Goal: Entertainment & Leisure: Browse casually

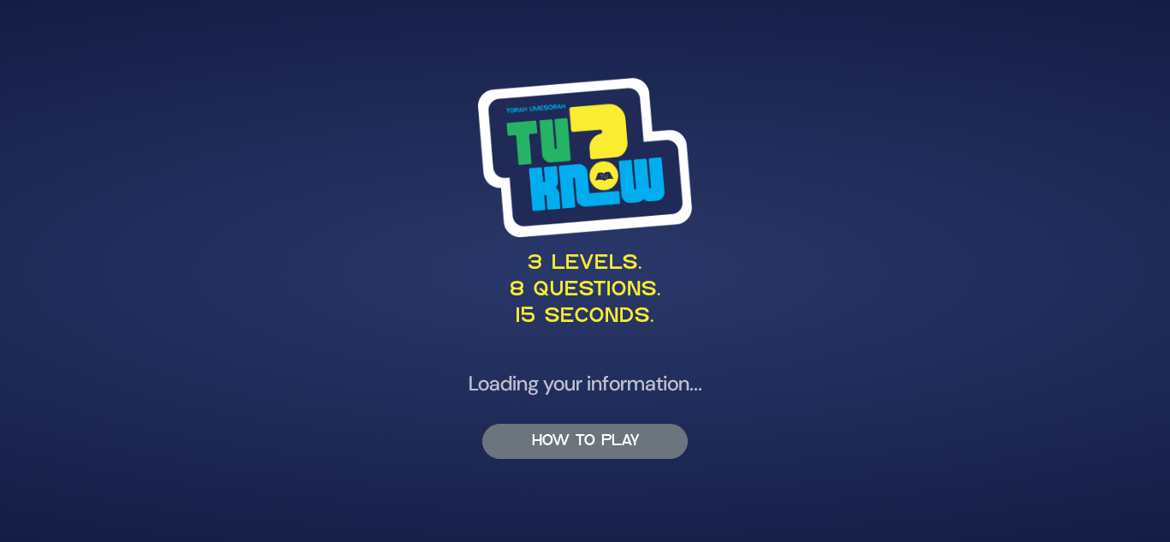
click at [590, 438] on button "HOW TO PLAY" at bounding box center [585, 441] width 206 height 35
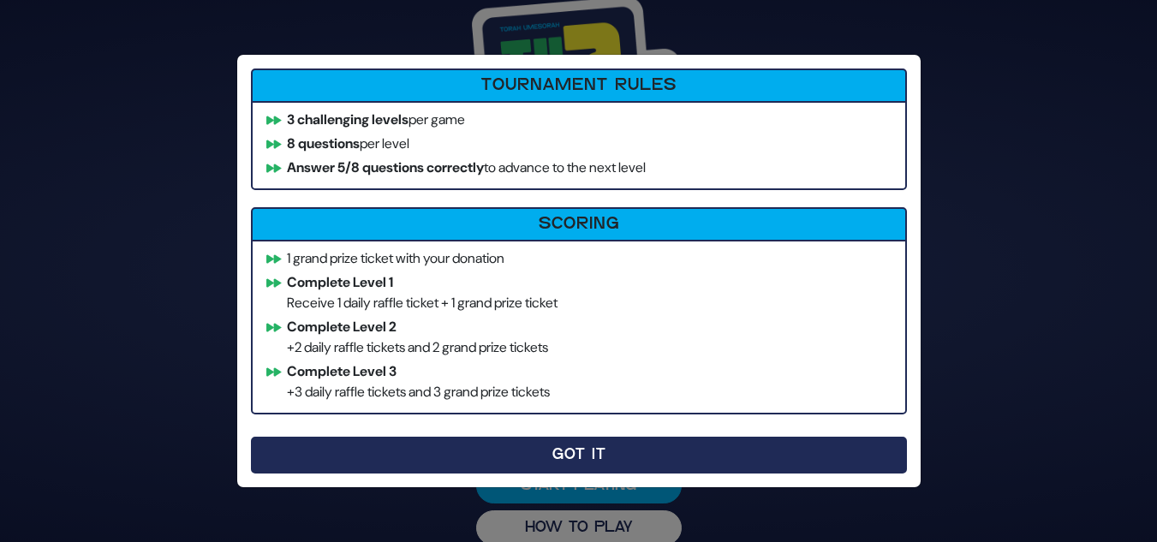
click at [577, 447] on button "Got It" at bounding box center [579, 455] width 656 height 37
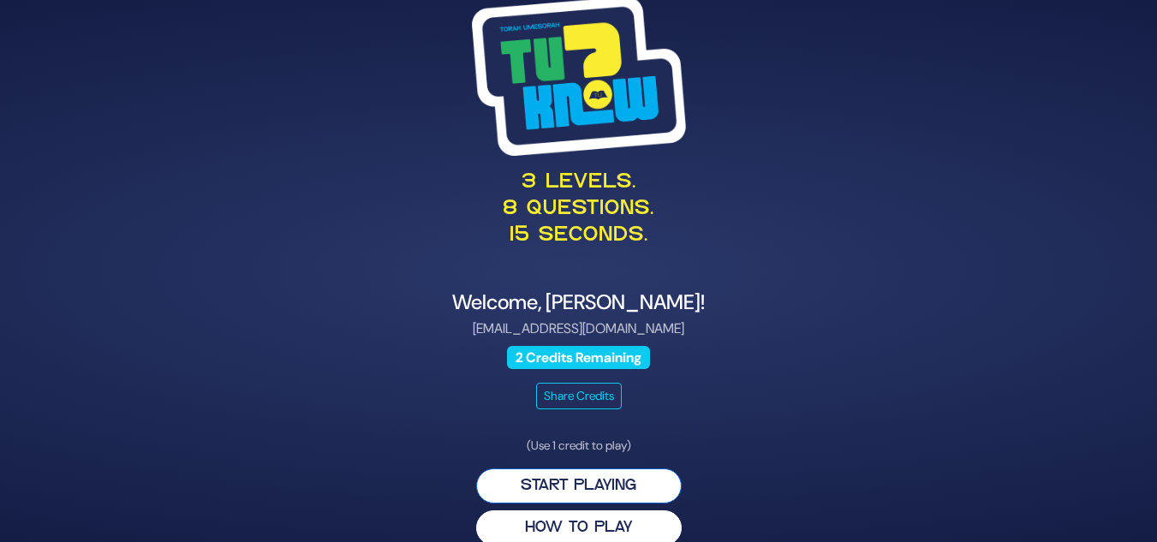
click at [583, 485] on button "Start Playing" at bounding box center [579, 485] width 206 height 35
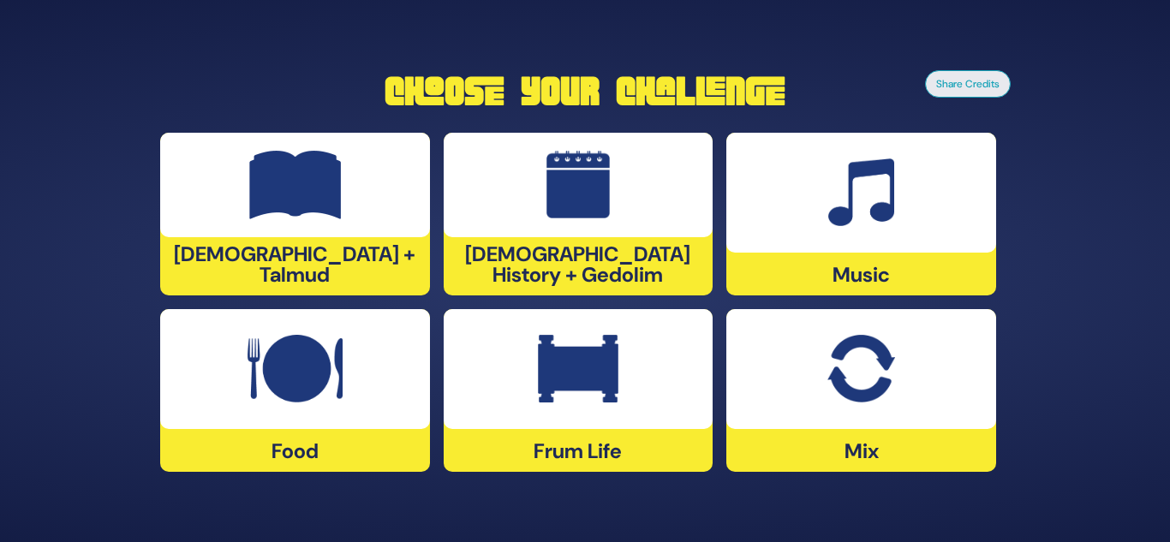
click at [850, 230] on div at bounding box center [861, 193] width 270 height 120
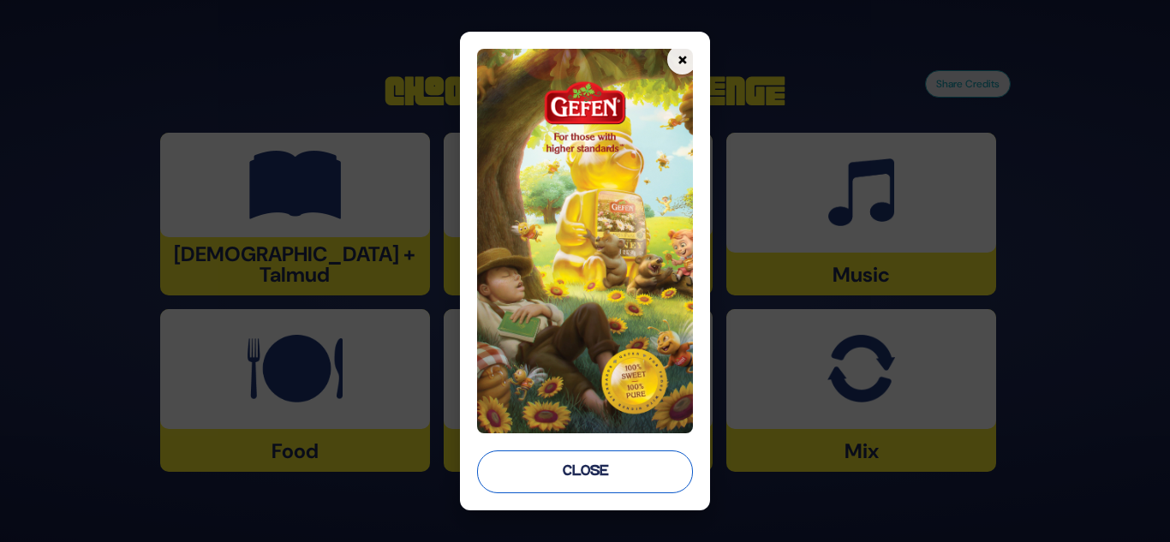
click at [605, 468] on button "Close" at bounding box center [585, 471] width 217 height 43
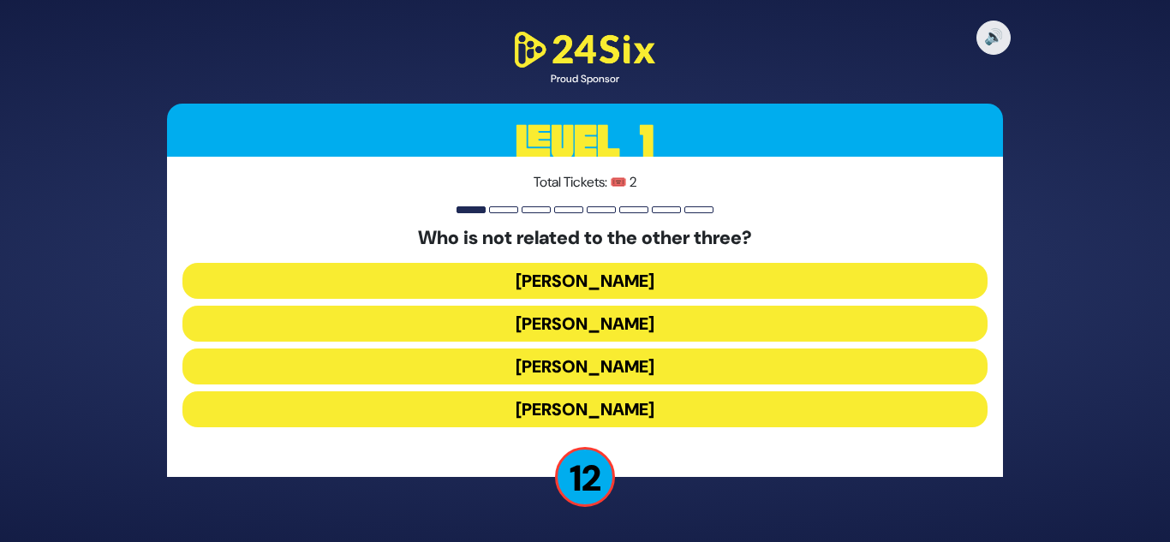
click at [570, 408] on button "[PERSON_NAME]" at bounding box center [584, 409] width 805 height 36
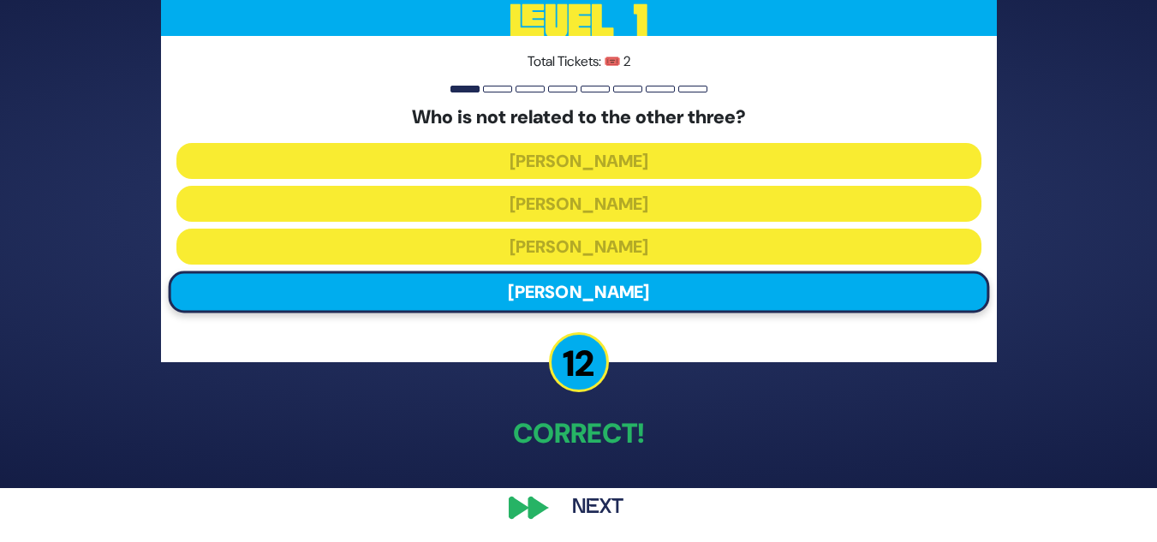
scroll to position [60, 0]
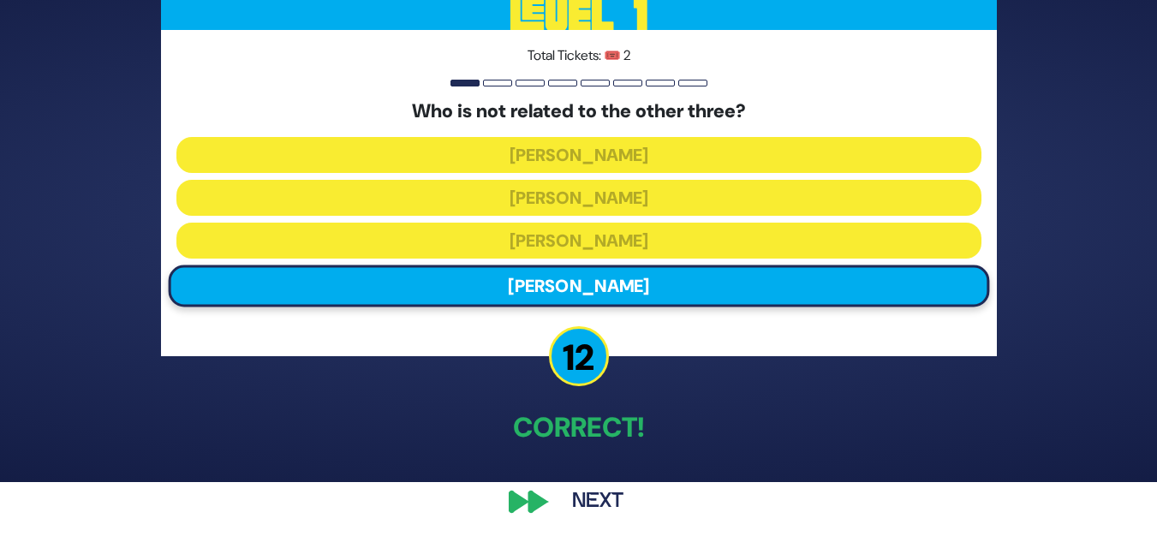
click at [604, 503] on button "Next" at bounding box center [597, 501] width 99 height 39
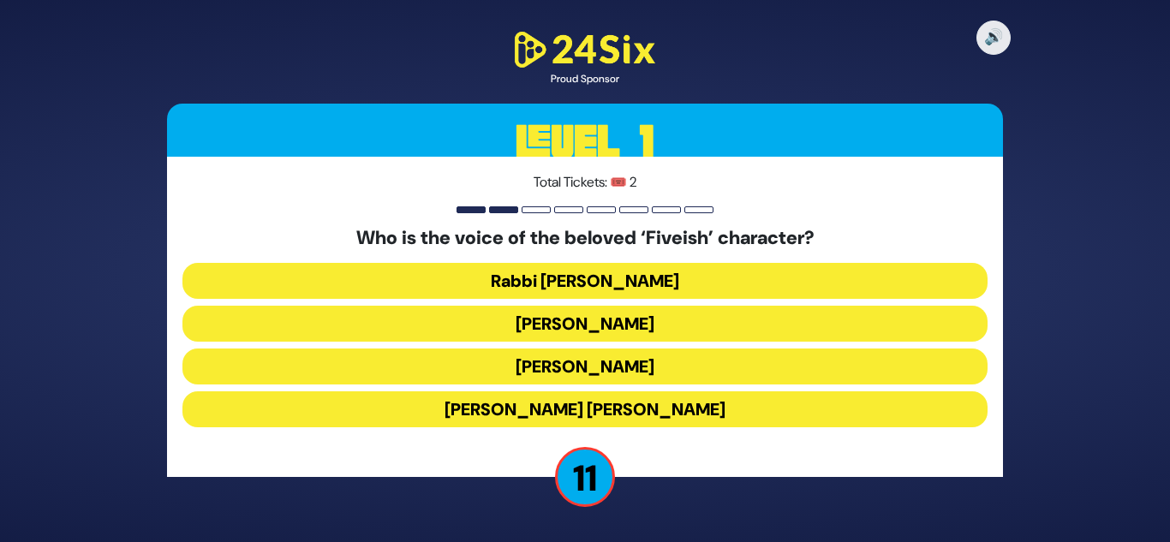
click at [567, 364] on button "[PERSON_NAME]" at bounding box center [584, 367] width 805 height 36
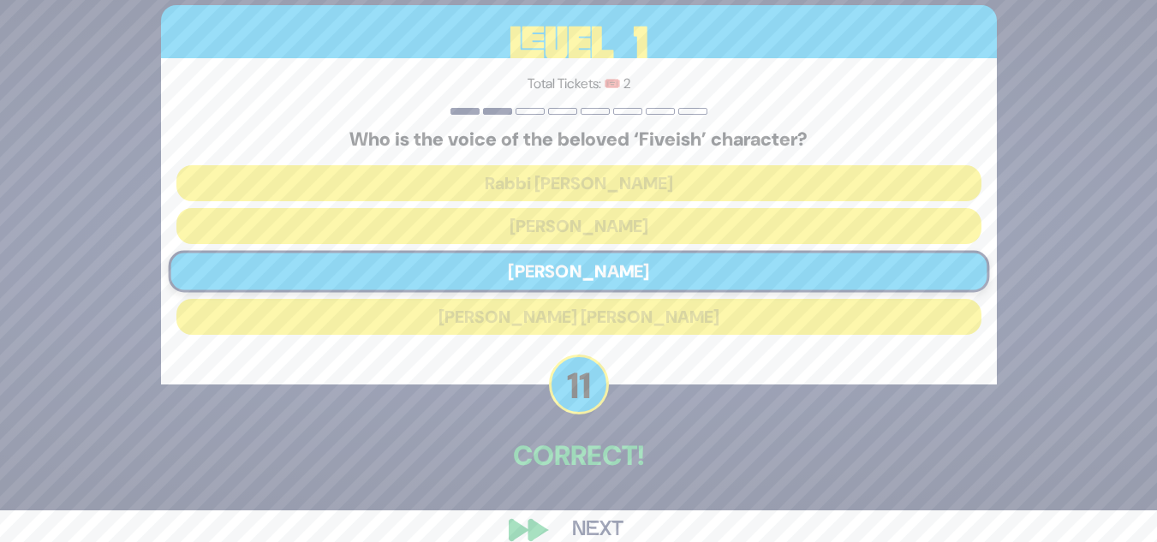
scroll to position [60, 0]
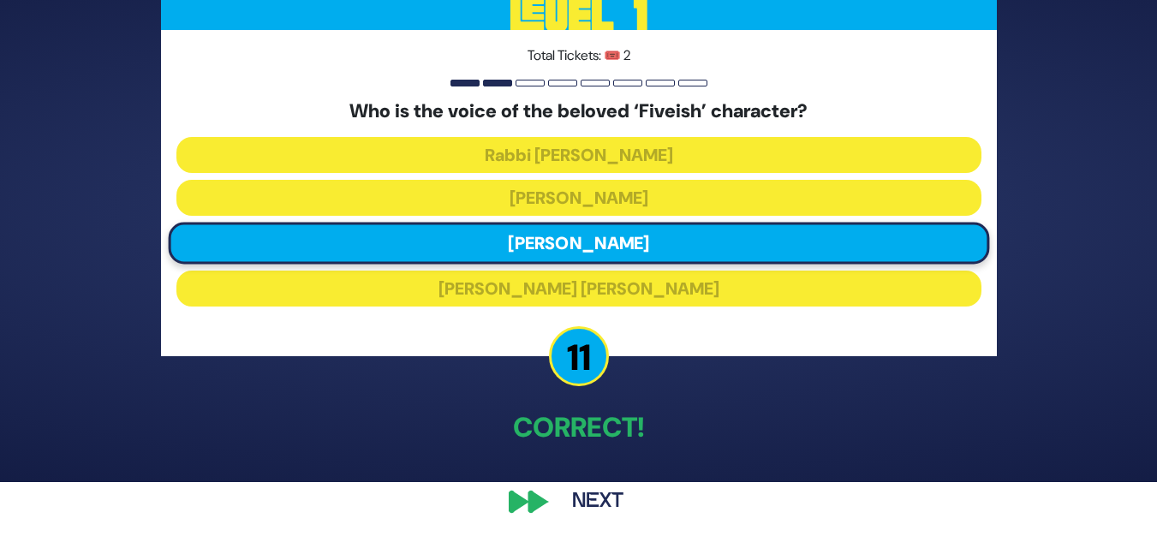
click at [589, 489] on button "Next" at bounding box center [597, 501] width 99 height 39
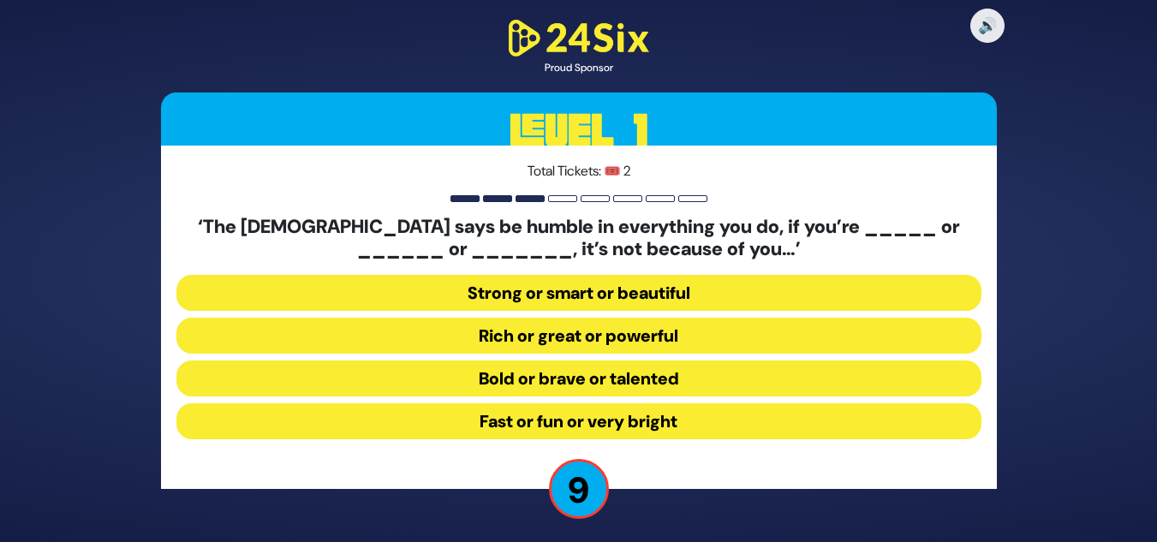
click at [586, 293] on button "Strong or smart or beautiful" at bounding box center [578, 293] width 805 height 36
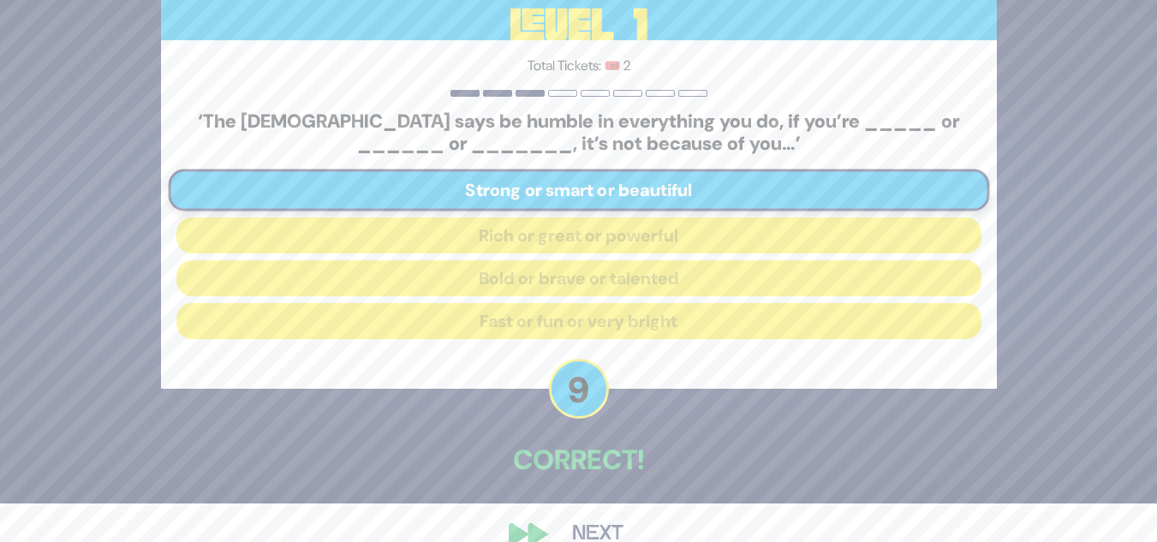
scroll to position [71, 0]
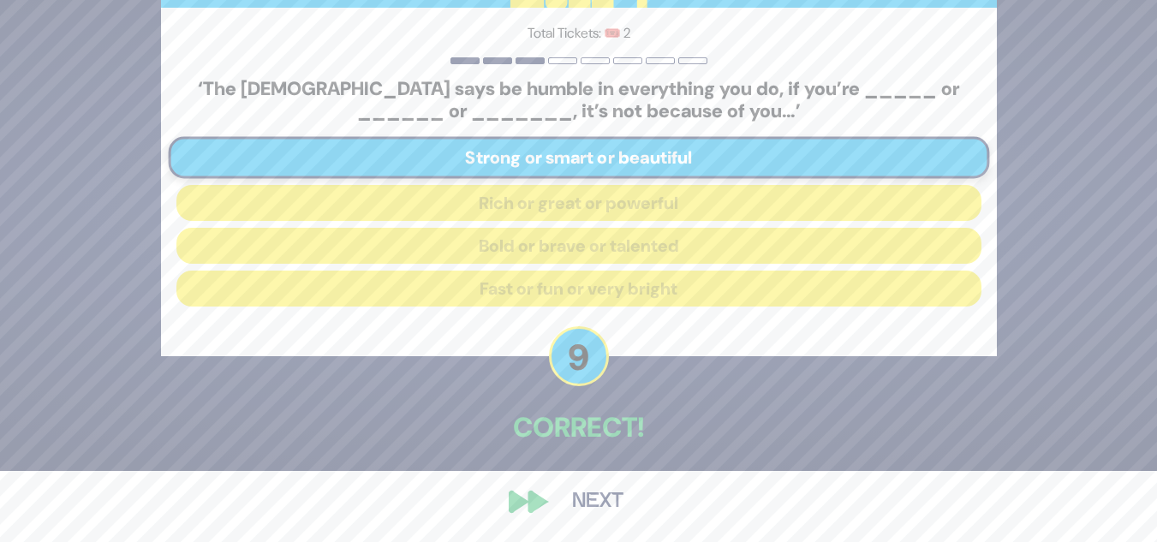
click at [604, 503] on button "Next" at bounding box center [597, 501] width 99 height 39
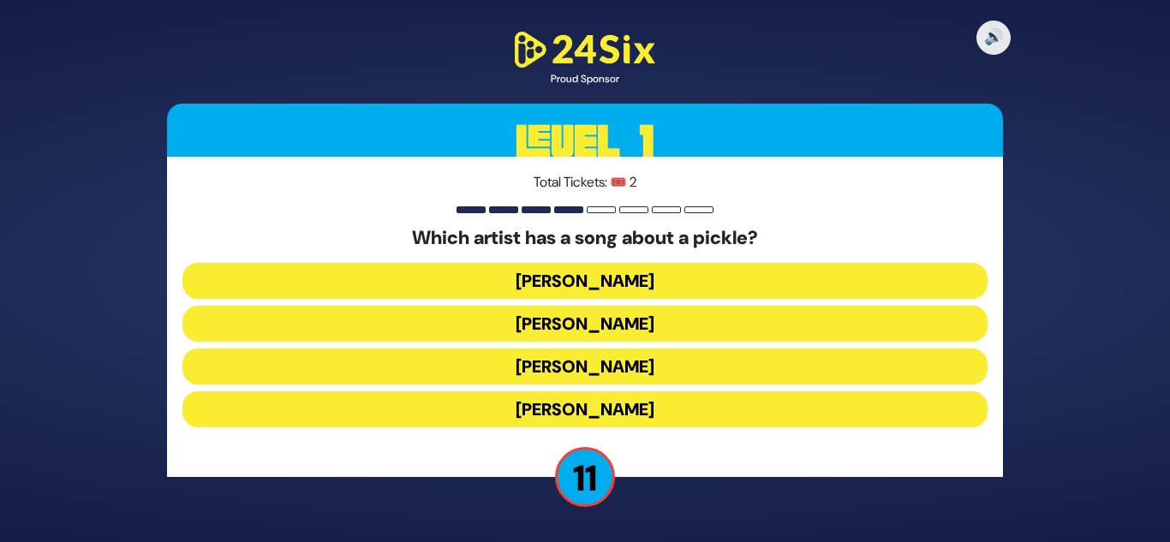
click at [587, 276] on button "[PERSON_NAME]" at bounding box center [584, 281] width 805 height 36
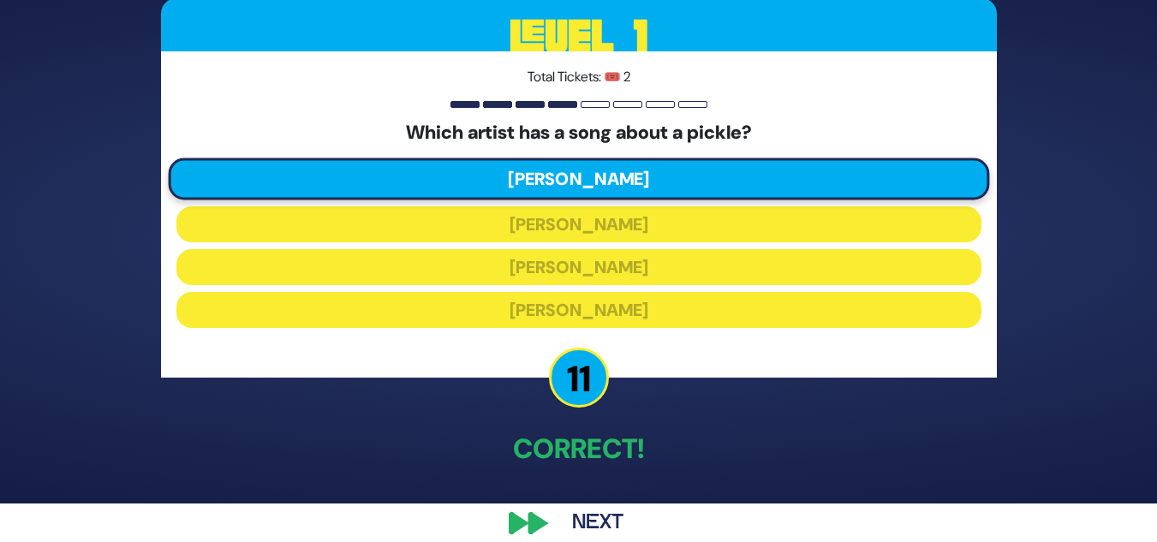
scroll to position [60, 0]
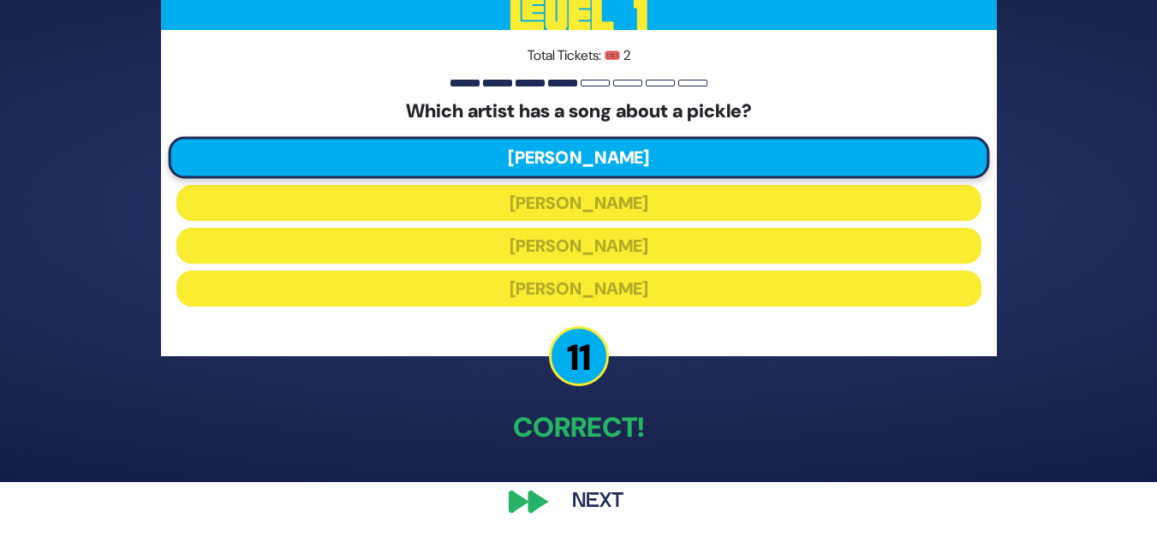
click at [602, 494] on button "Next" at bounding box center [597, 501] width 99 height 39
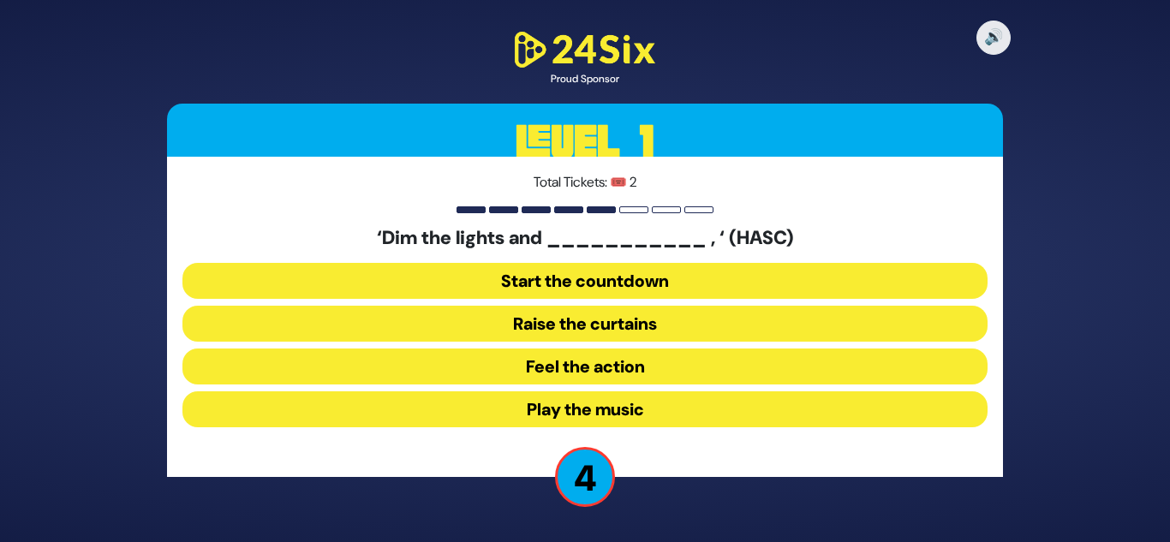
click at [540, 271] on button "Start the countdown" at bounding box center [584, 281] width 805 height 36
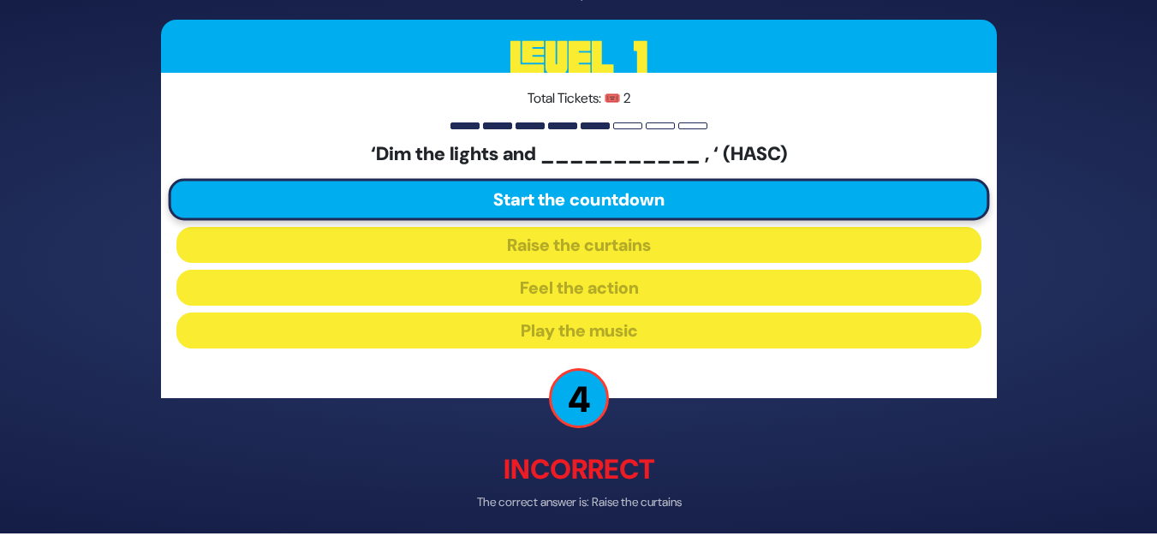
scroll to position [69, 0]
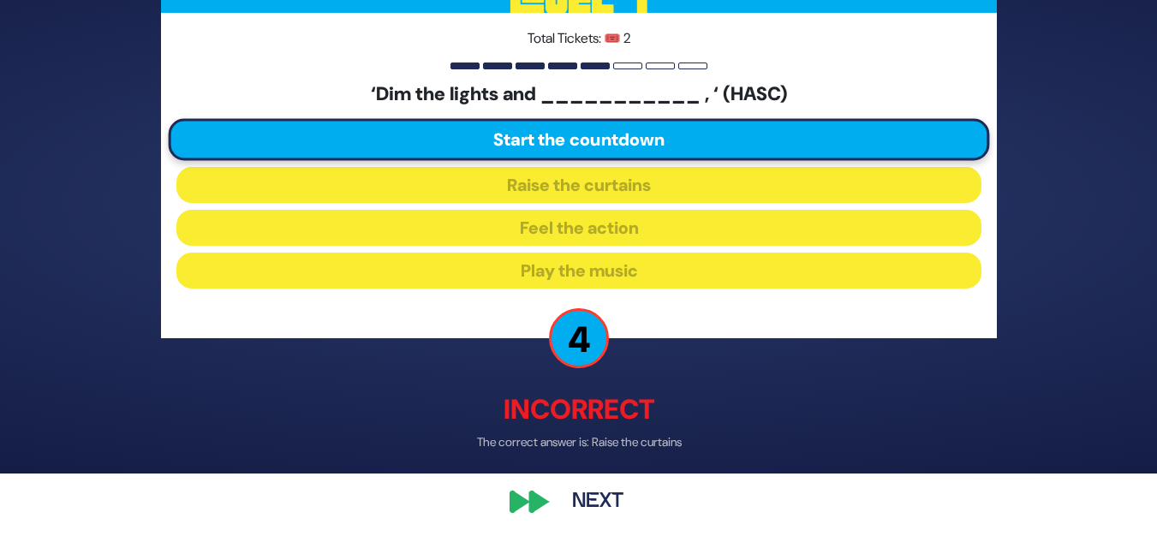
click at [589, 498] on button "Next" at bounding box center [597, 501] width 99 height 39
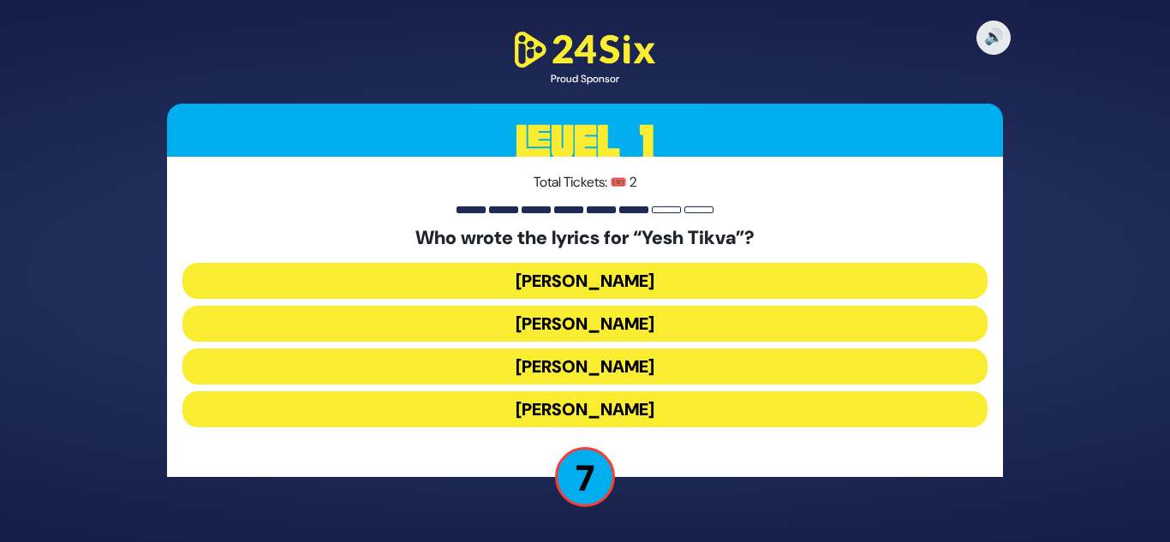
click at [611, 406] on button "[PERSON_NAME]" at bounding box center [584, 409] width 805 height 36
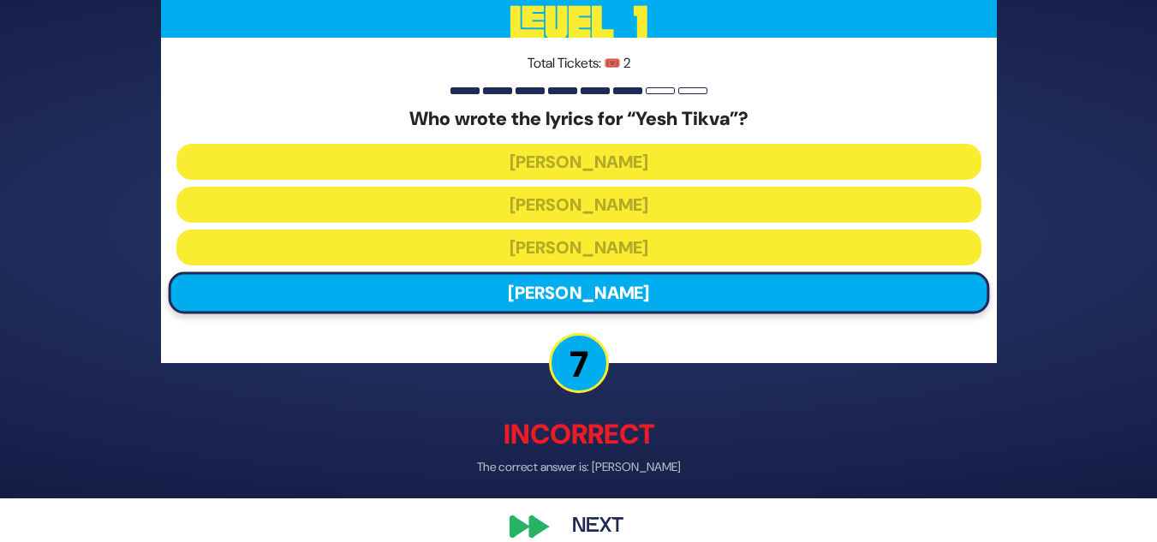
scroll to position [69, 0]
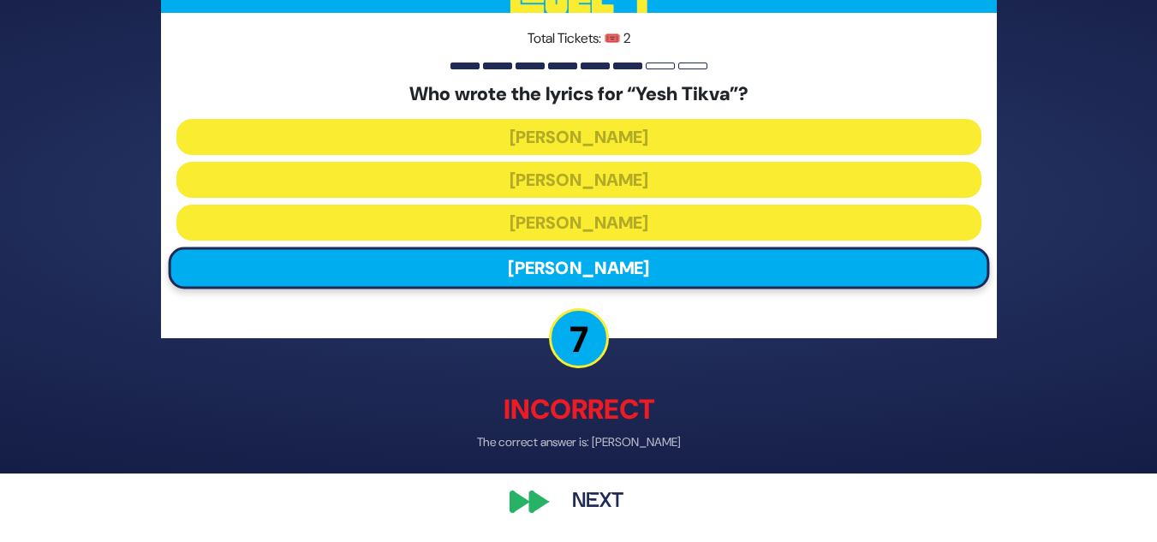
click at [598, 504] on button "Next" at bounding box center [597, 501] width 99 height 39
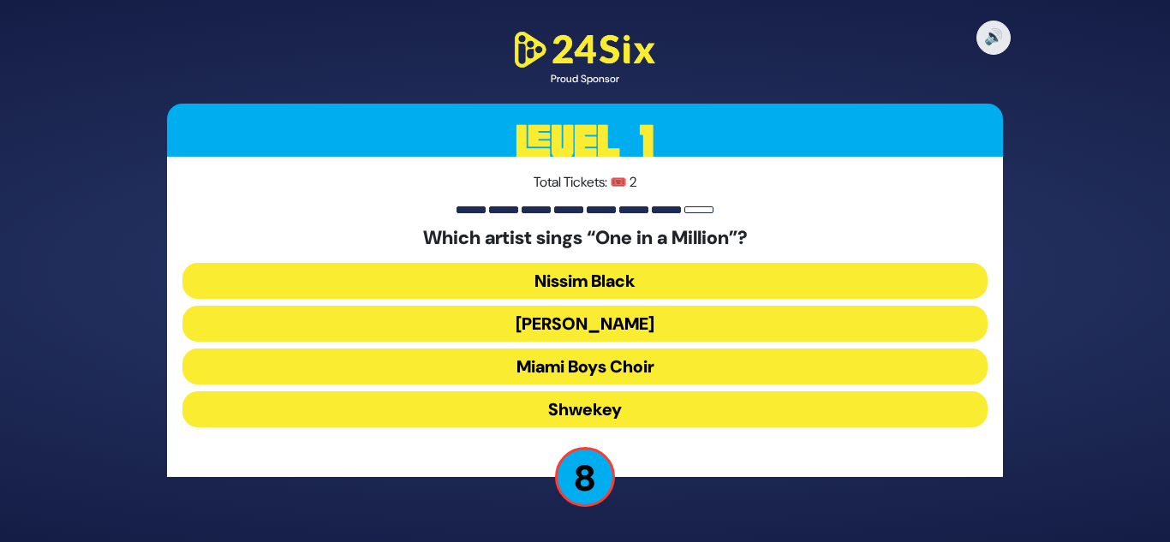
click at [588, 277] on button "Nissim Black" at bounding box center [584, 281] width 805 height 36
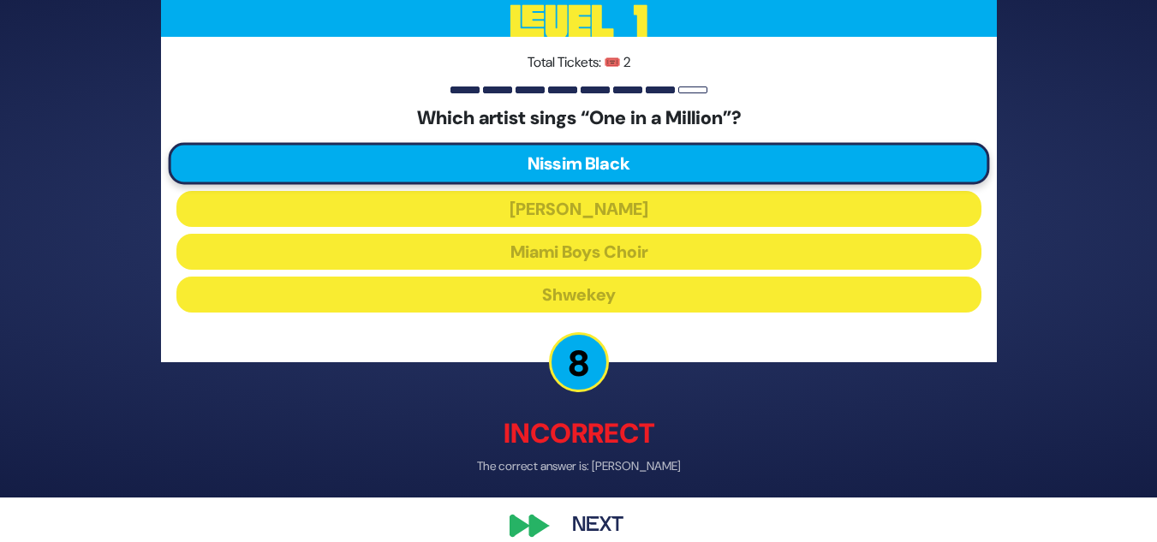
scroll to position [69, 0]
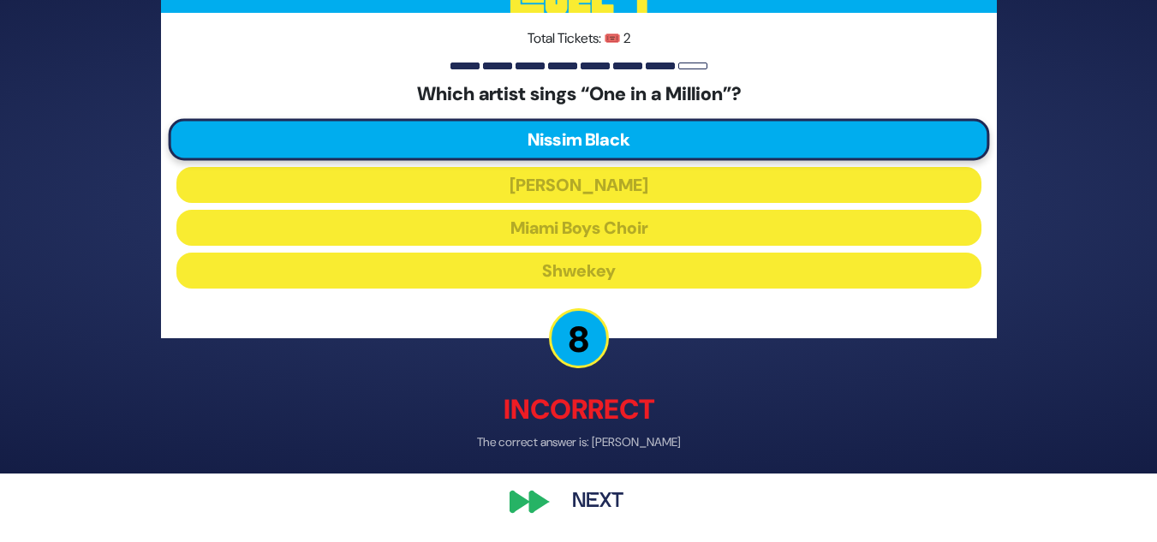
click at [596, 489] on button "Next" at bounding box center [597, 501] width 99 height 39
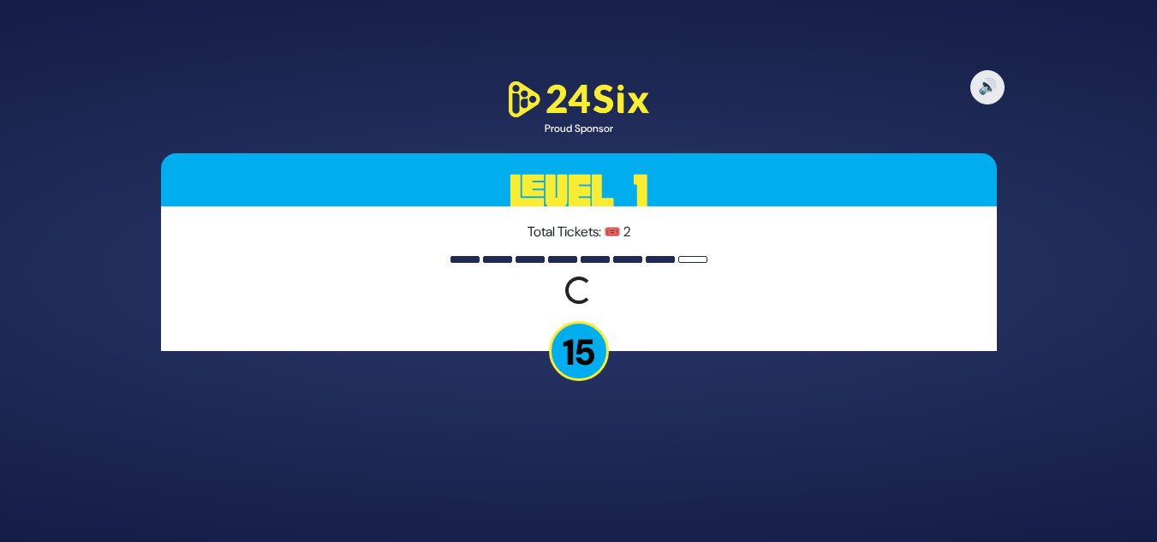
scroll to position [0, 0]
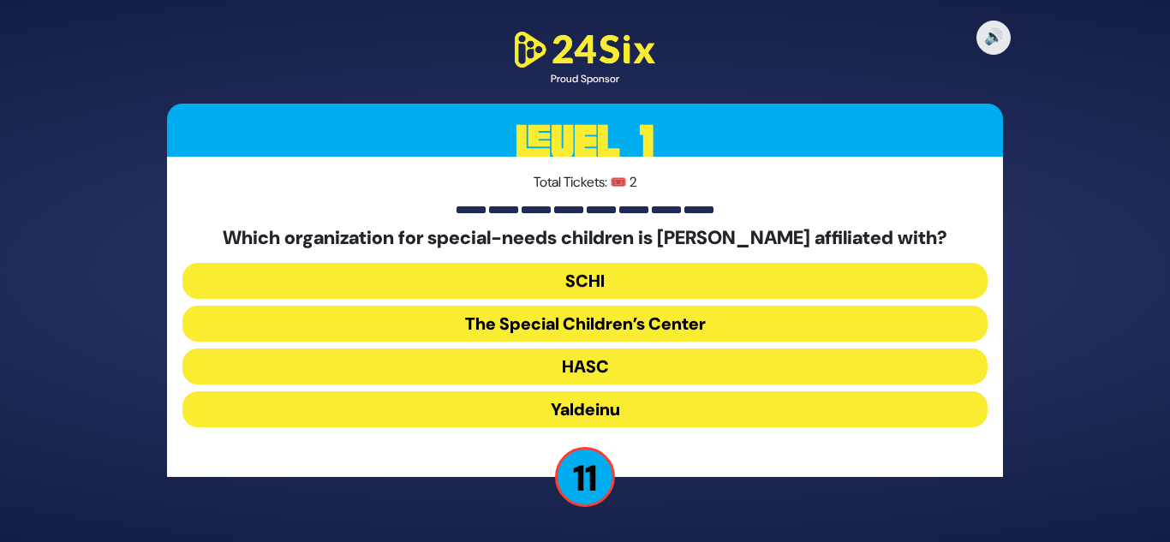
click at [571, 321] on button "The Special Children’s Center" at bounding box center [584, 324] width 805 height 36
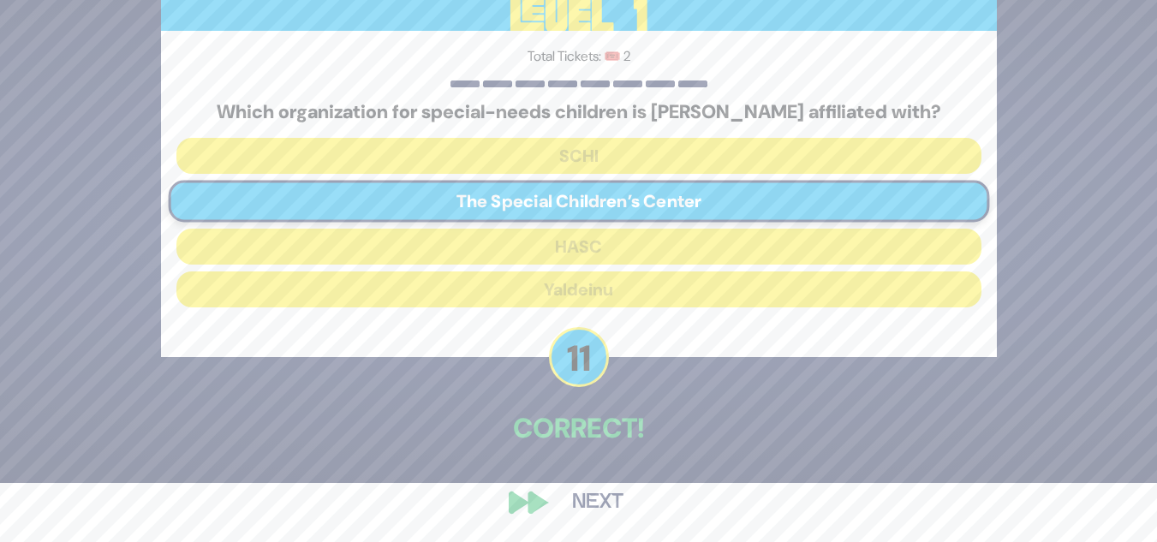
scroll to position [60, 0]
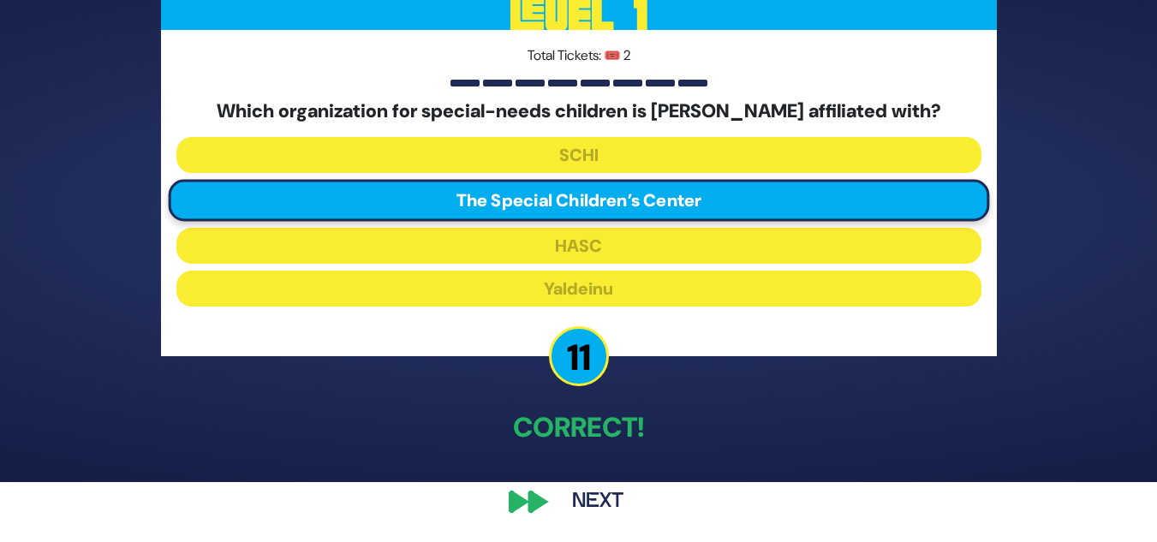
click at [589, 503] on button "Next" at bounding box center [597, 501] width 99 height 39
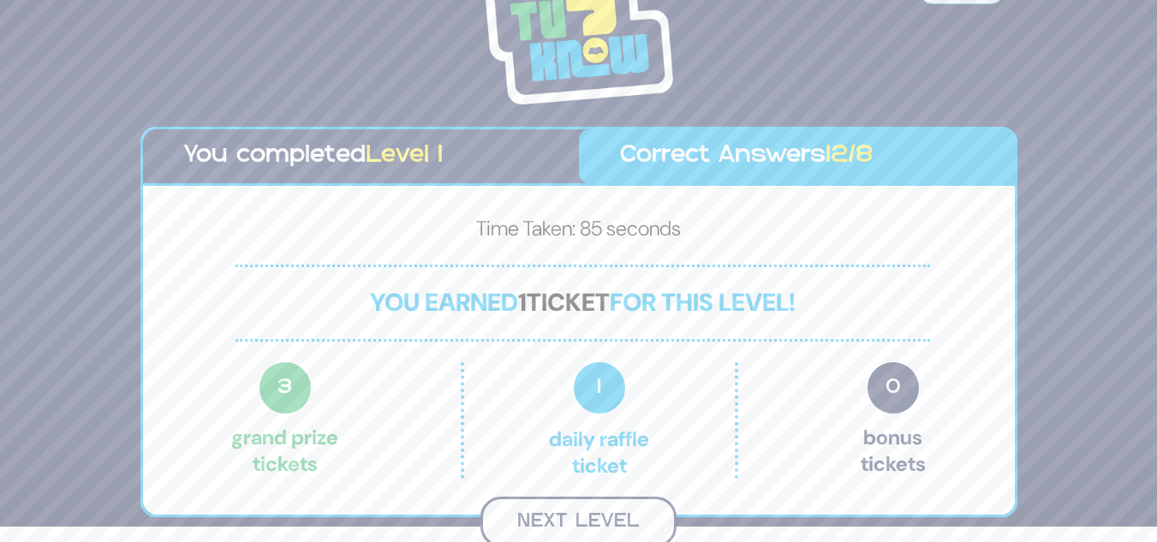
scroll to position [21, 0]
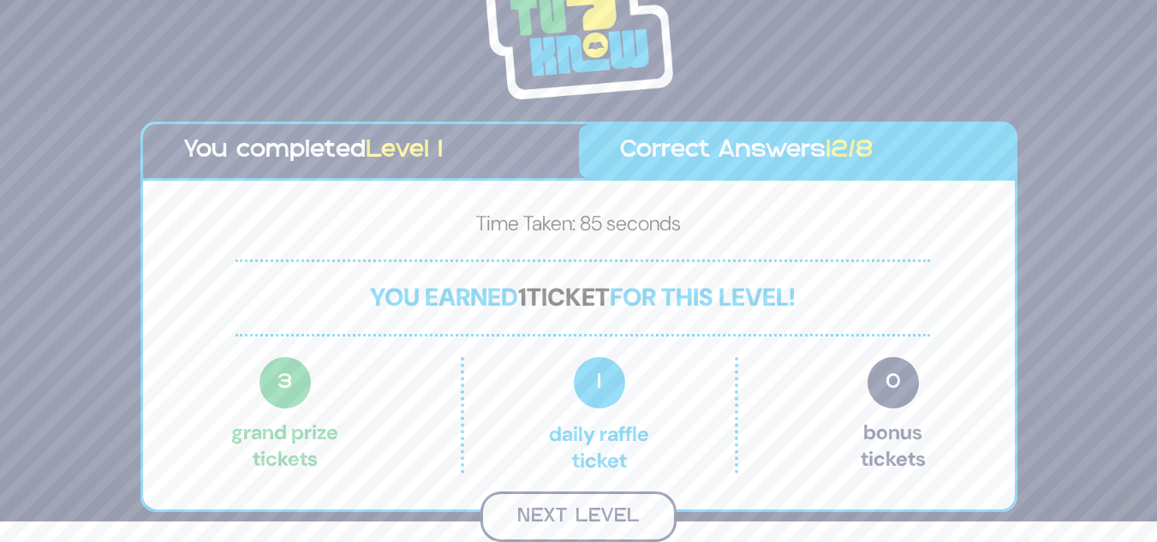
click at [598, 508] on button "Next Level" at bounding box center [578, 517] width 196 height 51
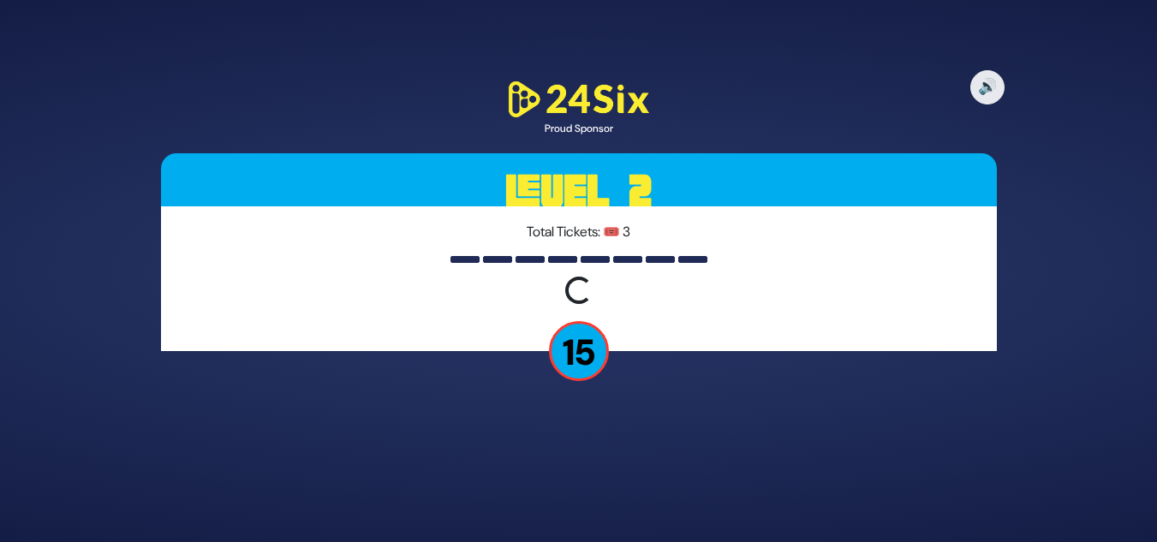
scroll to position [0, 0]
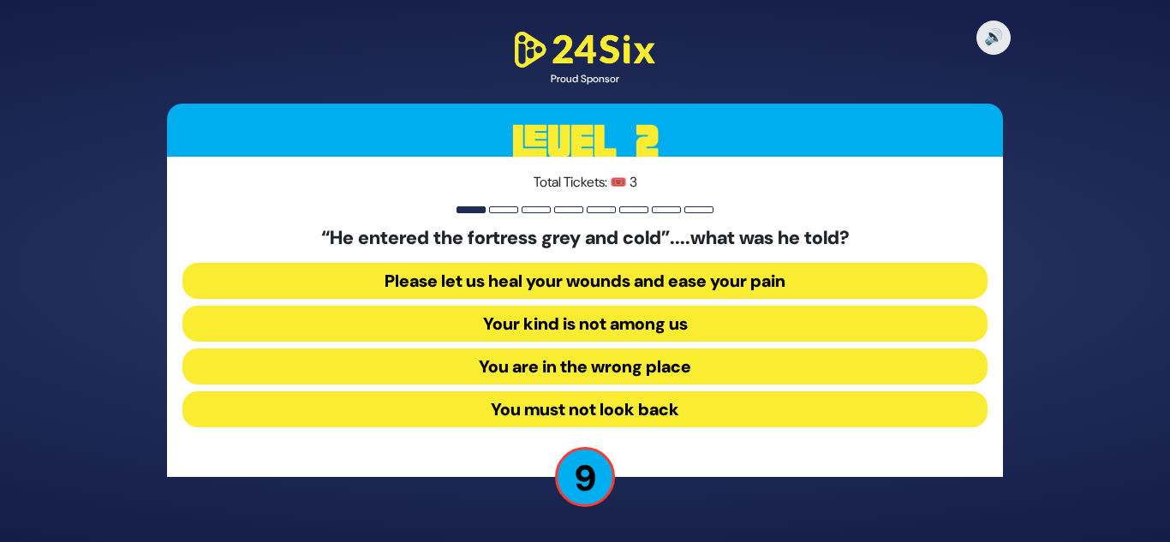
click at [529, 330] on button "Your kind is not among us" at bounding box center [584, 324] width 805 height 36
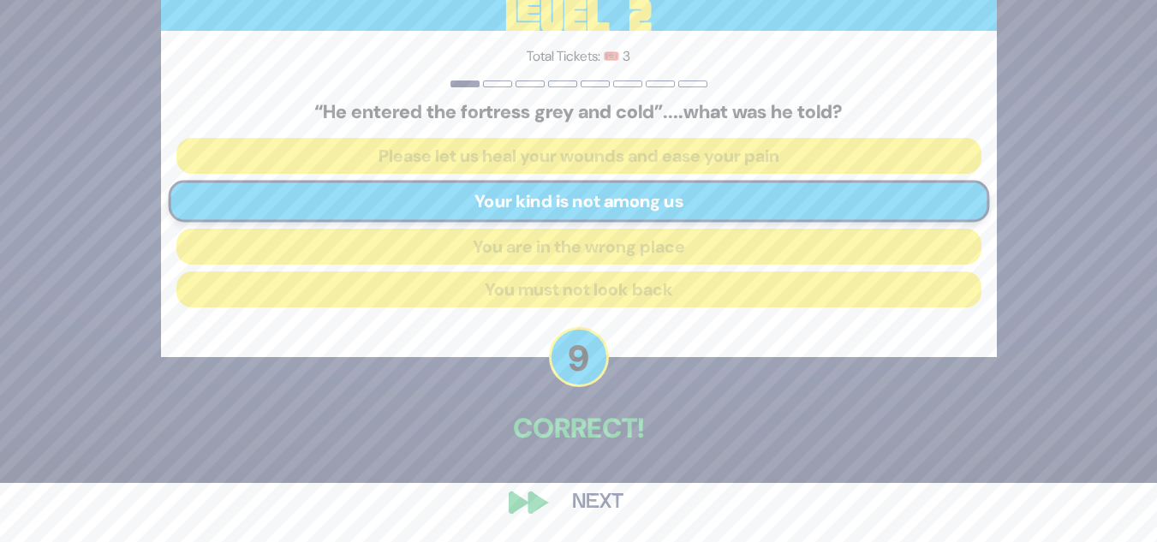
scroll to position [60, 0]
click at [610, 500] on button "Next" at bounding box center [597, 501] width 99 height 39
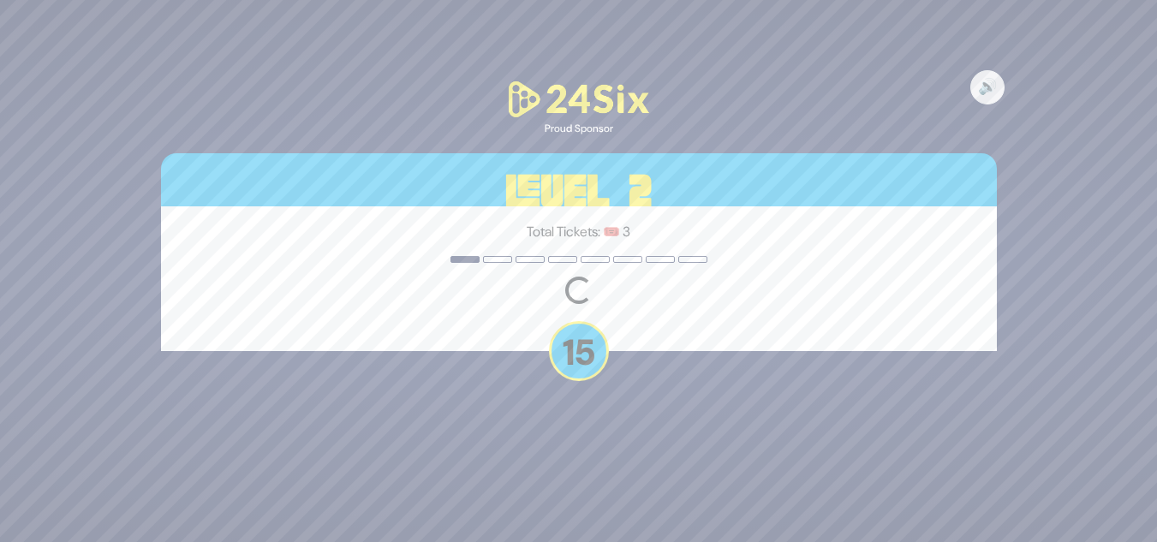
scroll to position [0, 0]
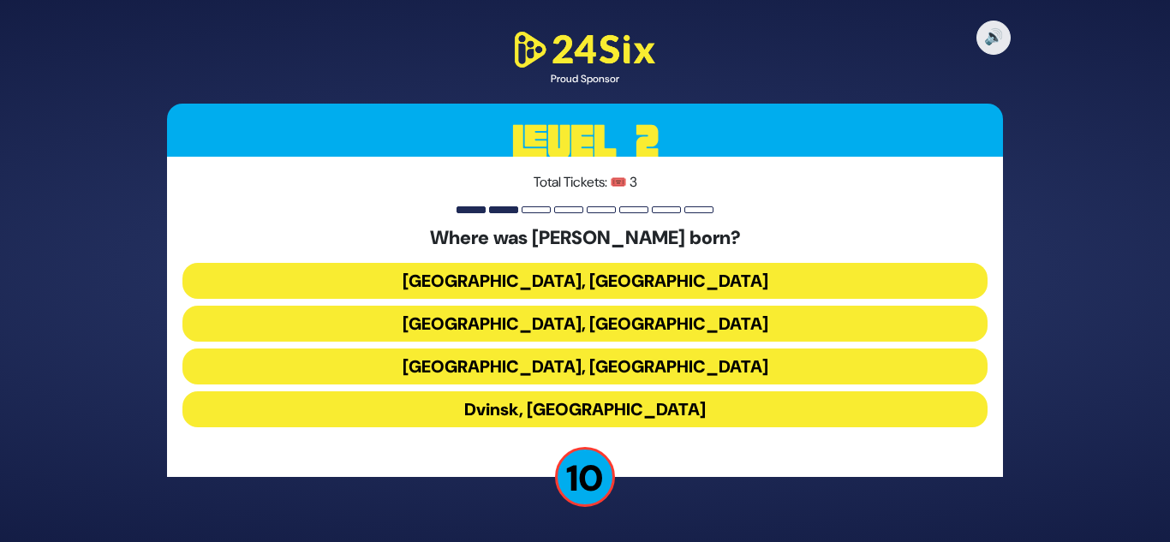
click at [570, 285] on button "[GEOGRAPHIC_DATA], [GEOGRAPHIC_DATA]" at bounding box center [584, 281] width 805 height 36
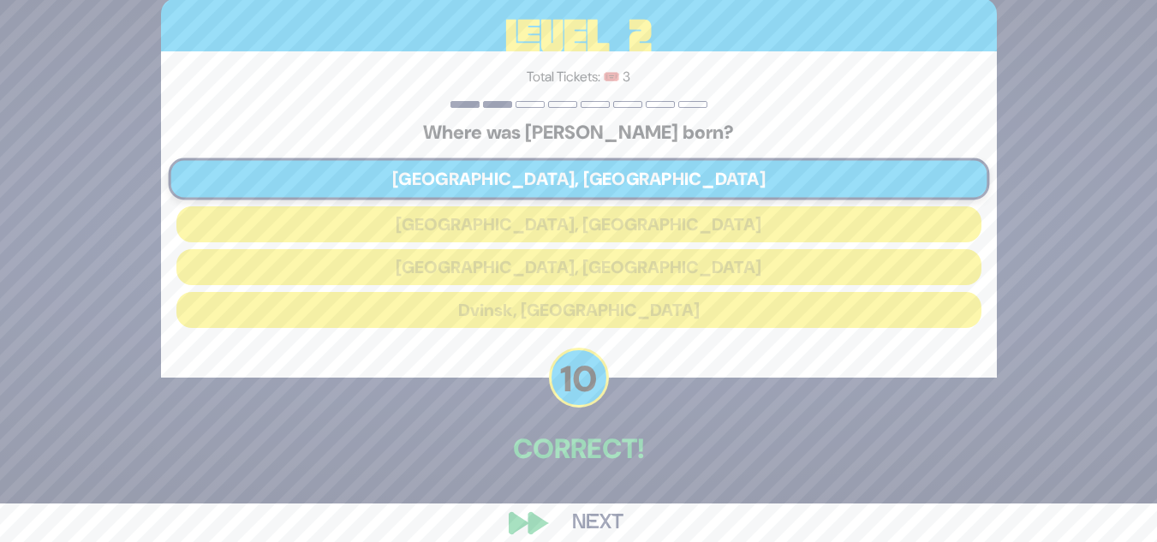
scroll to position [60, 0]
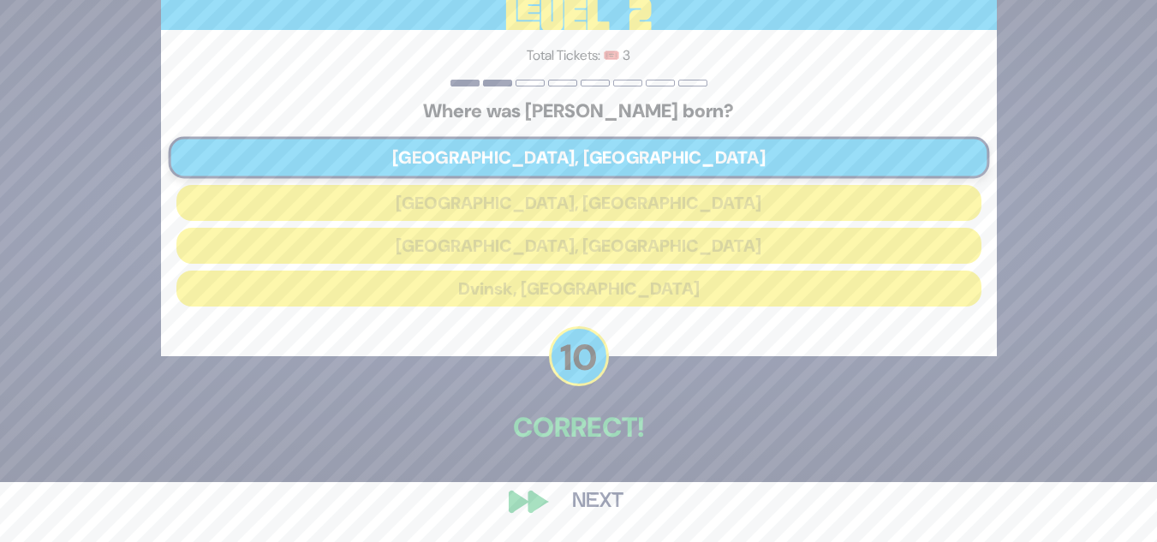
click at [599, 495] on button "Next" at bounding box center [597, 501] width 99 height 39
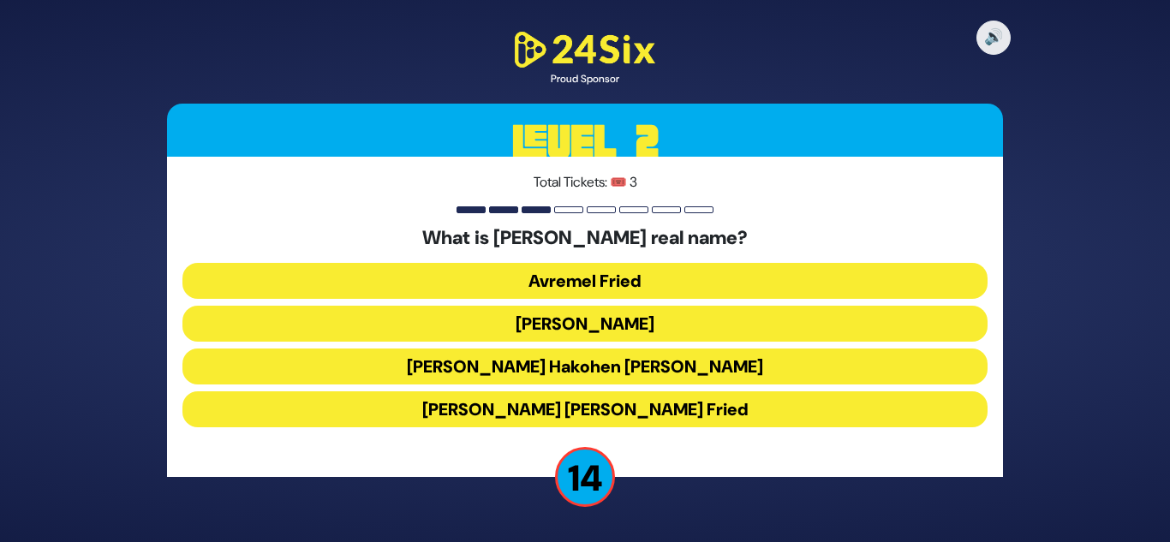
click at [613, 319] on button "[PERSON_NAME]" at bounding box center [584, 324] width 805 height 36
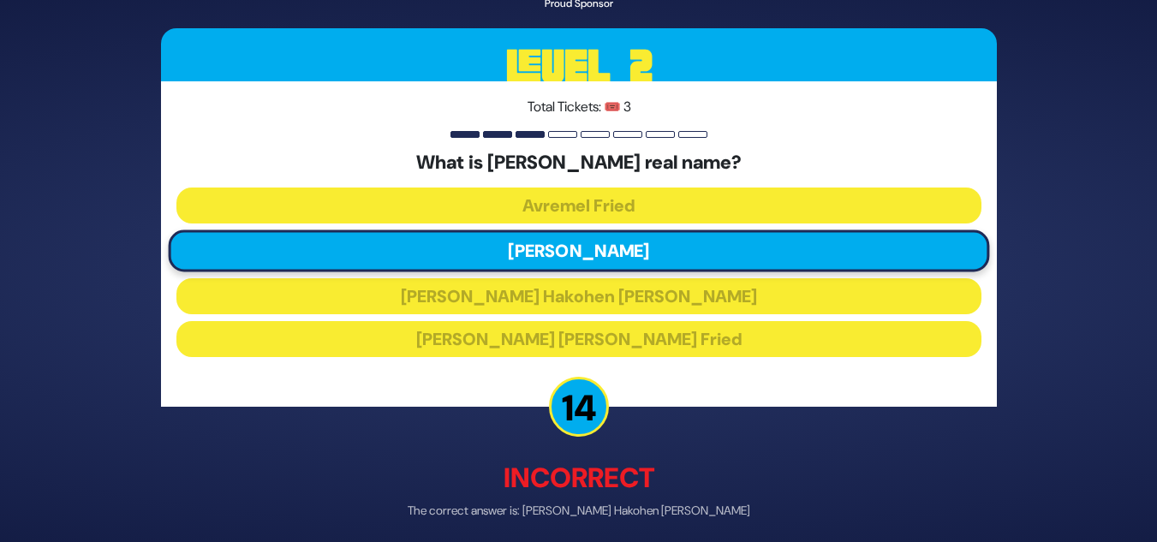
scroll to position [69, 0]
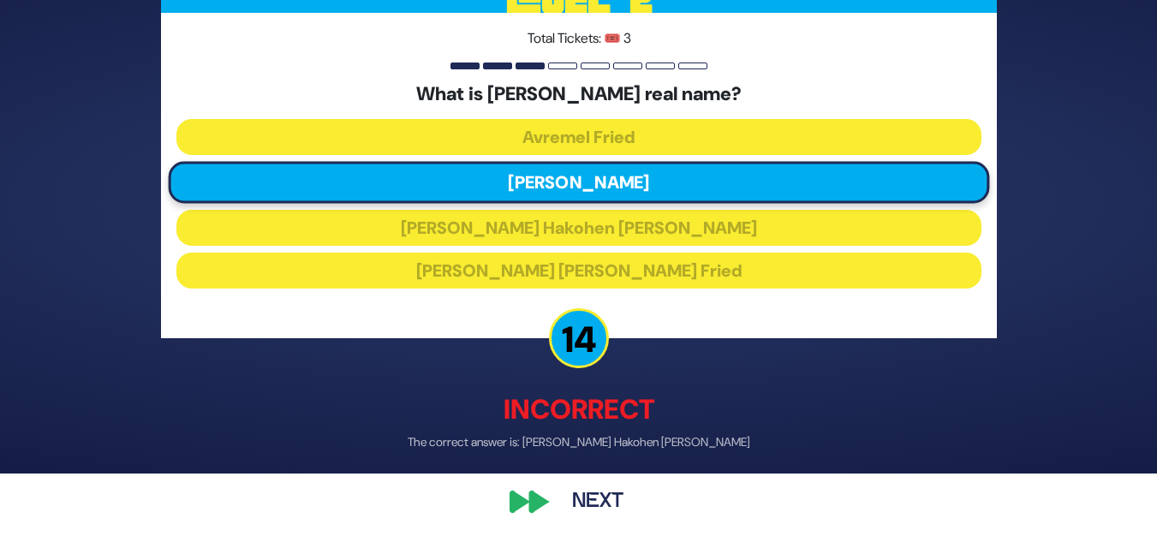
click at [601, 498] on button "Next" at bounding box center [597, 501] width 99 height 39
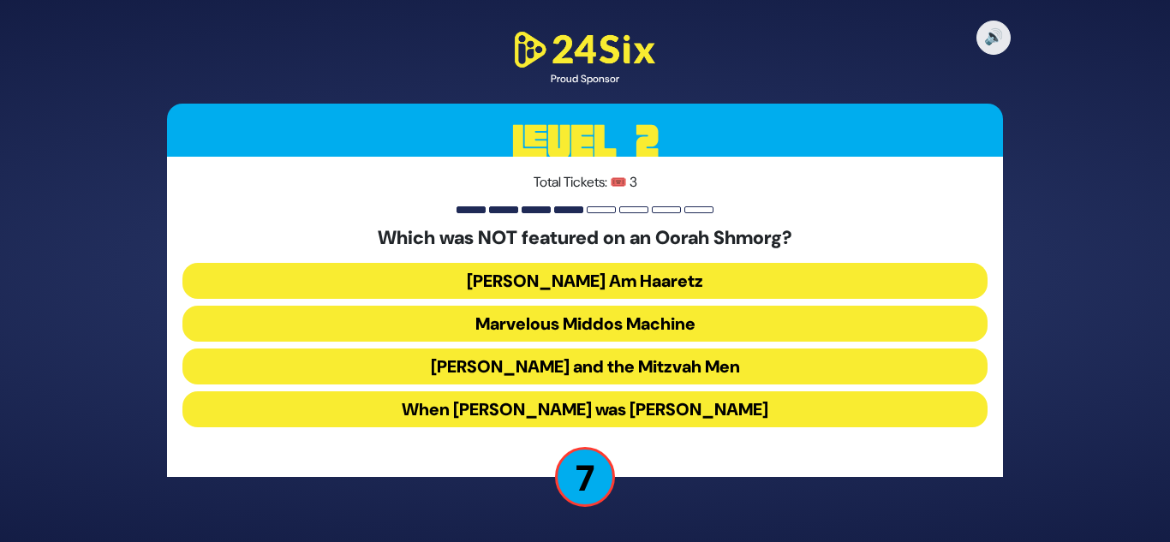
click at [571, 365] on button "[PERSON_NAME] and the Mitzvah Men" at bounding box center [584, 367] width 805 height 36
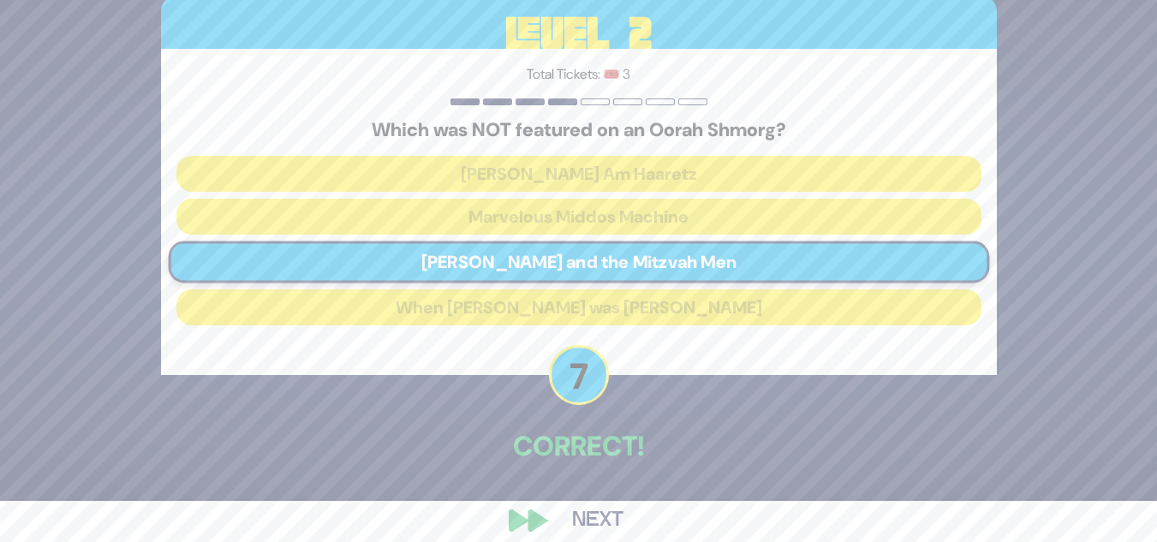
scroll to position [60, 0]
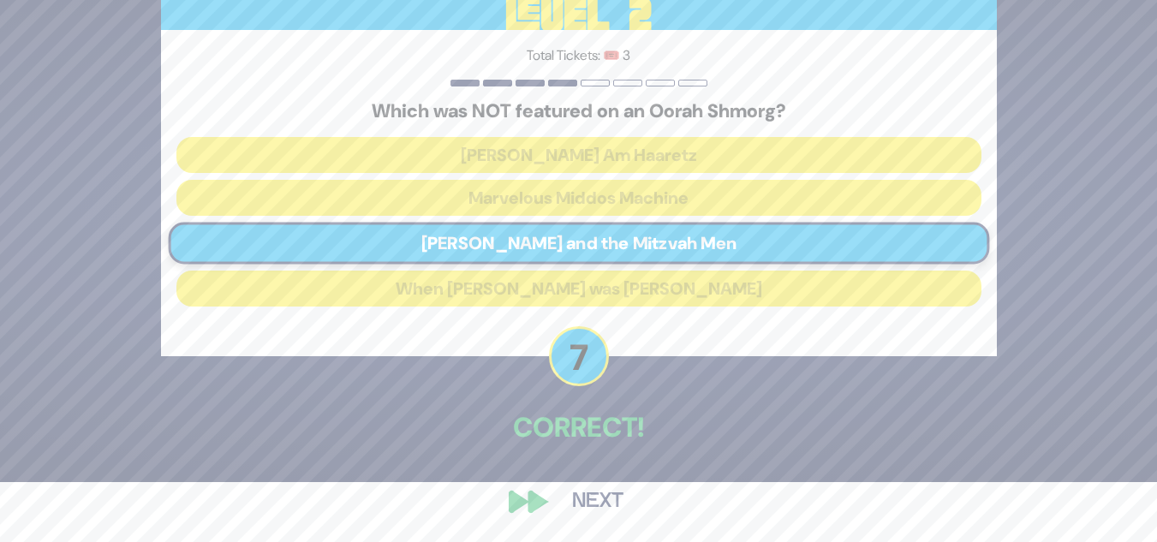
click at [602, 487] on button "Next" at bounding box center [597, 501] width 99 height 39
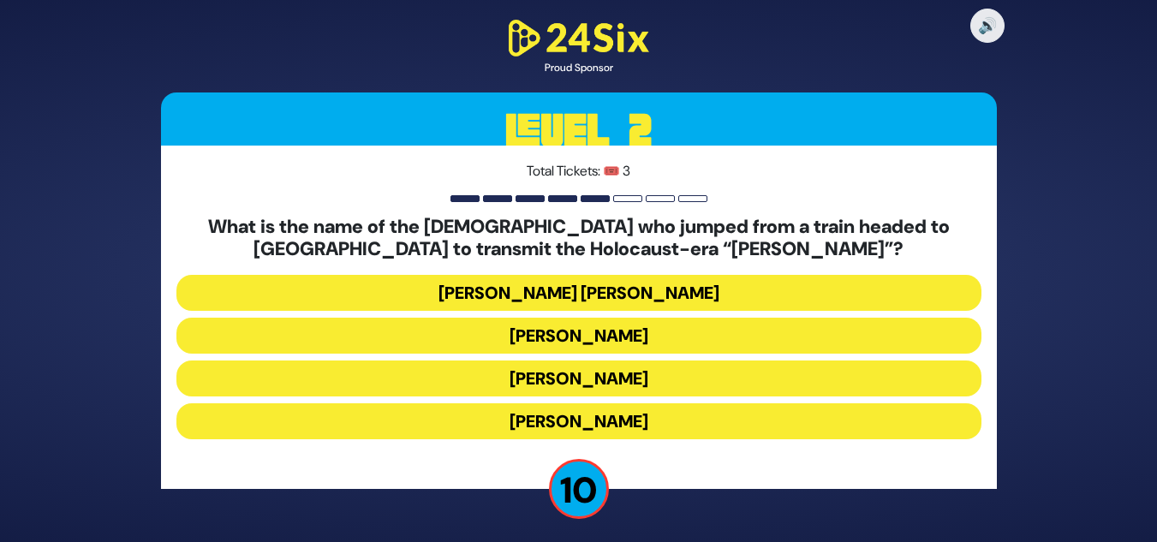
click at [578, 334] on button "[PERSON_NAME]" at bounding box center [578, 336] width 805 height 36
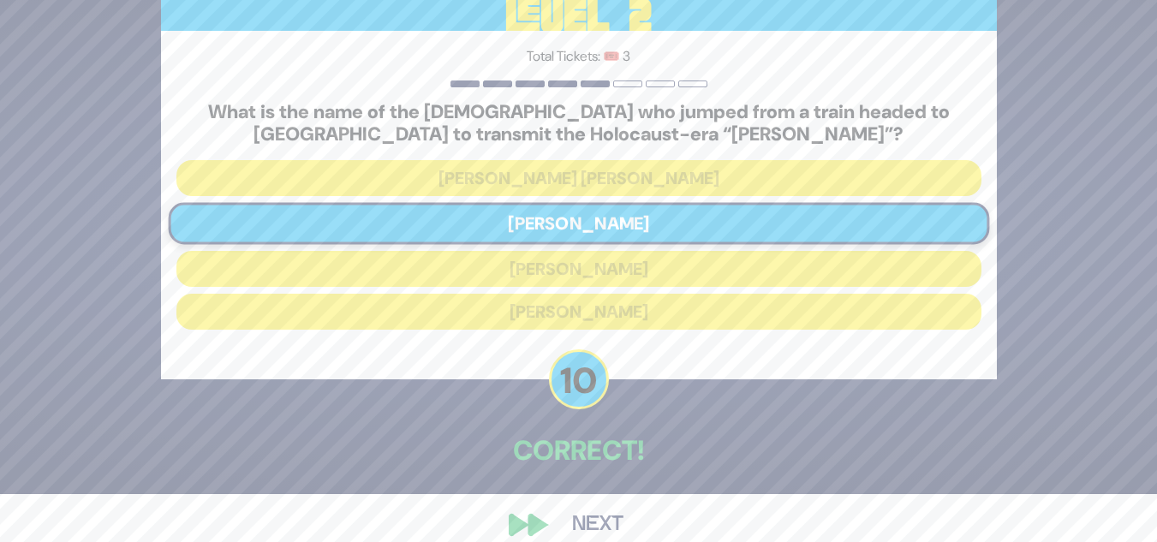
scroll to position [71, 0]
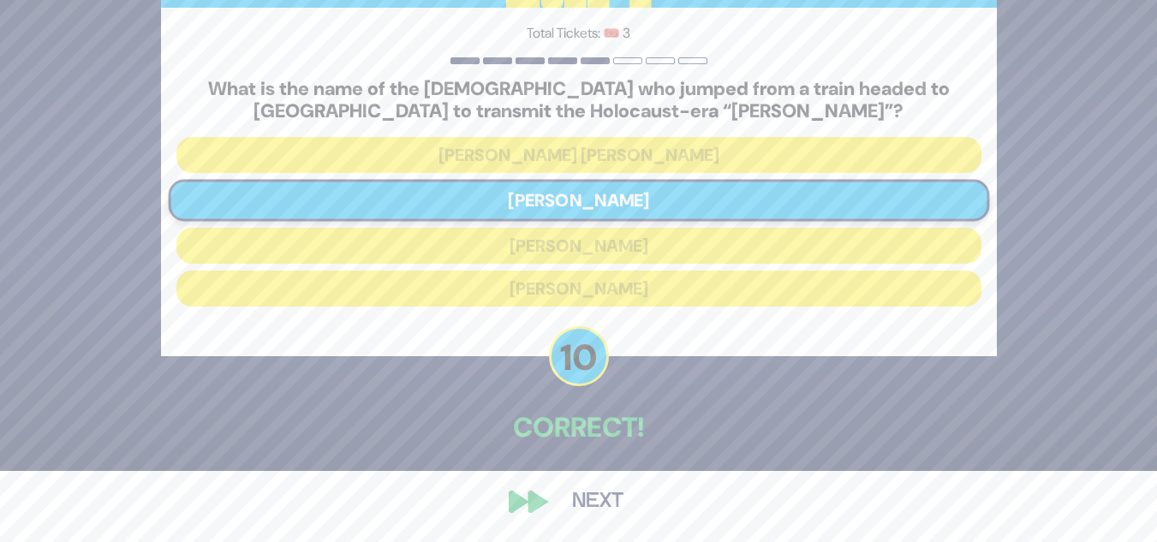
click at [605, 498] on button "Next" at bounding box center [597, 501] width 99 height 39
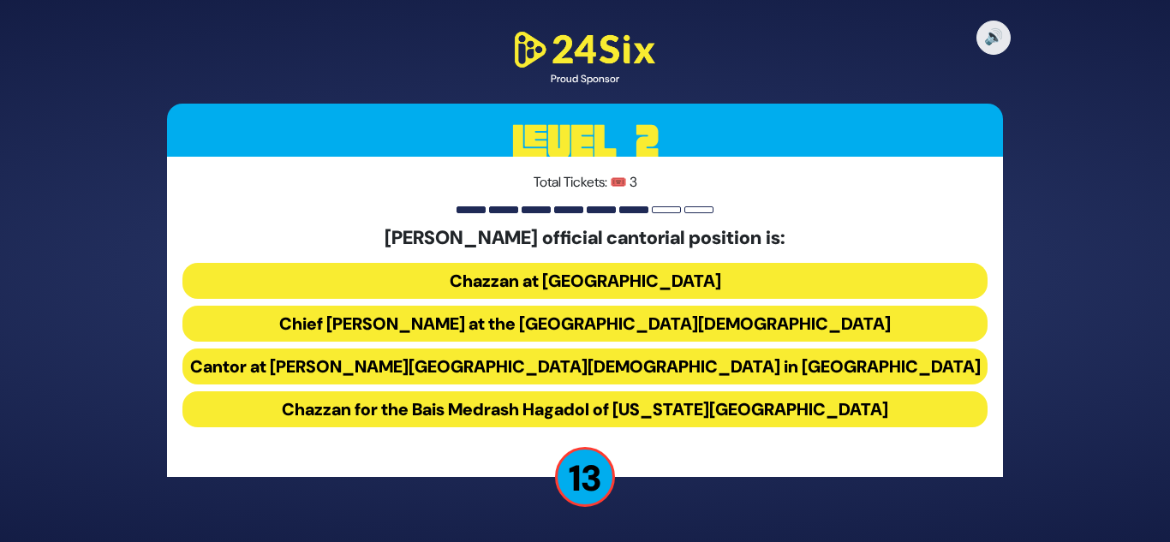
click at [603, 329] on button "Chief [PERSON_NAME] at the [GEOGRAPHIC_DATA][DEMOGRAPHIC_DATA]" at bounding box center [584, 324] width 805 height 36
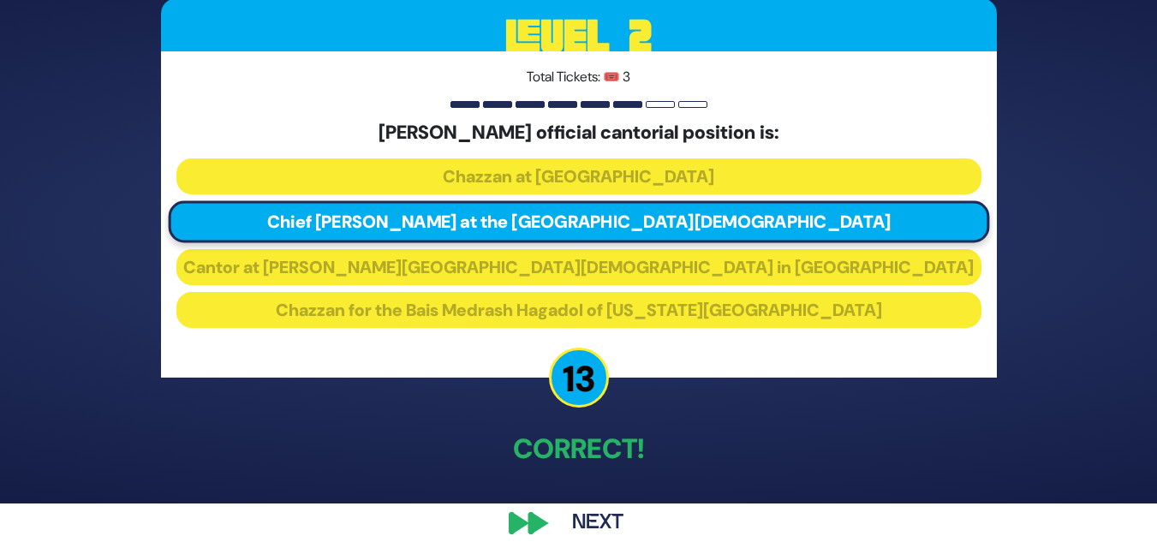
scroll to position [60, 0]
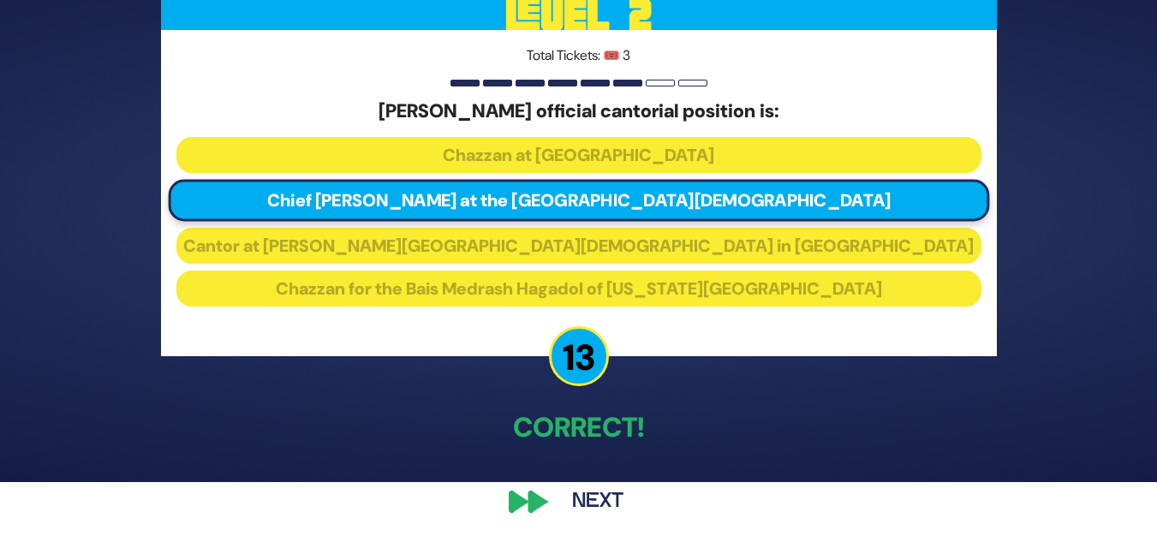
click at [599, 499] on button "Next" at bounding box center [597, 501] width 99 height 39
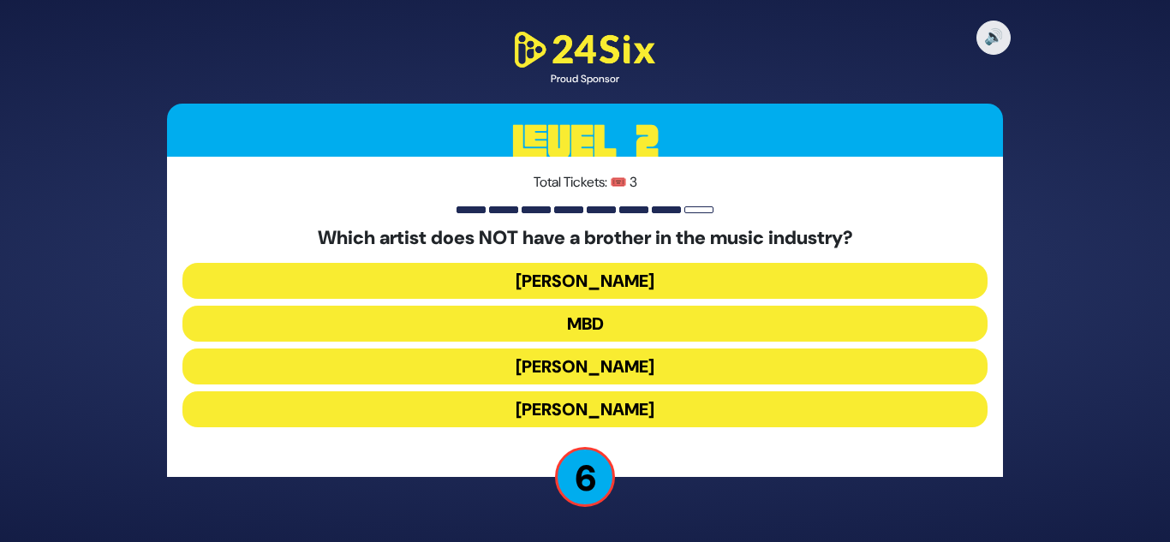
click at [598, 397] on button "[PERSON_NAME]" at bounding box center [584, 409] width 805 height 36
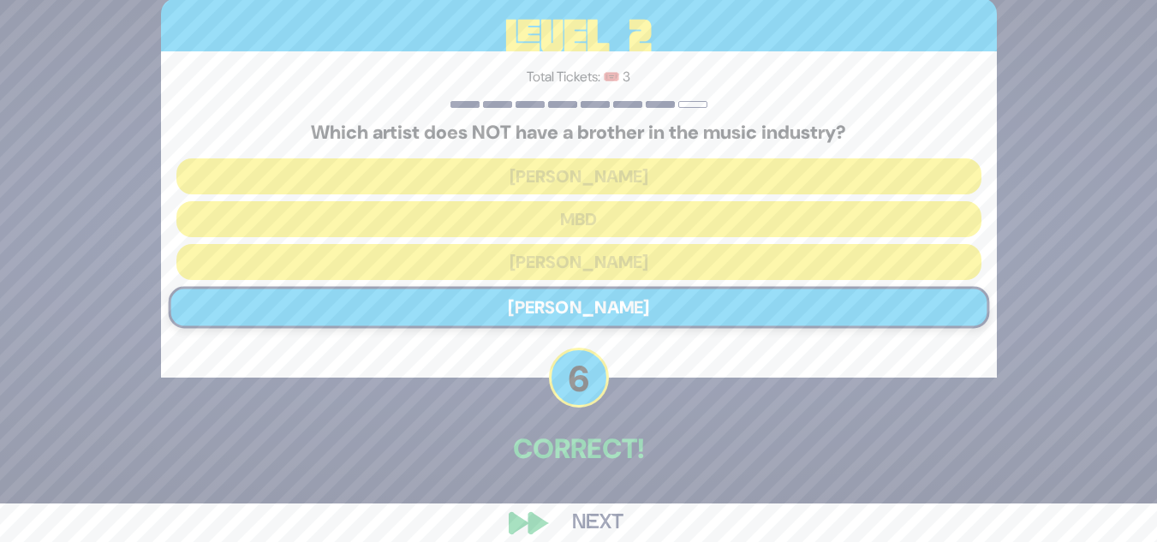
scroll to position [60, 0]
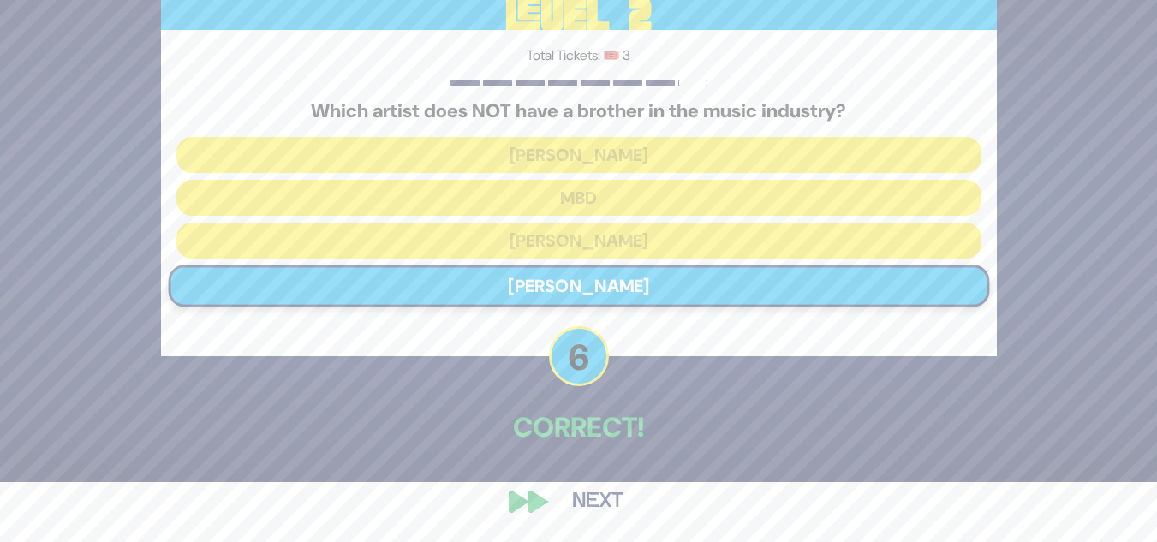
click at [593, 492] on button "Next" at bounding box center [597, 501] width 99 height 39
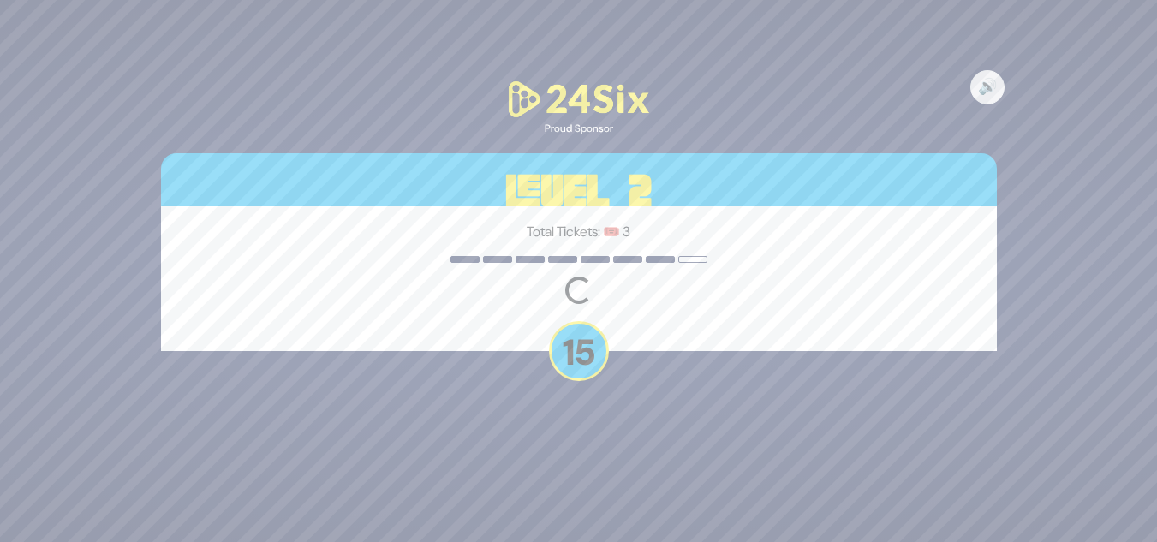
scroll to position [0, 0]
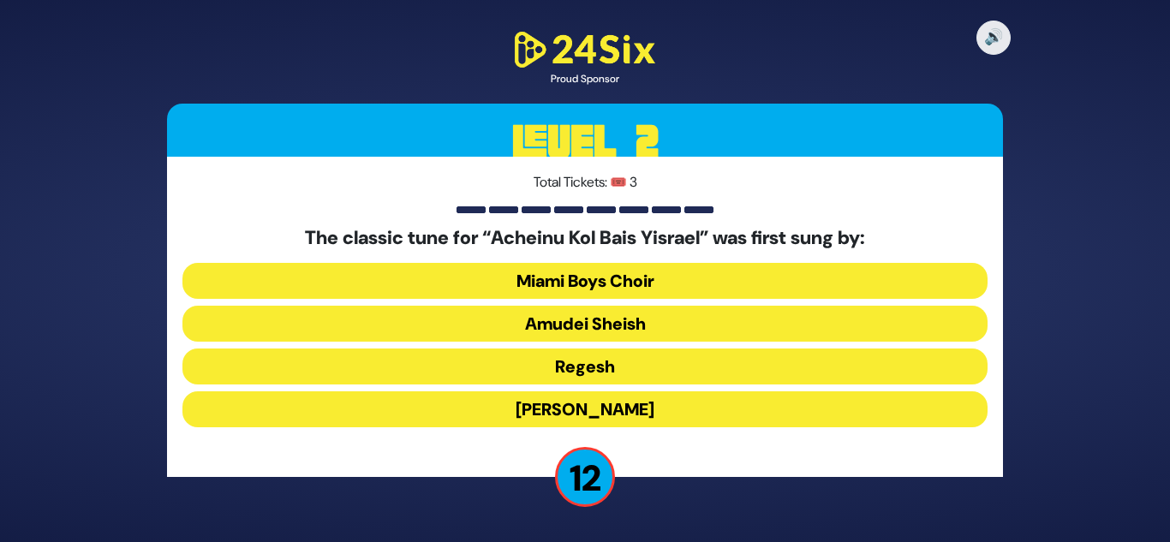
click at [618, 403] on button "[PERSON_NAME]" at bounding box center [584, 409] width 805 height 36
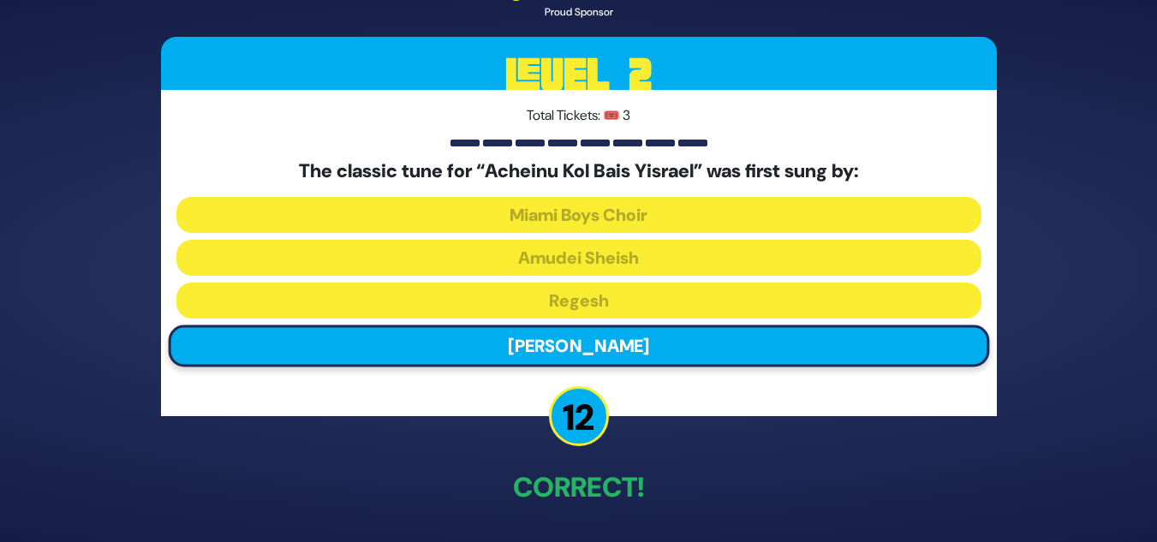
scroll to position [60, 0]
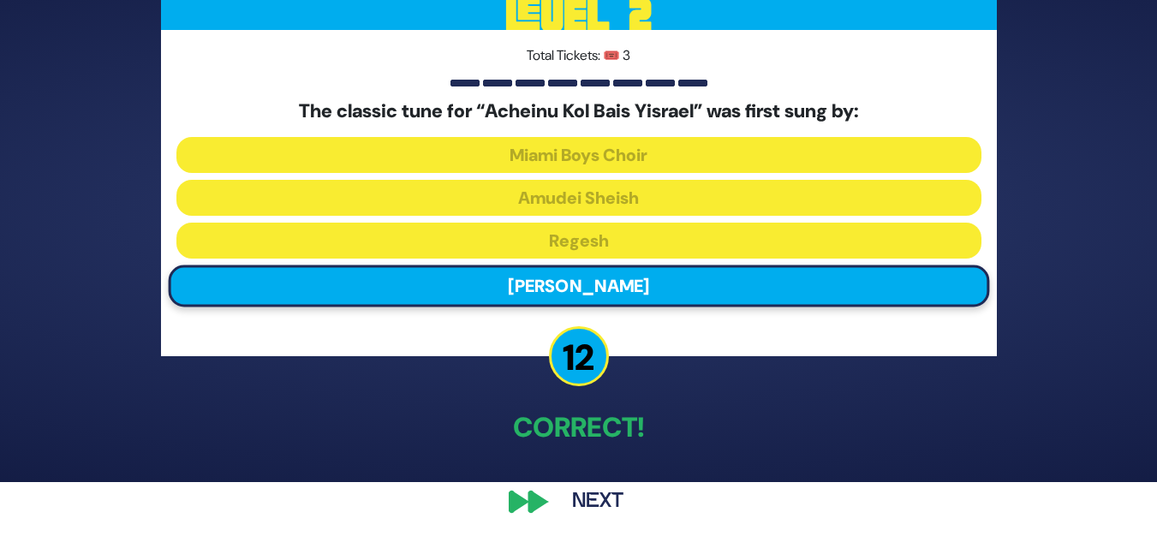
click at [601, 500] on button "Next" at bounding box center [597, 501] width 99 height 39
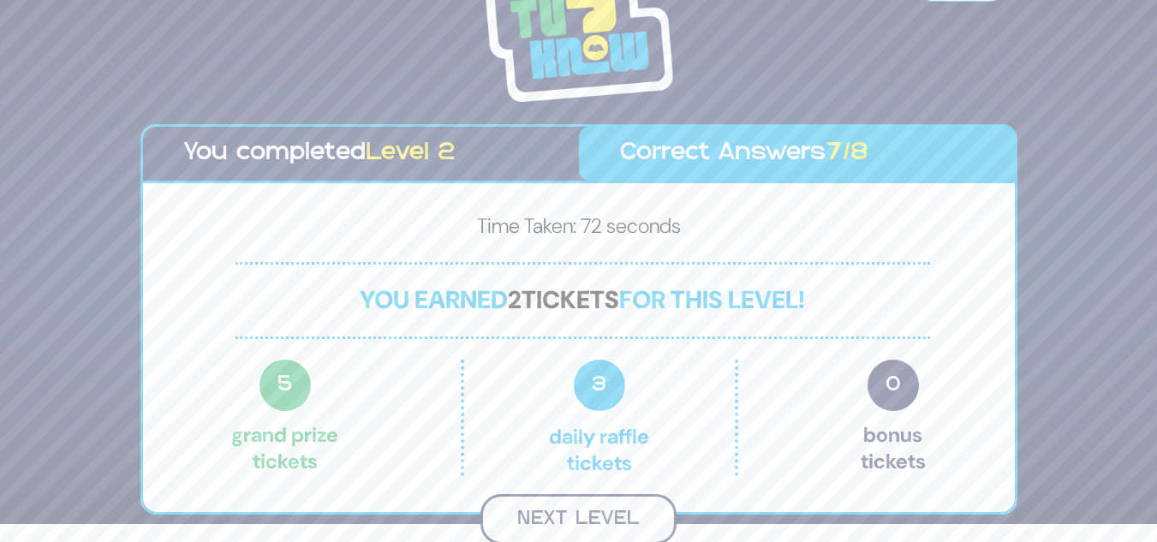
scroll to position [15, 0]
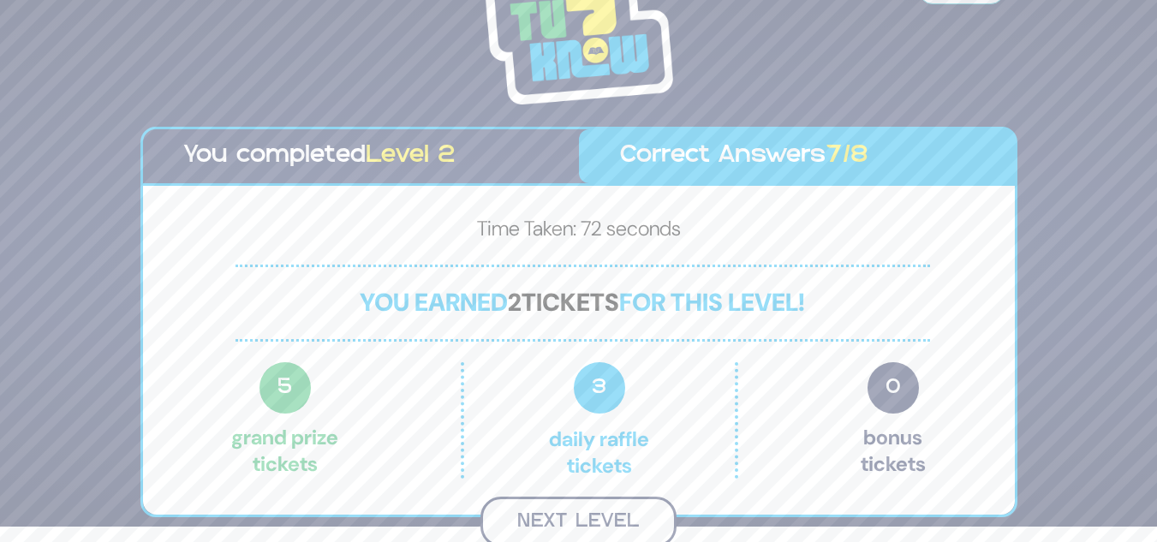
click at [589, 513] on button "Next Level" at bounding box center [578, 522] width 196 height 51
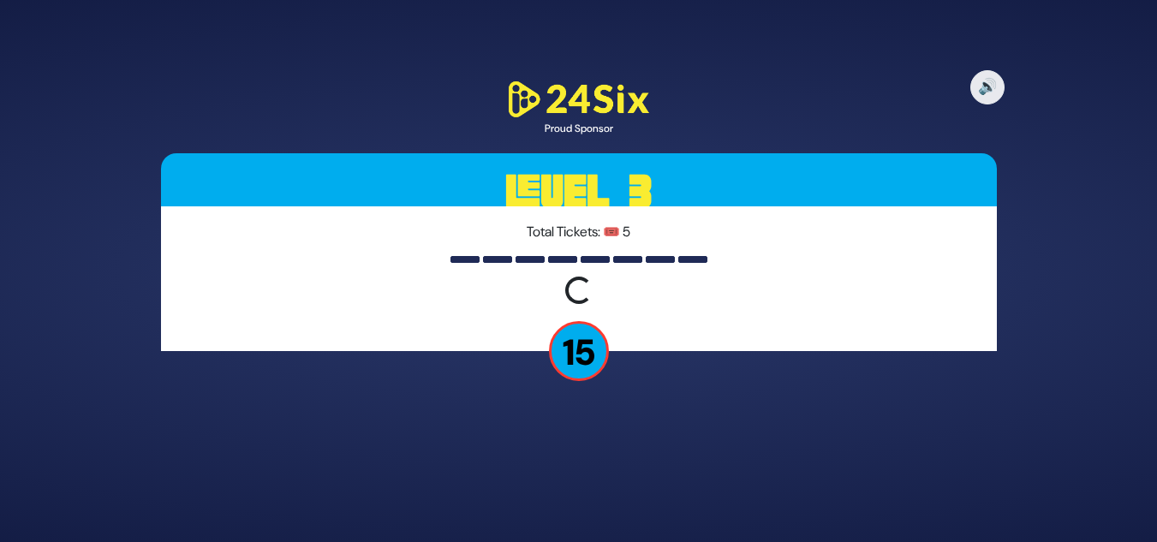
scroll to position [0, 0]
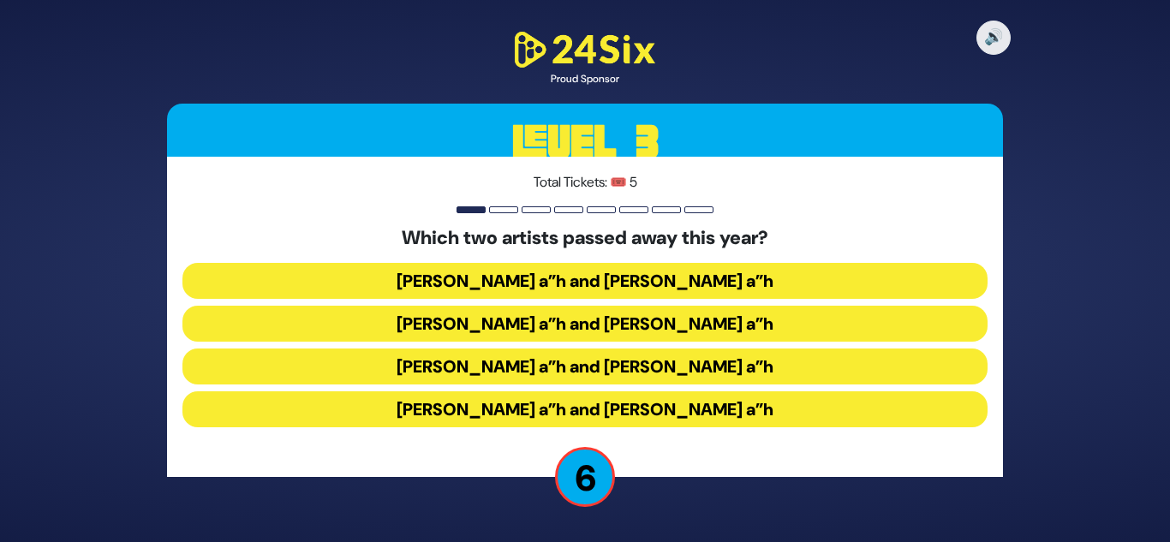
click at [607, 409] on button "[PERSON_NAME] a”h and [PERSON_NAME] a”h" at bounding box center [584, 409] width 805 height 36
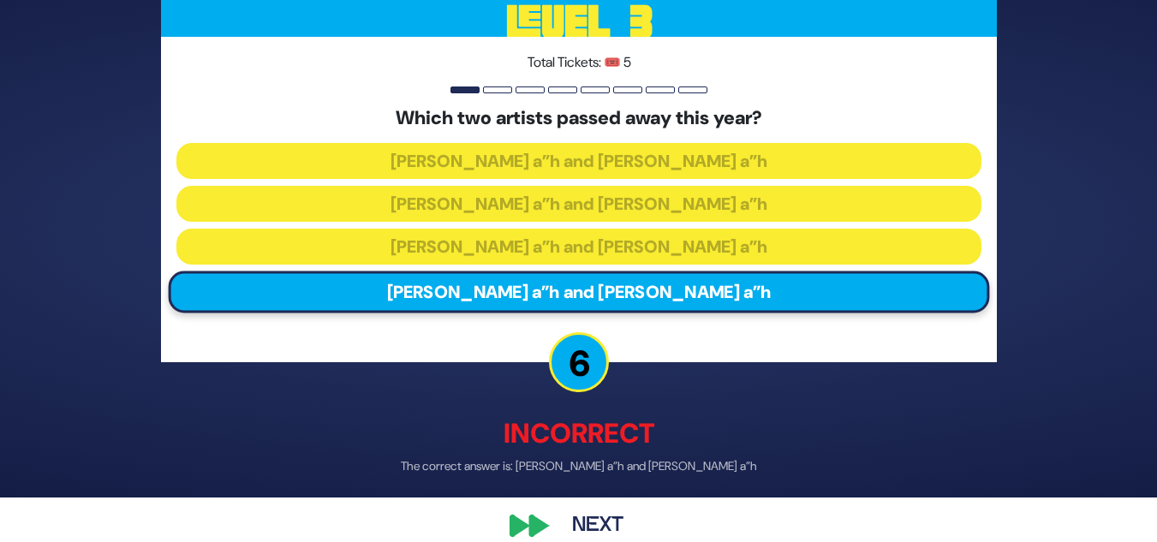
scroll to position [69, 0]
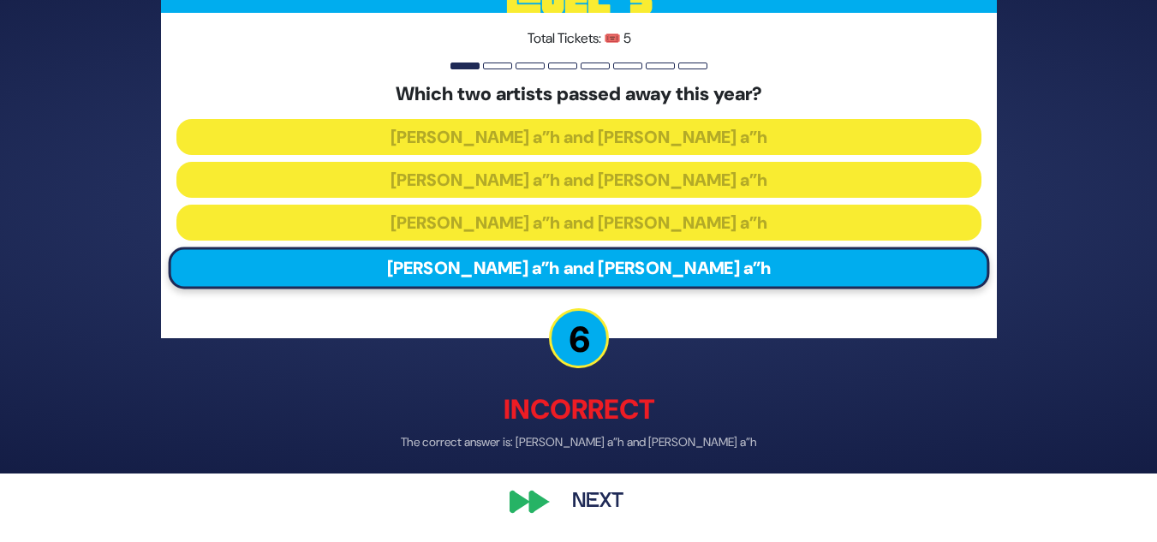
click at [583, 498] on button "Next" at bounding box center [597, 501] width 99 height 39
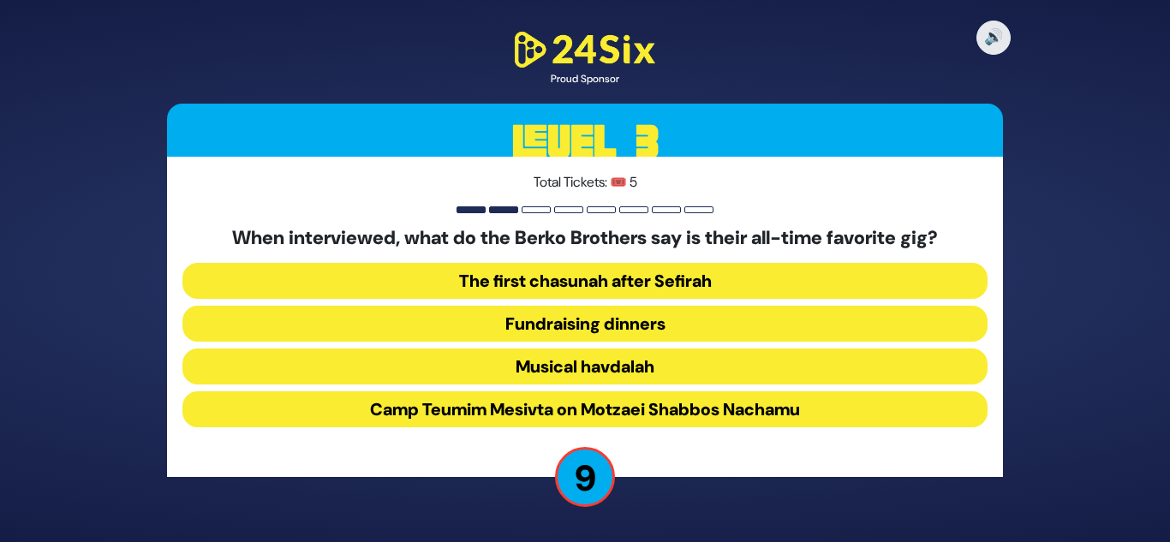
click at [575, 407] on button "Camp Teumim Mesivta on Motzaei Shabbos Nachamu" at bounding box center [584, 409] width 805 height 36
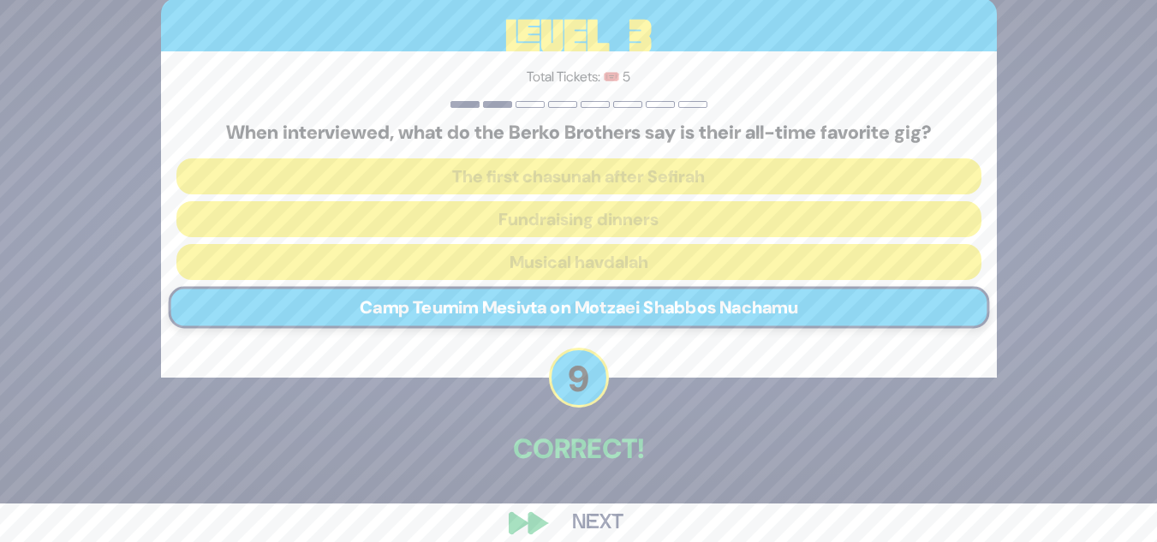
scroll to position [60, 0]
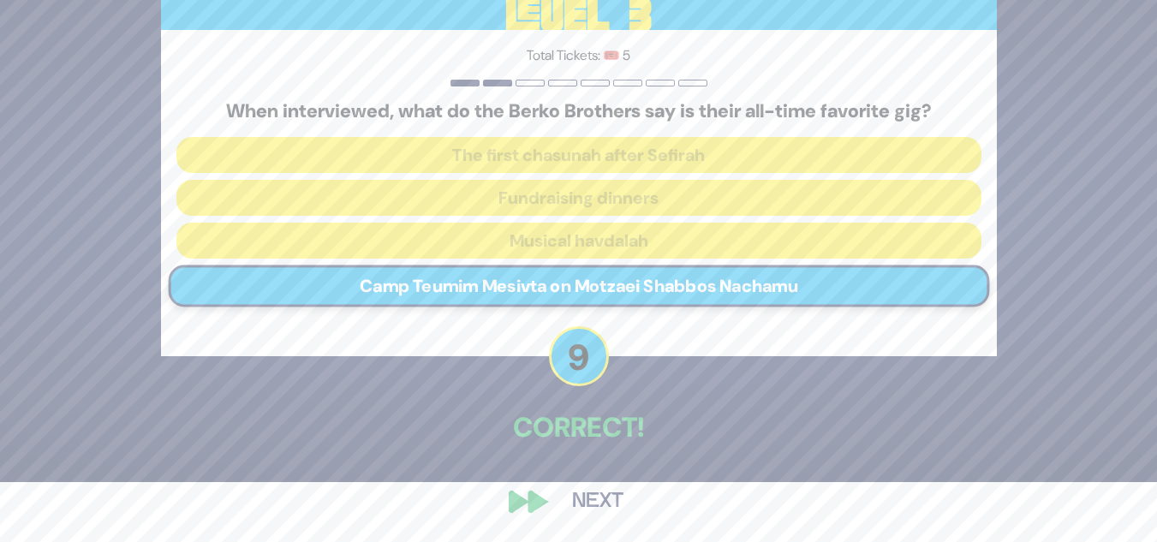
click at [611, 496] on button "Next" at bounding box center [597, 501] width 99 height 39
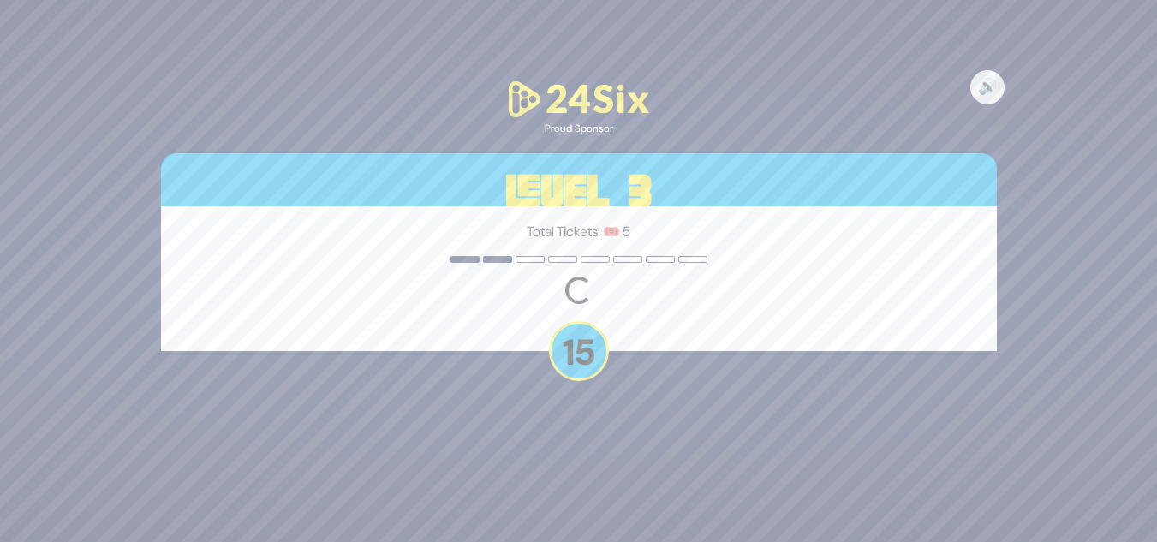
scroll to position [0, 0]
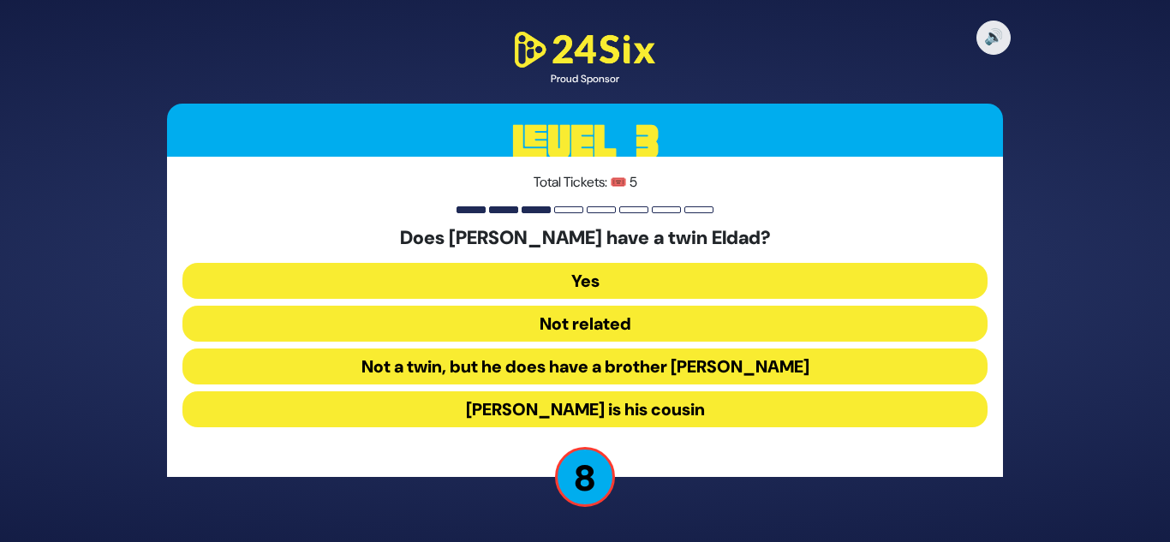
click at [716, 365] on button "Not a twin, but he does have a brother [PERSON_NAME]" at bounding box center [584, 367] width 805 height 36
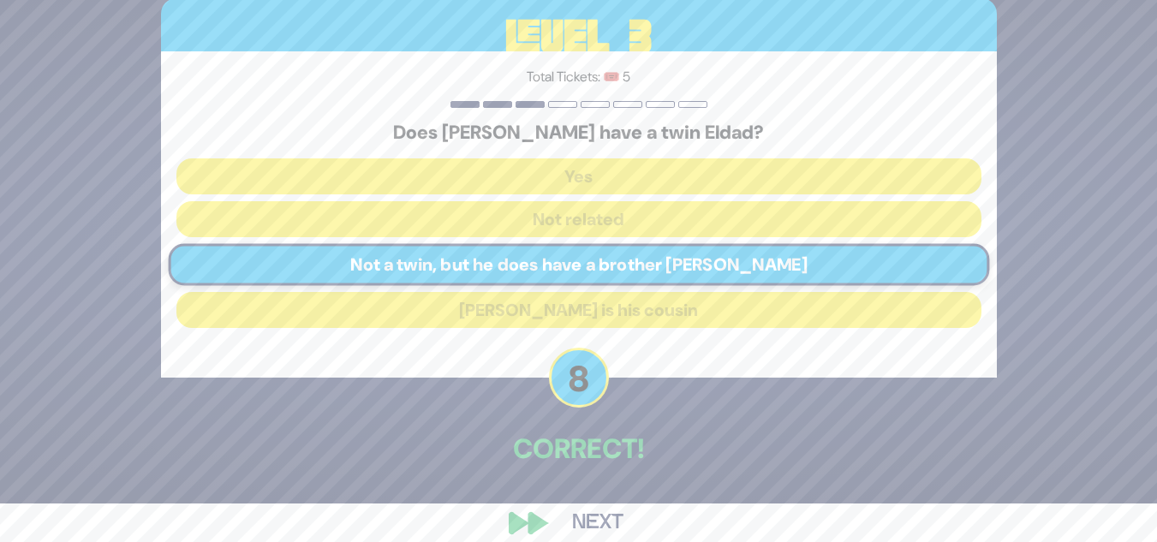
scroll to position [60, 0]
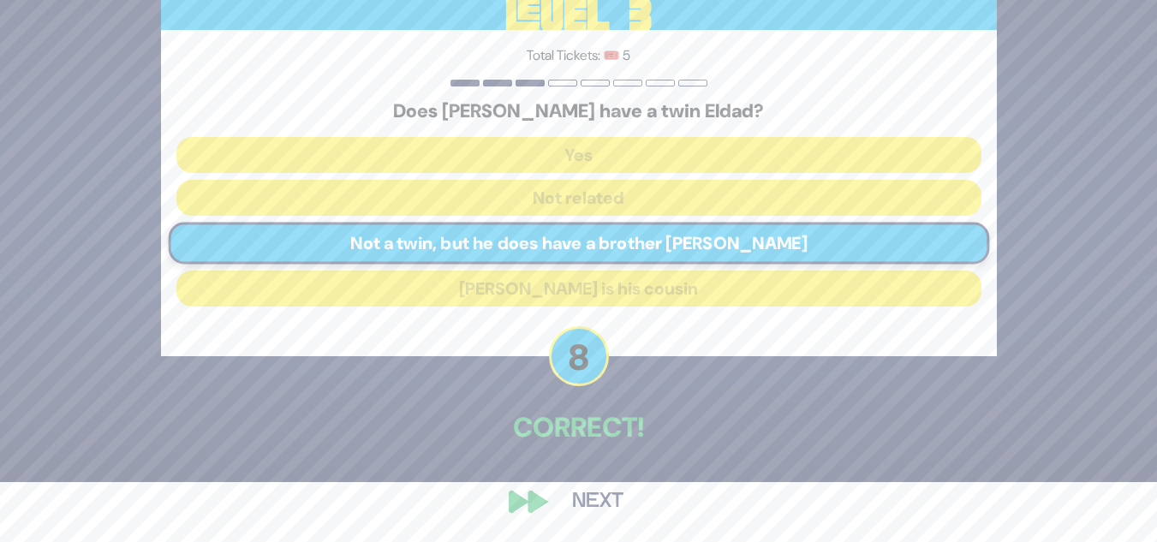
click at [586, 505] on button "Next" at bounding box center [597, 501] width 99 height 39
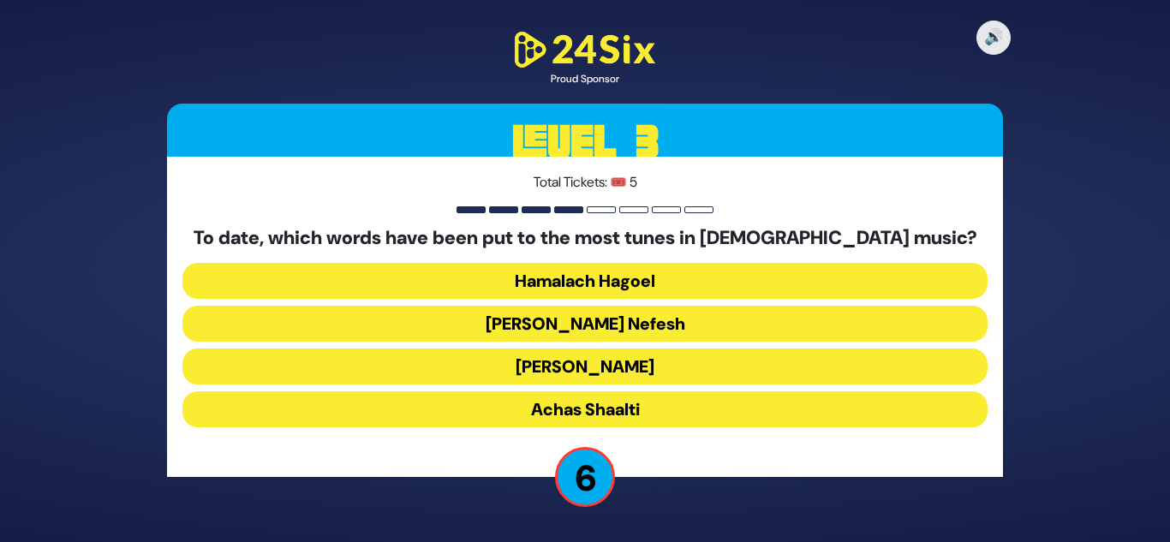
click at [586, 367] on button "[PERSON_NAME]" at bounding box center [584, 367] width 805 height 36
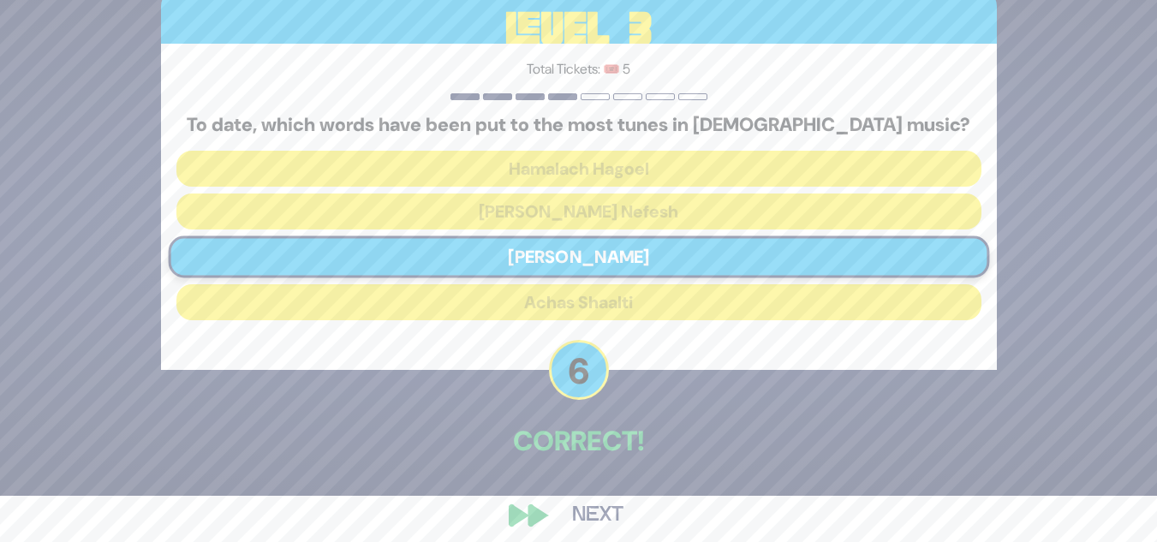
scroll to position [60, 0]
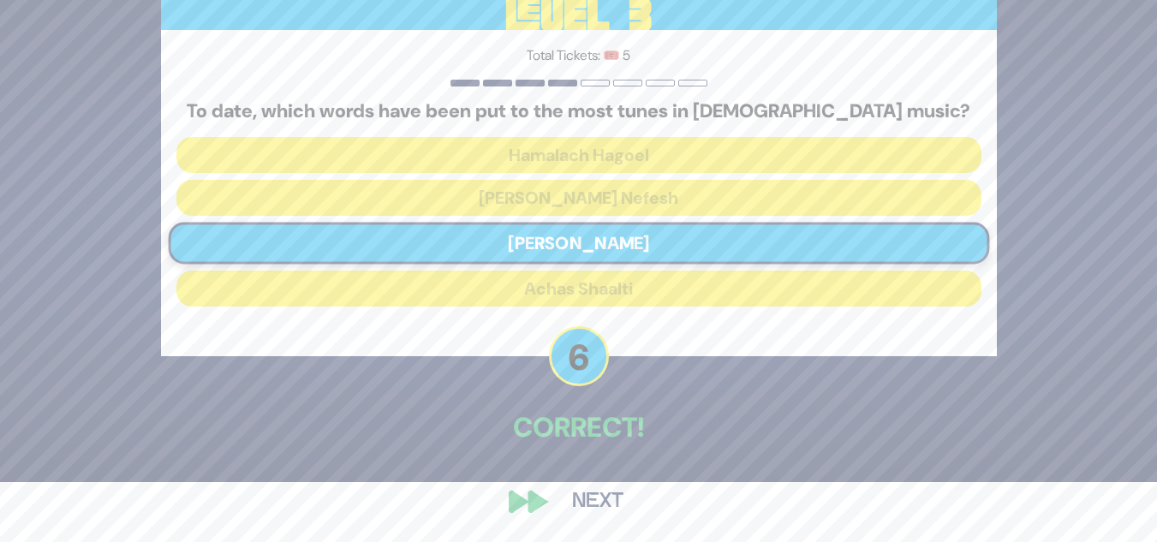
click at [603, 498] on button "Next" at bounding box center [597, 501] width 99 height 39
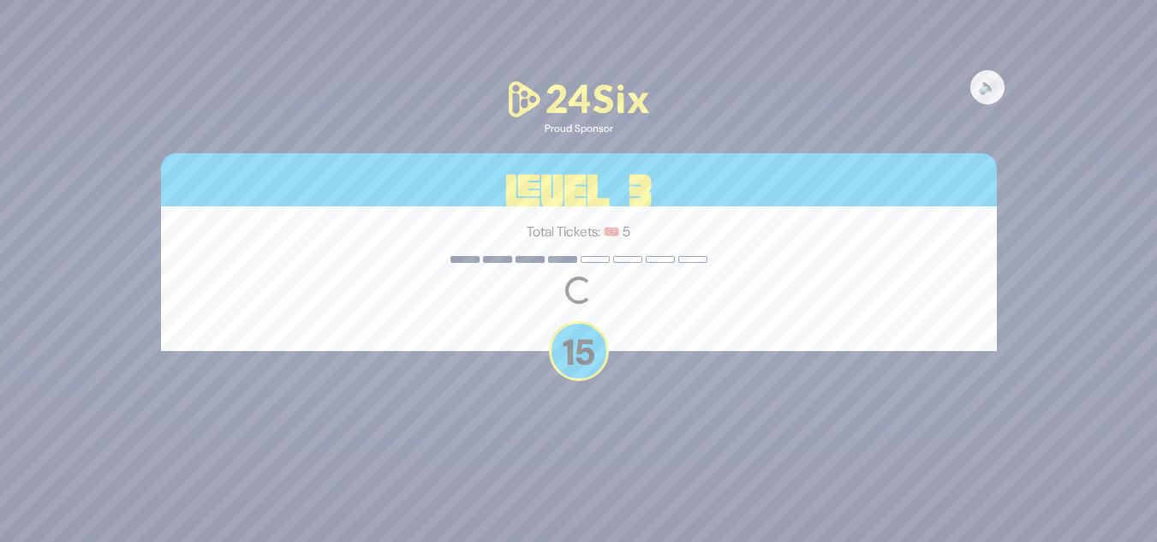
scroll to position [0, 0]
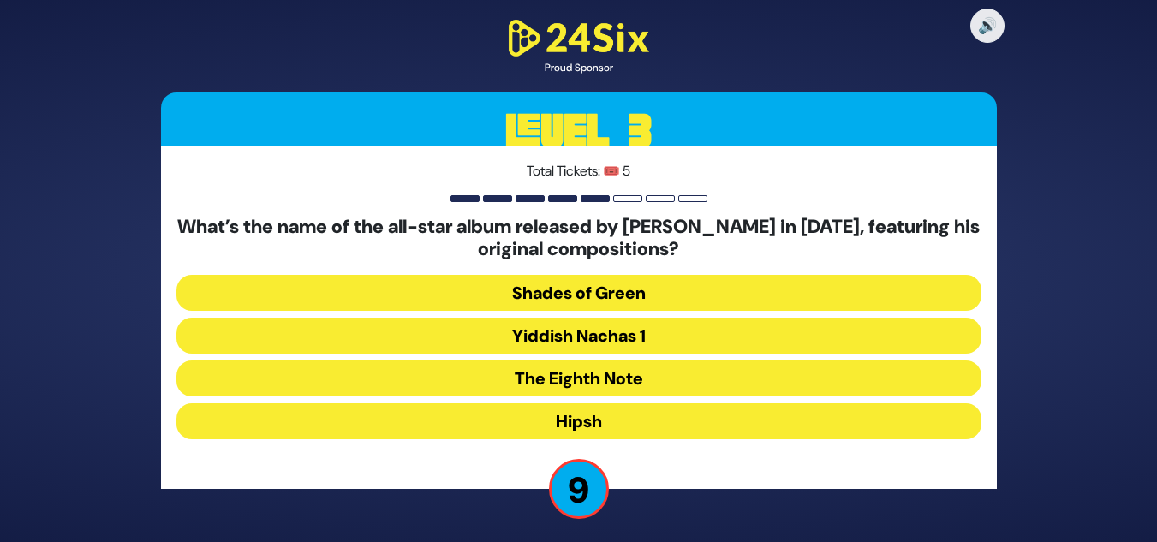
click at [593, 386] on button "The Eighth Note" at bounding box center [578, 379] width 805 height 36
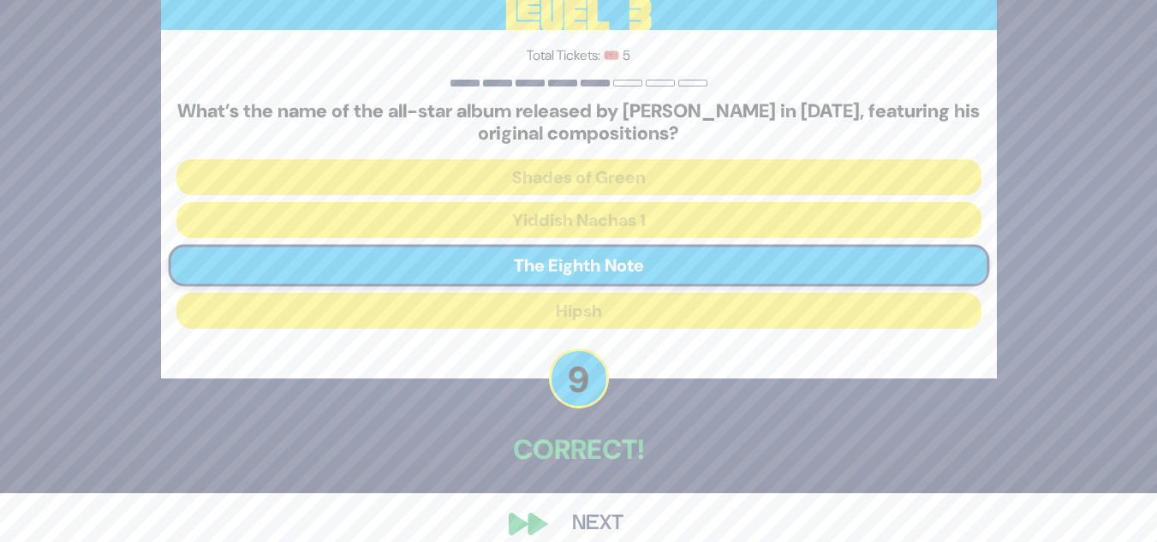
scroll to position [71, 0]
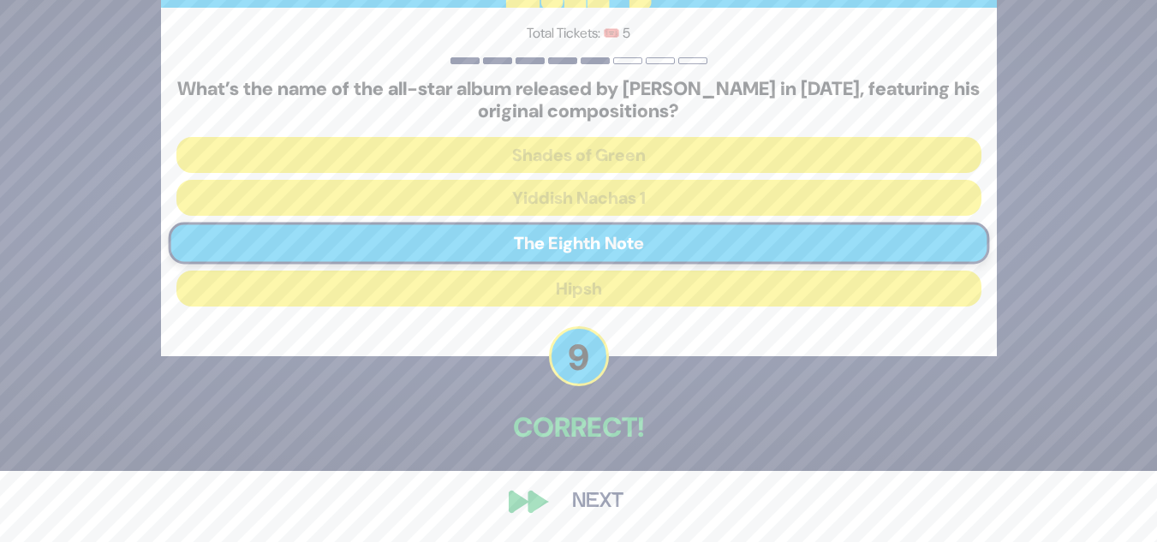
click at [596, 492] on button "Next" at bounding box center [597, 501] width 99 height 39
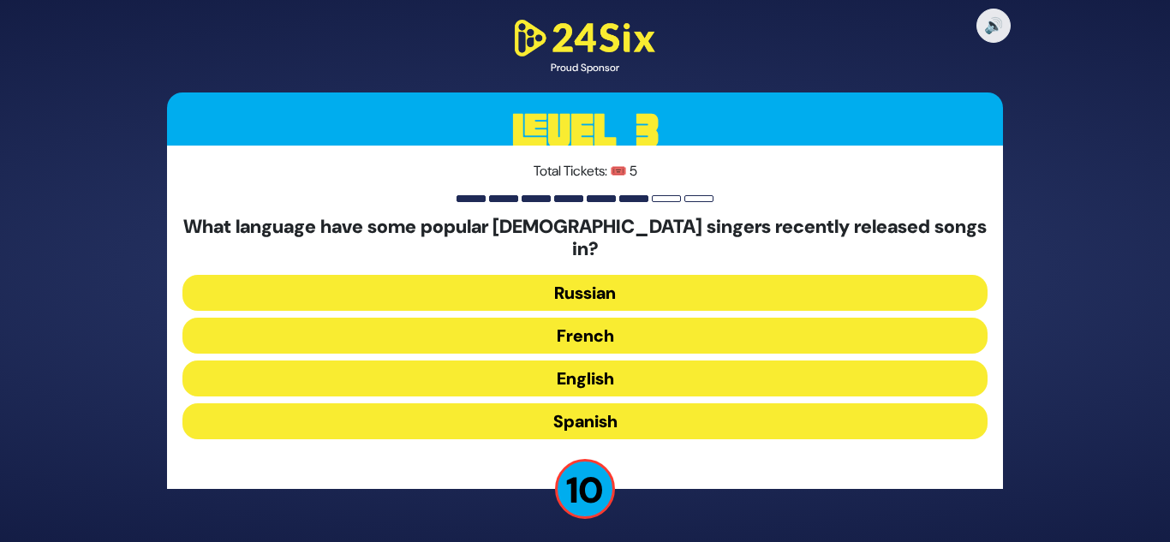
click at [613, 366] on button "English" at bounding box center [584, 379] width 805 height 36
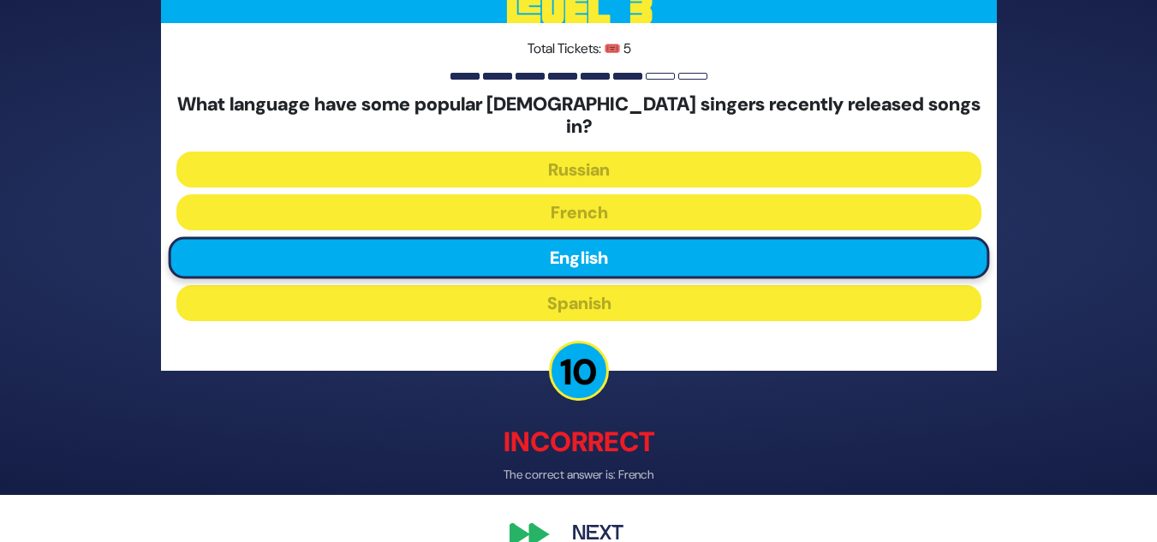
scroll to position [69, 0]
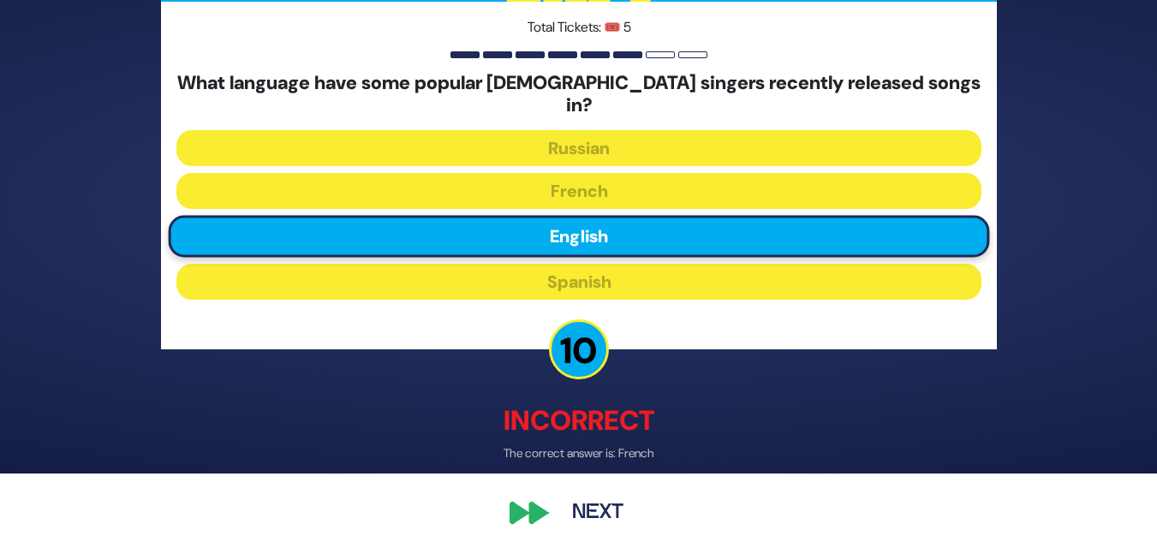
click at [605, 502] on button "Next" at bounding box center [597, 512] width 99 height 39
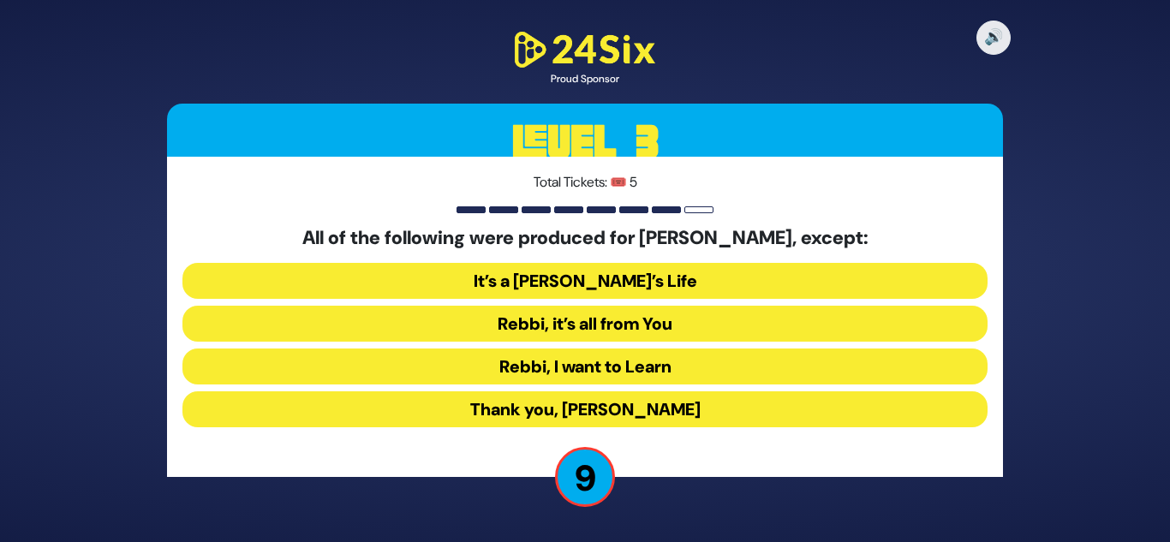
click at [584, 365] on button "Rebbi, I want to Learn" at bounding box center [584, 367] width 805 height 36
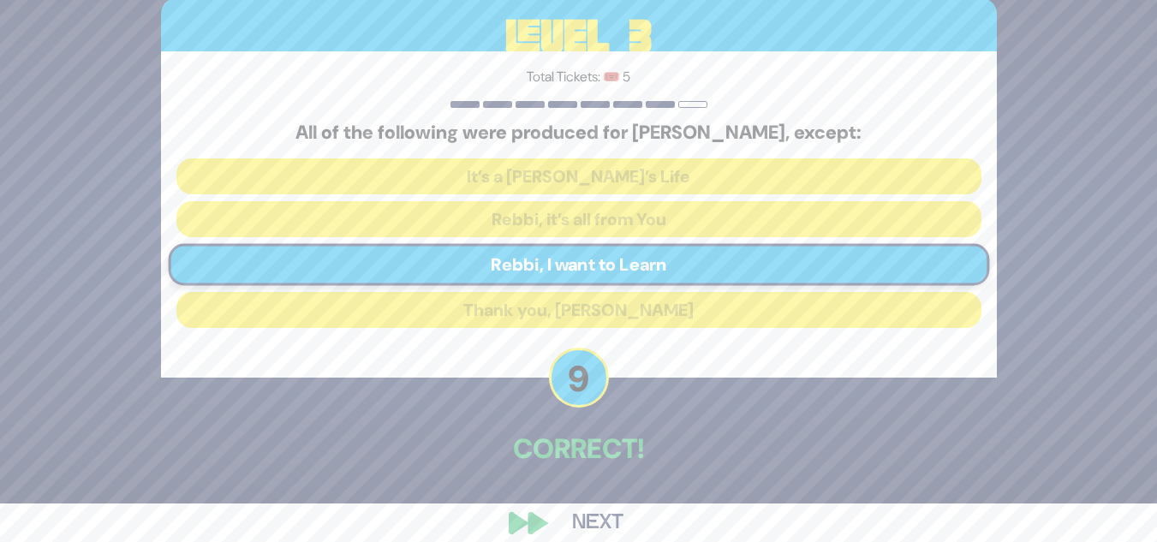
scroll to position [60, 0]
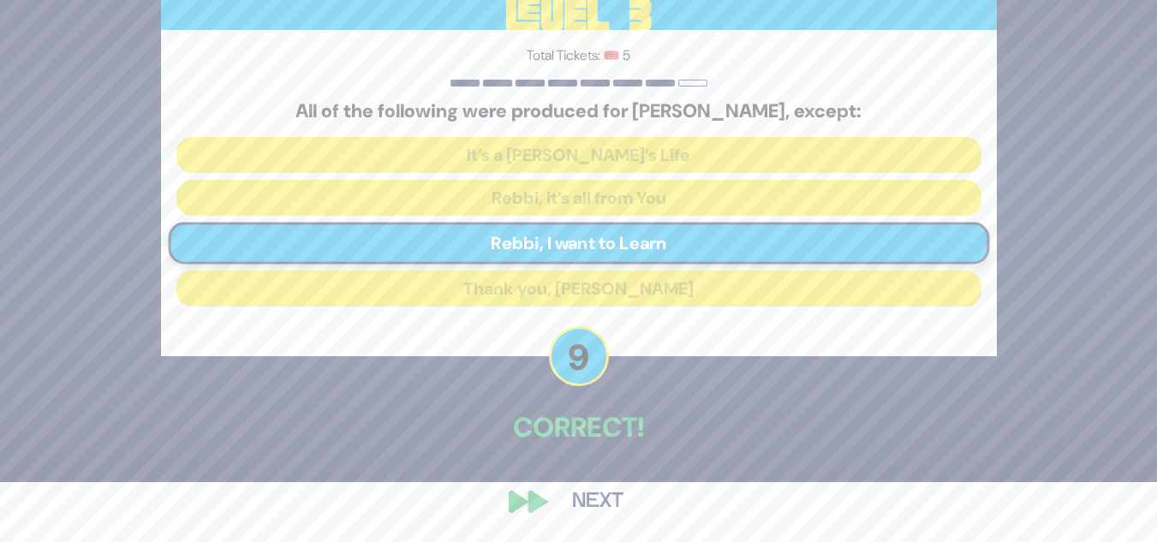
click at [594, 500] on button "Next" at bounding box center [597, 501] width 99 height 39
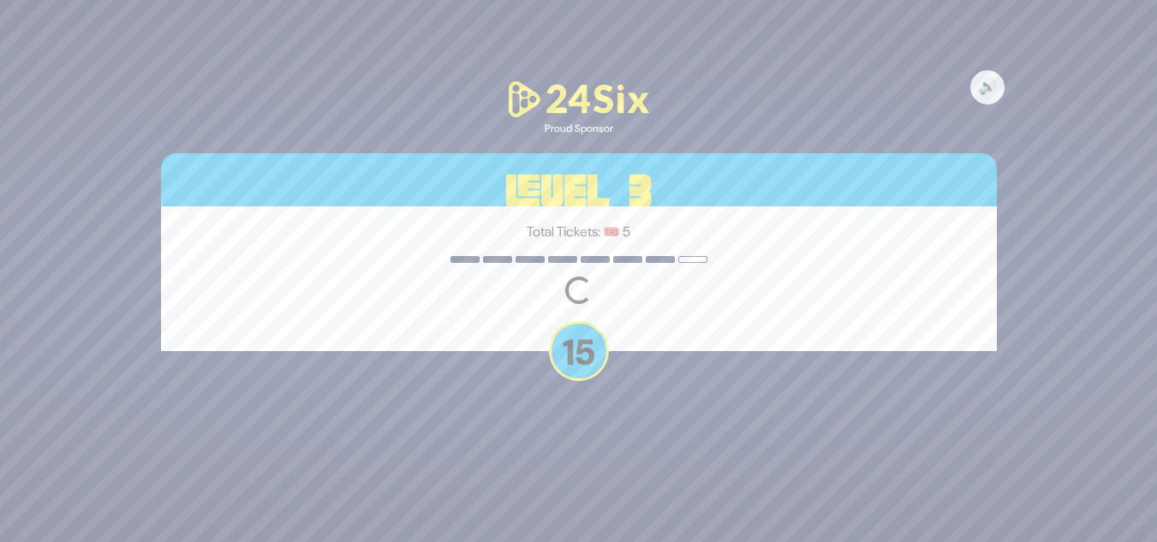
scroll to position [0, 0]
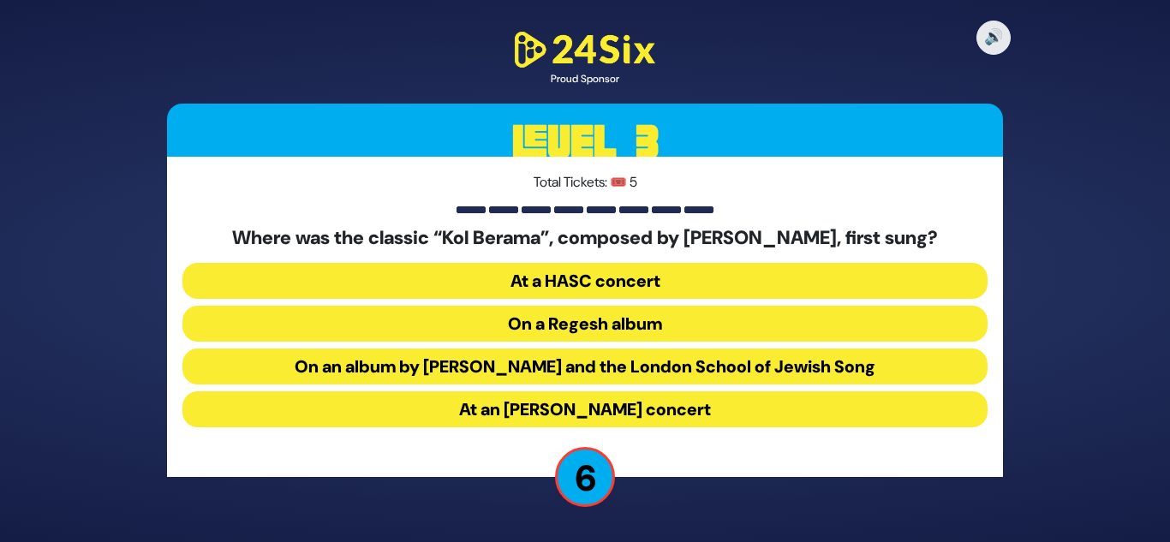
click at [581, 323] on button "On a Regesh album" at bounding box center [584, 324] width 805 height 36
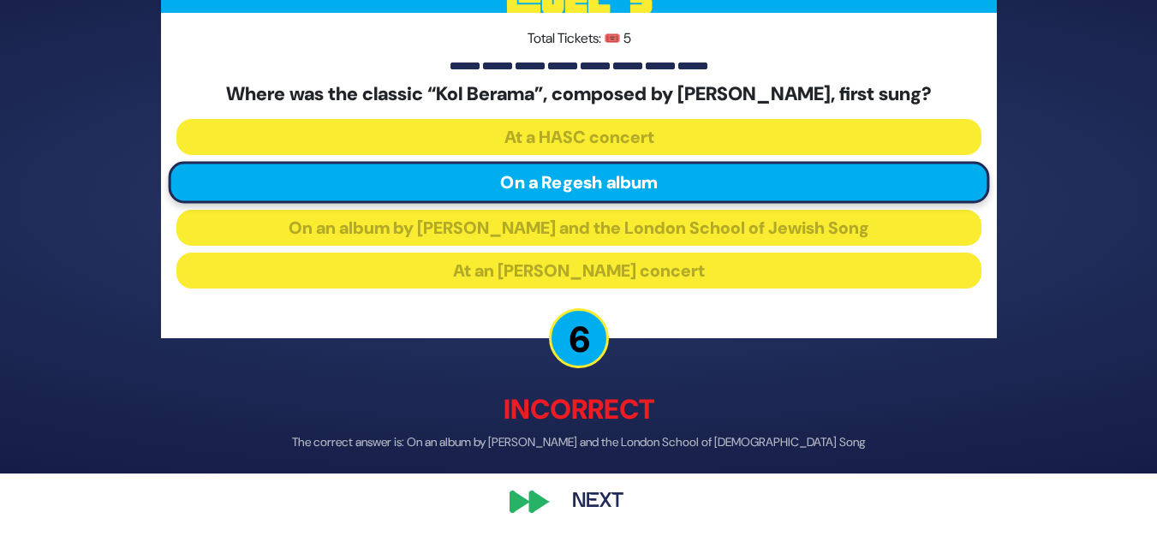
scroll to position [69, 0]
click at [599, 495] on button "Next" at bounding box center [597, 501] width 99 height 39
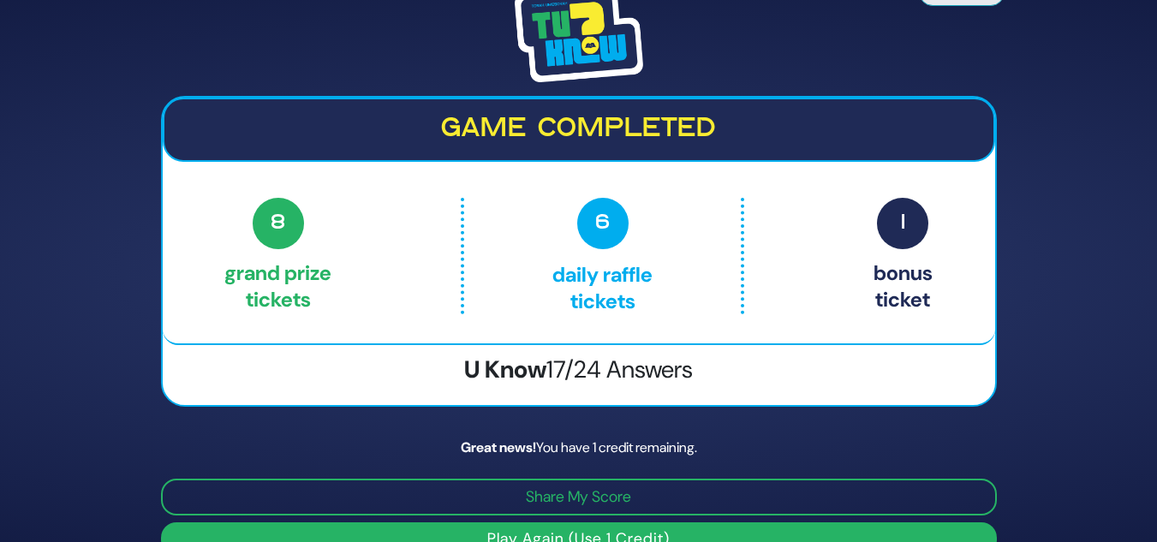
scroll to position [34, 0]
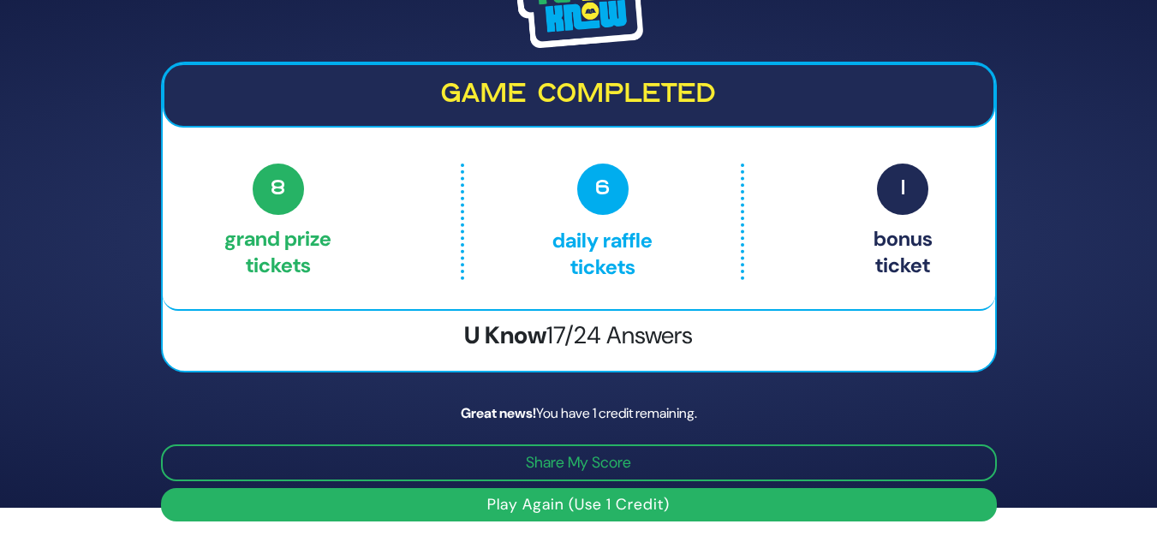
click at [612, 502] on button "Play Again (Use 1 Credit)" at bounding box center [579, 504] width 836 height 33
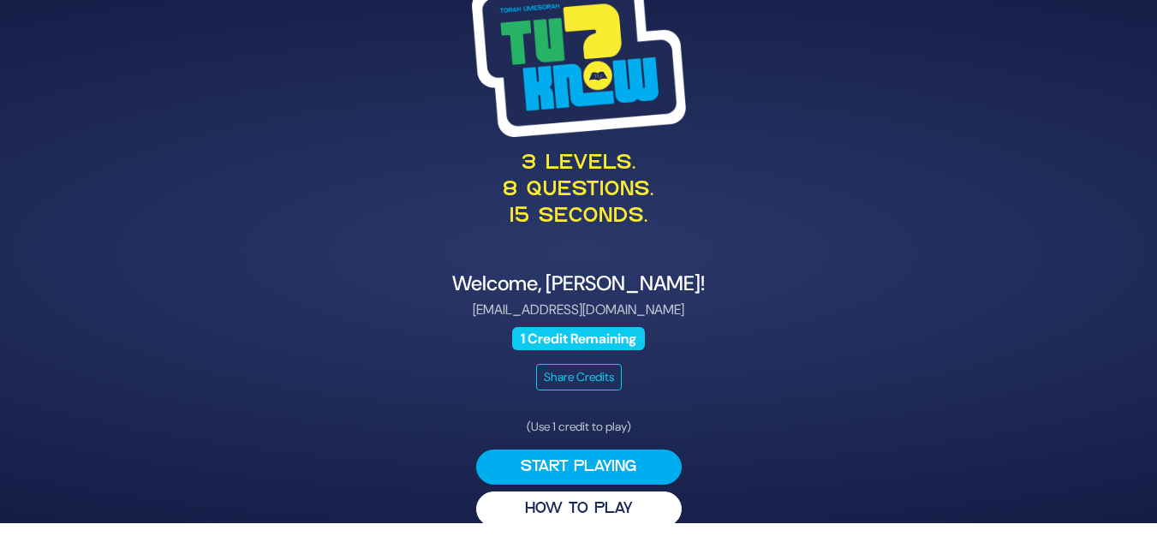
scroll to position [24, 0]
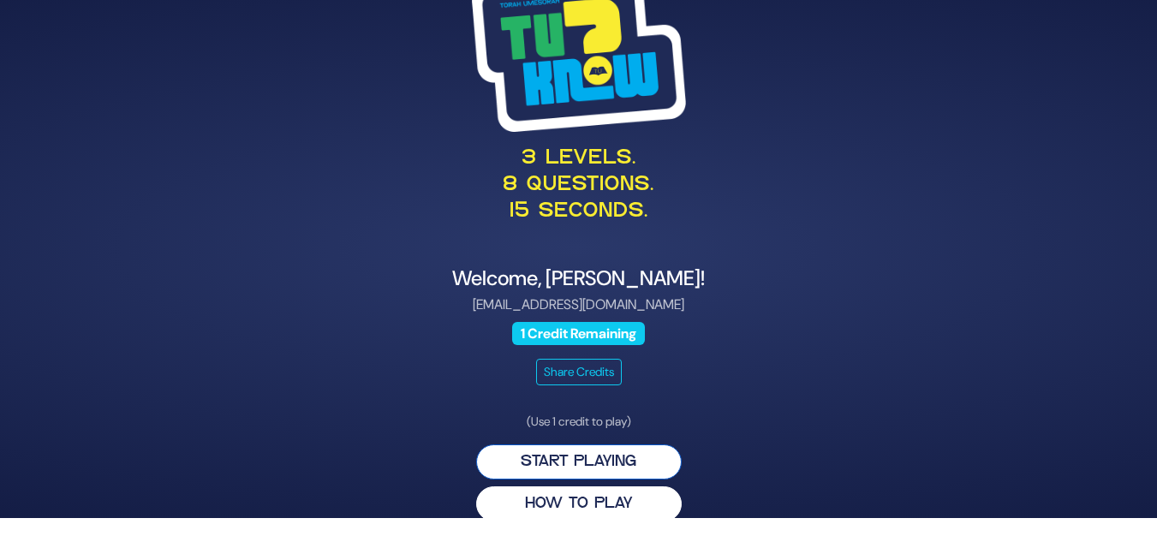
click at [583, 460] on button "Start Playing" at bounding box center [579, 461] width 206 height 35
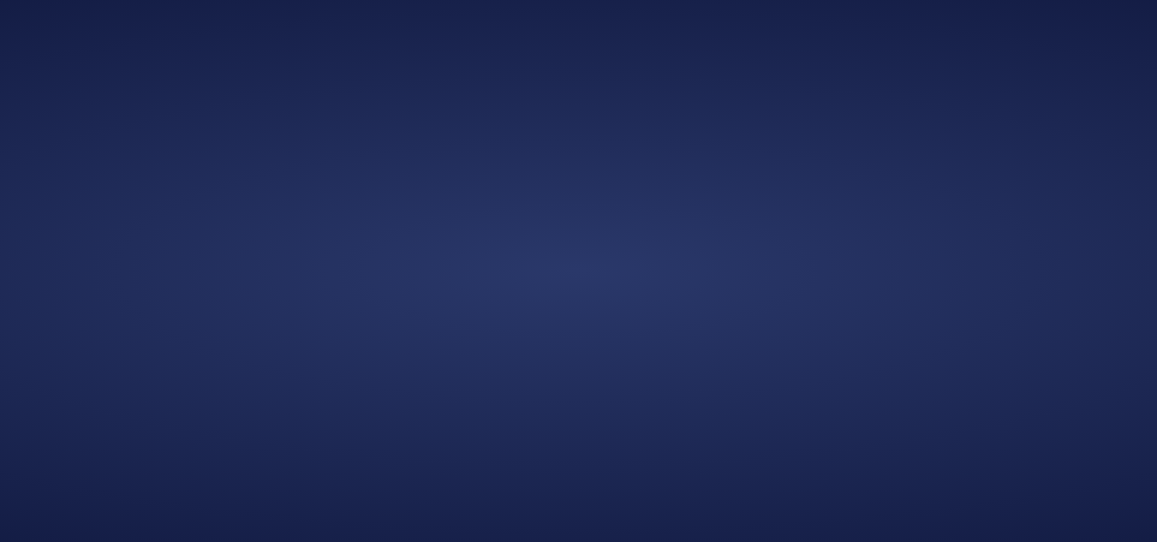
scroll to position [0, 0]
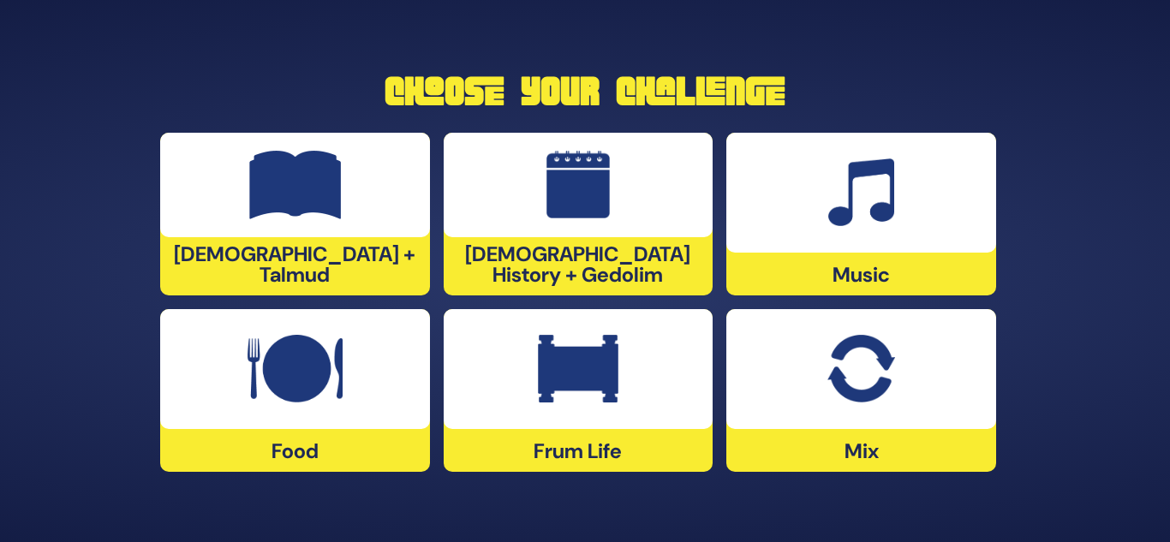
click at [892, 421] on div at bounding box center [861, 369] width 270 height 120
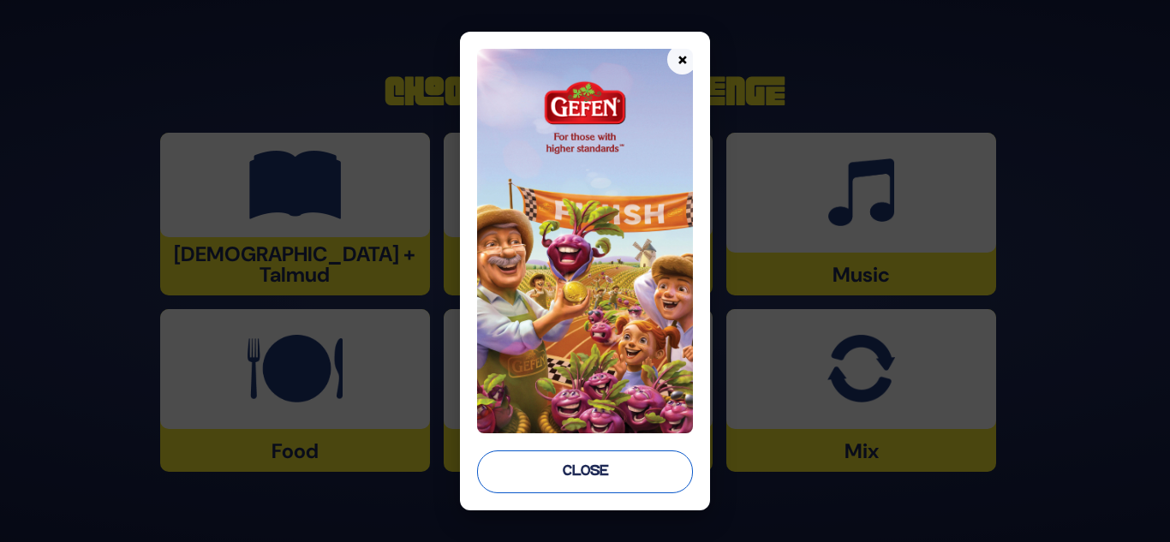
click at [573, 480] on button "Close" at bounding box center [585, 471] width 217 height 43
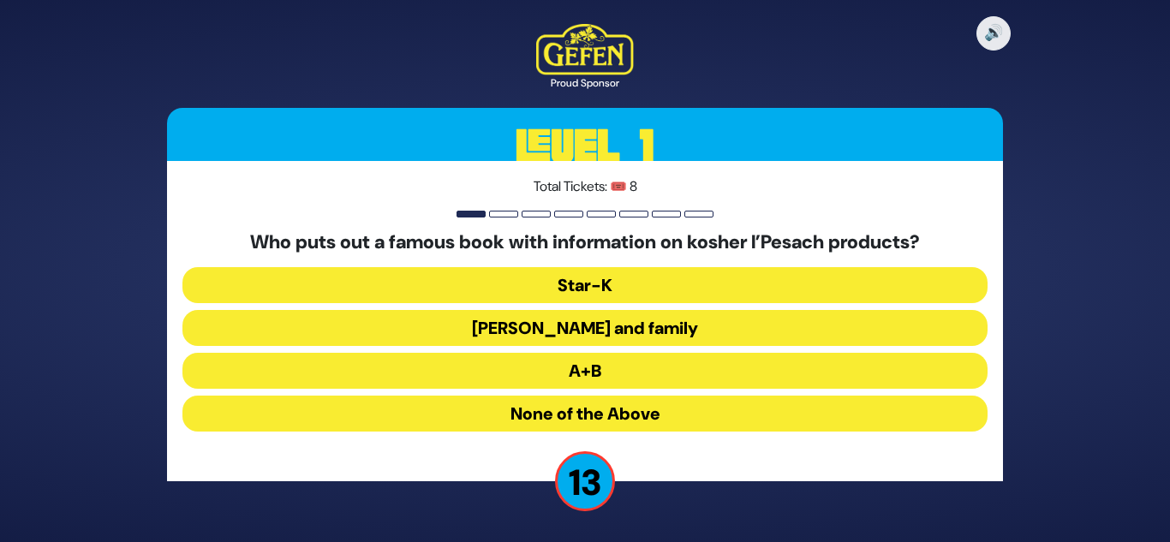
click at [644, 331] on button "Rabbi Blumenkrantz and family" at bounding box center [584, 328] width 805 height 36
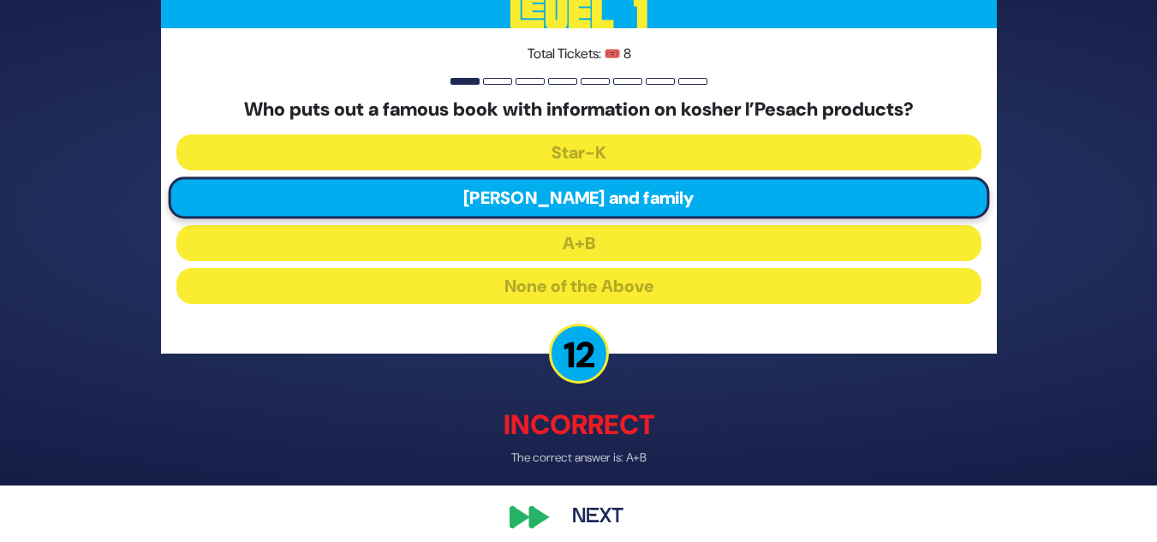
scroll to position [73, 0]
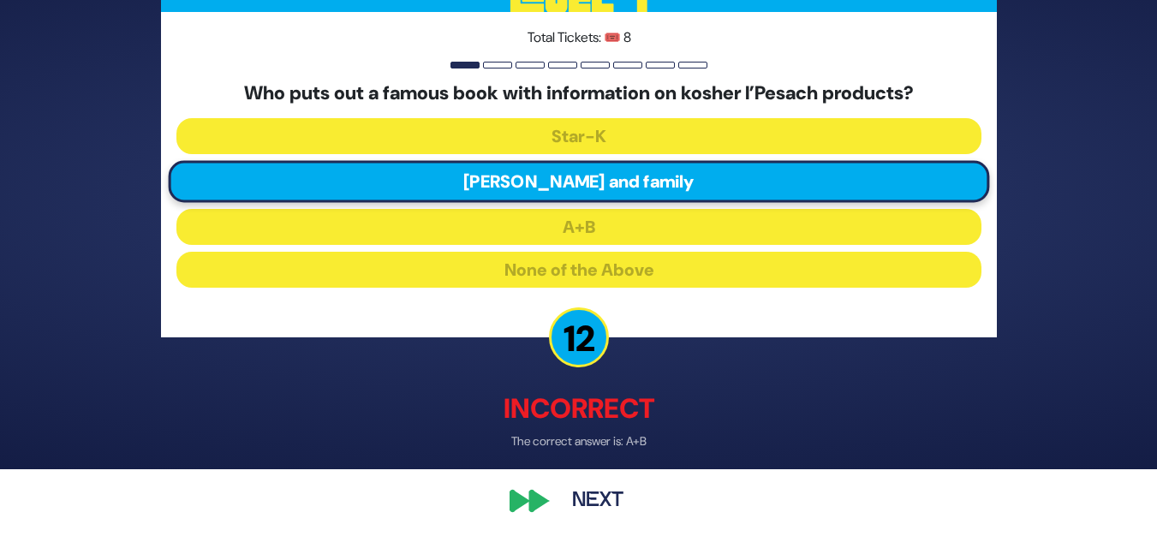
click at [597, 502] on button "Next" at bounding box center [597, 501] width 99 height 39
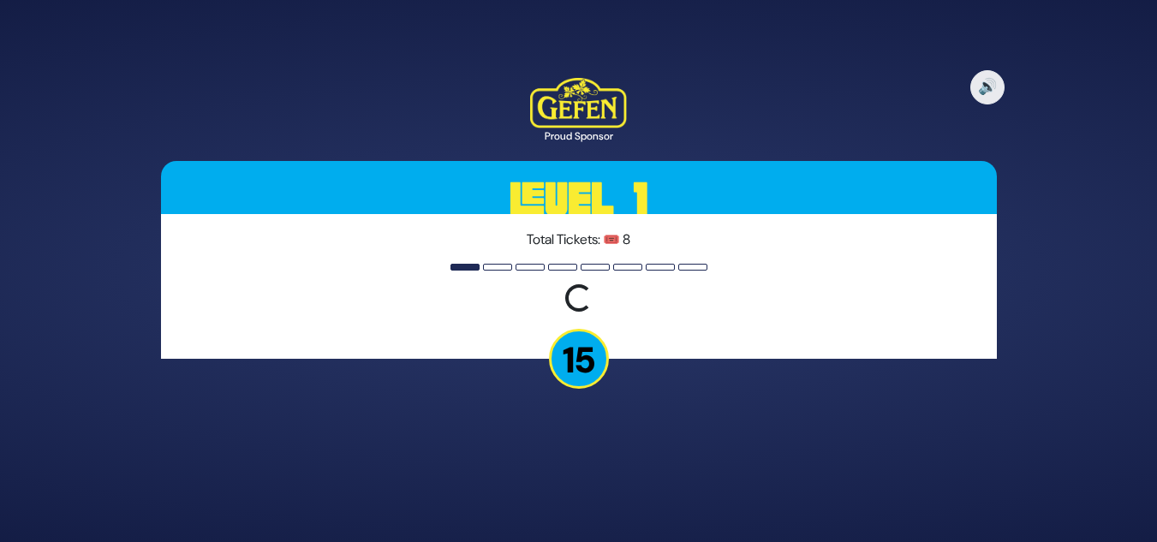
scroll to position [0, 0]
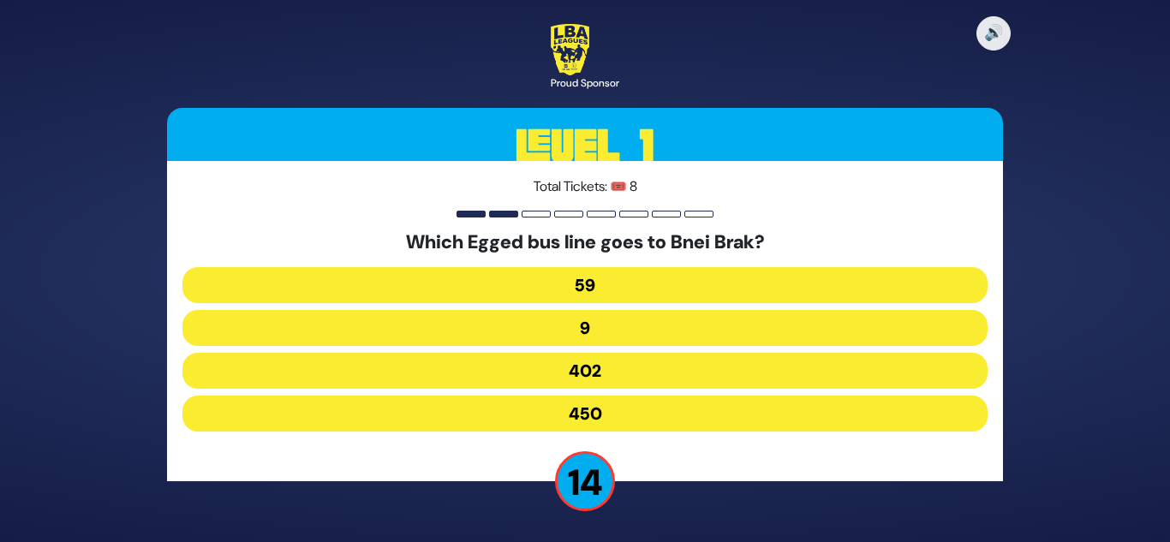
click at [582, 373] on button "402" at bounding box center [584, 371] width 805 height 36
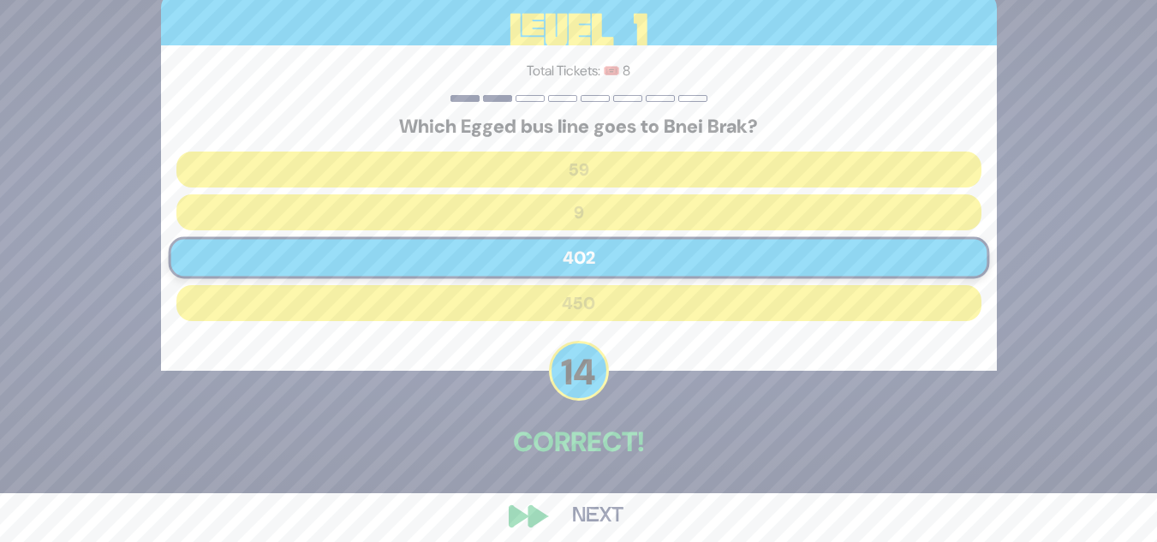
scroll to position [63, 0]
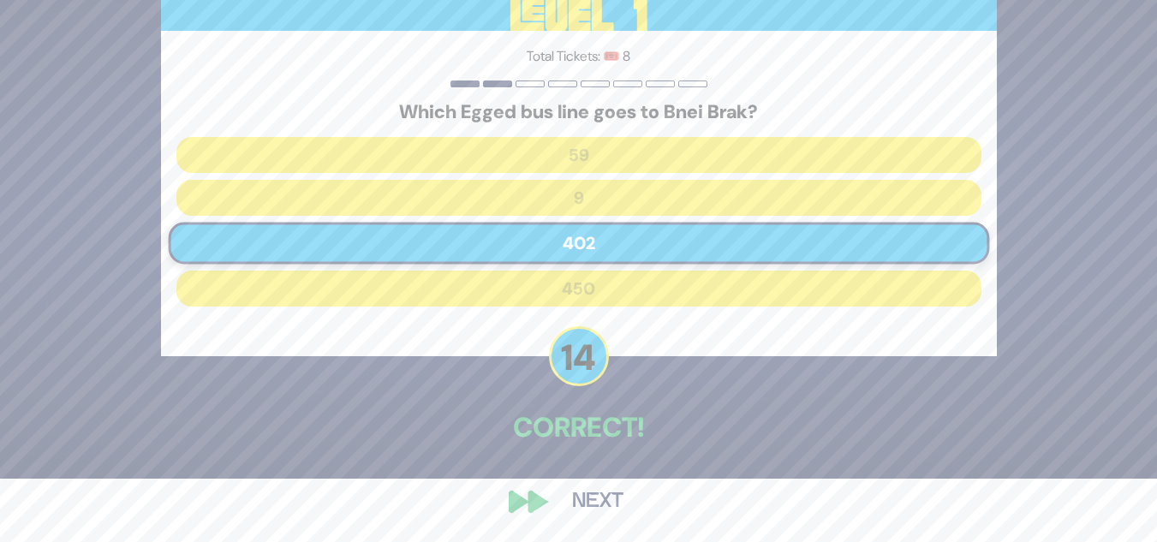
click at [599, 499] on button "Next" at bounding box center [597, 501] width 99 height 39
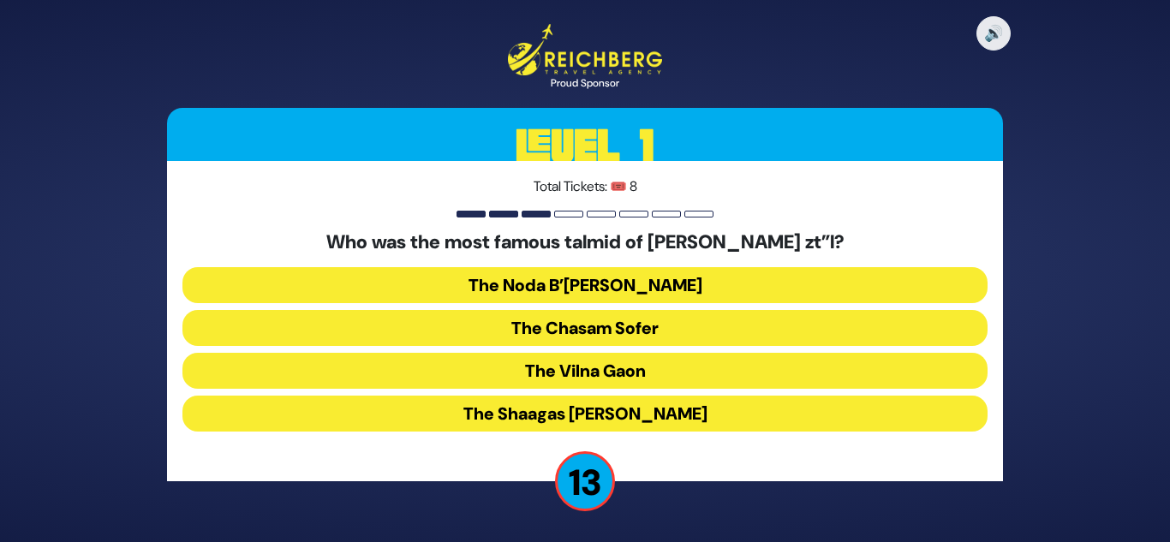
click at [585, 324] on button "The Chasam Sofer" at bounding box center [584, 328] width 805 height 36
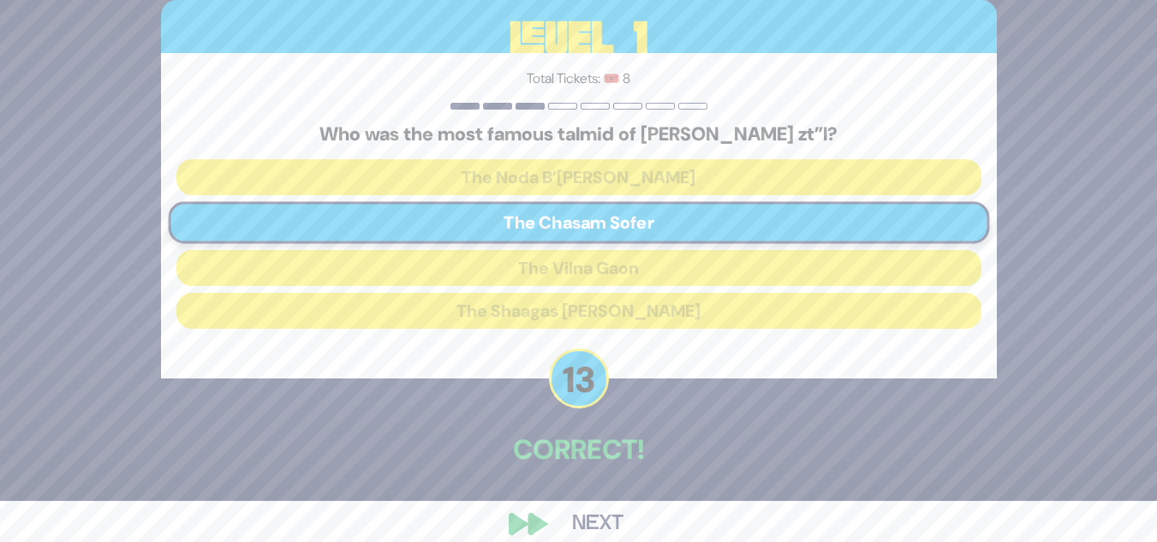
scroll to position [63, 0]
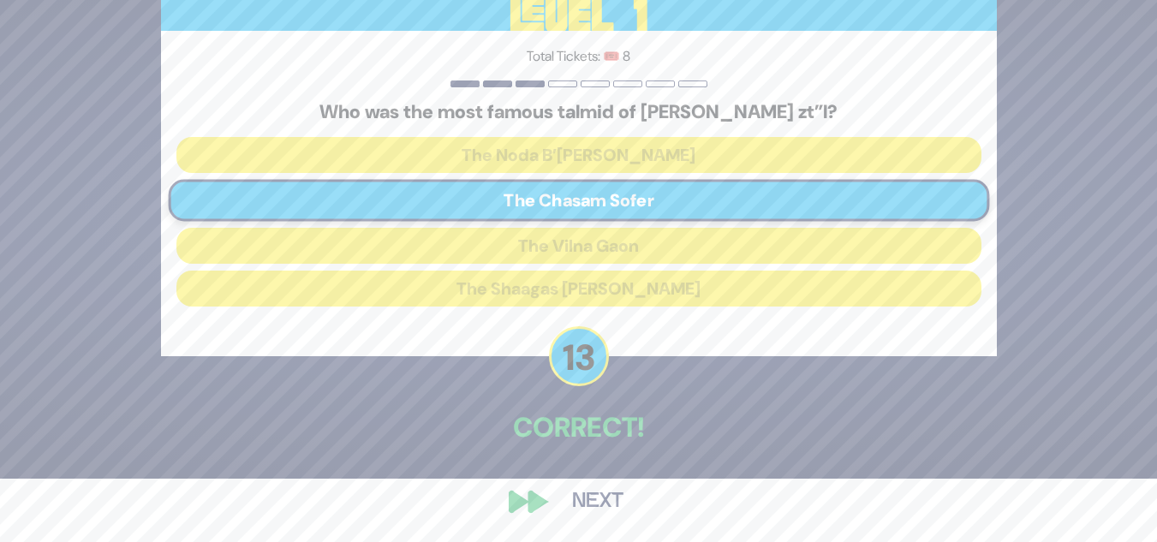
click at [591, 499] on button "Next" at bounding box center [597, 501] width 99 height 39
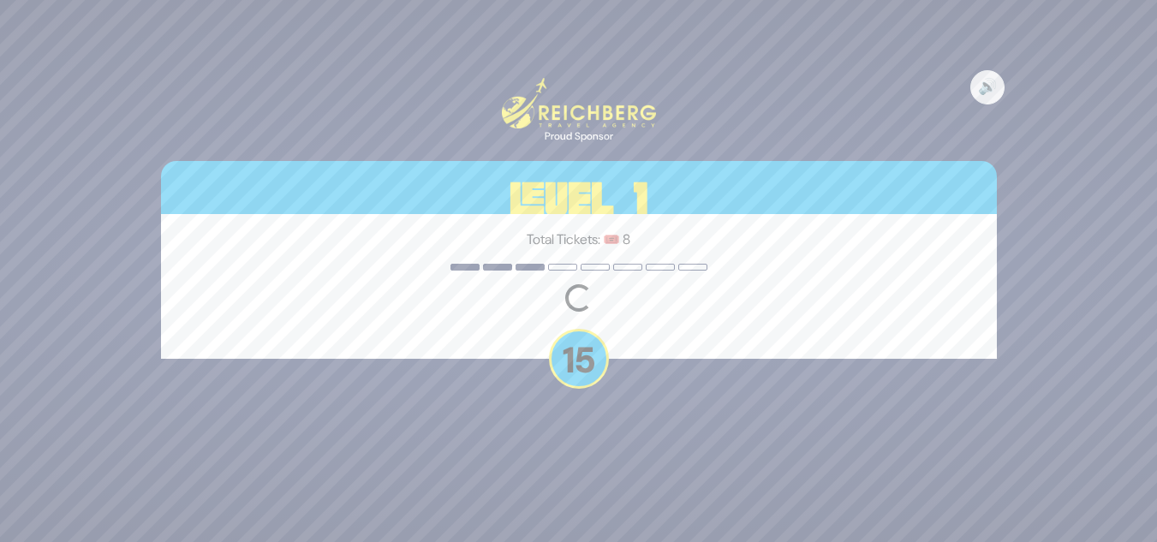
scroll to position [0, 0]
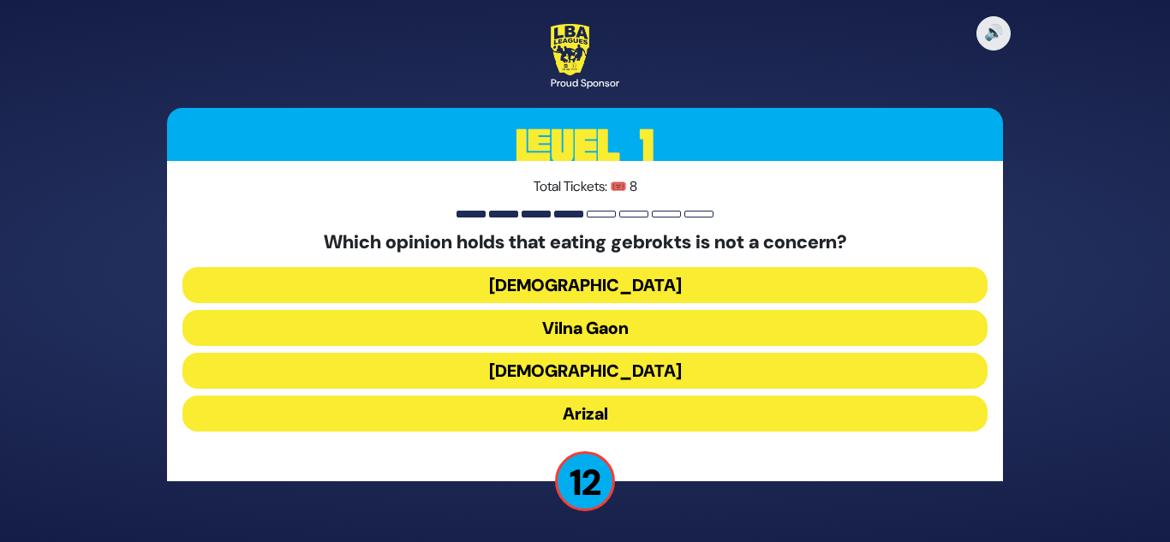
click at [589, 318] on button "Vilna Gaon" at bounding box center [584, 328] width 805 height 36
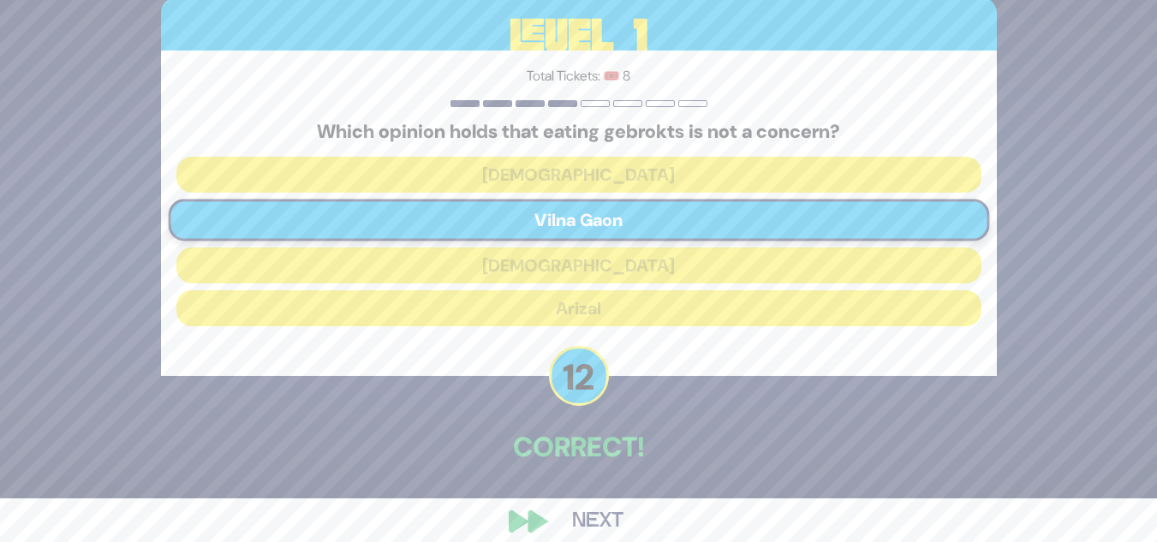
scroll to position [63, 0]
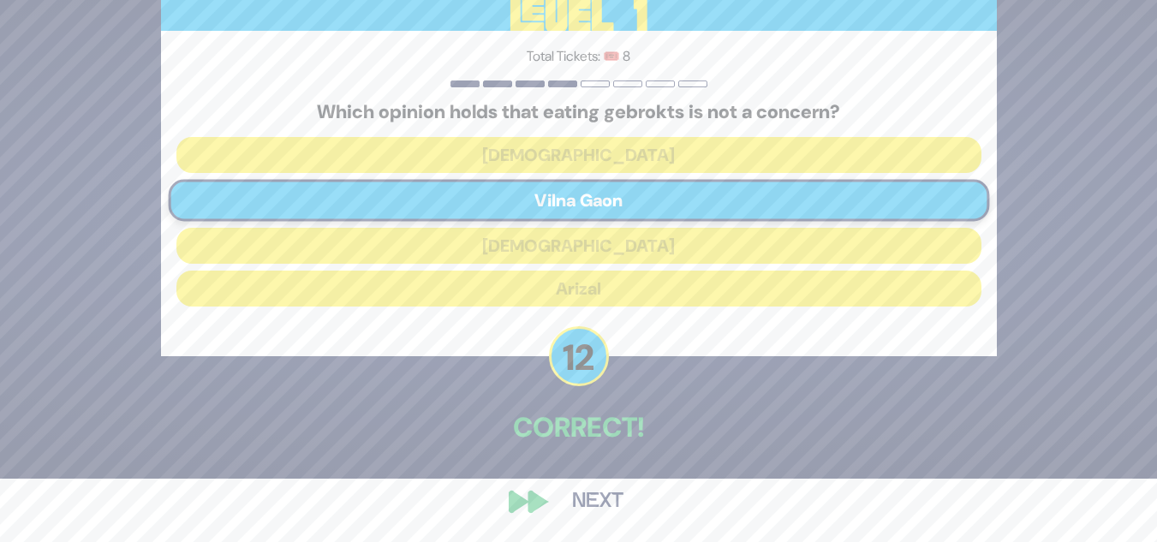
click at [609, 497] on button "Next" at bounding box center [597, 501] width 99 height 39
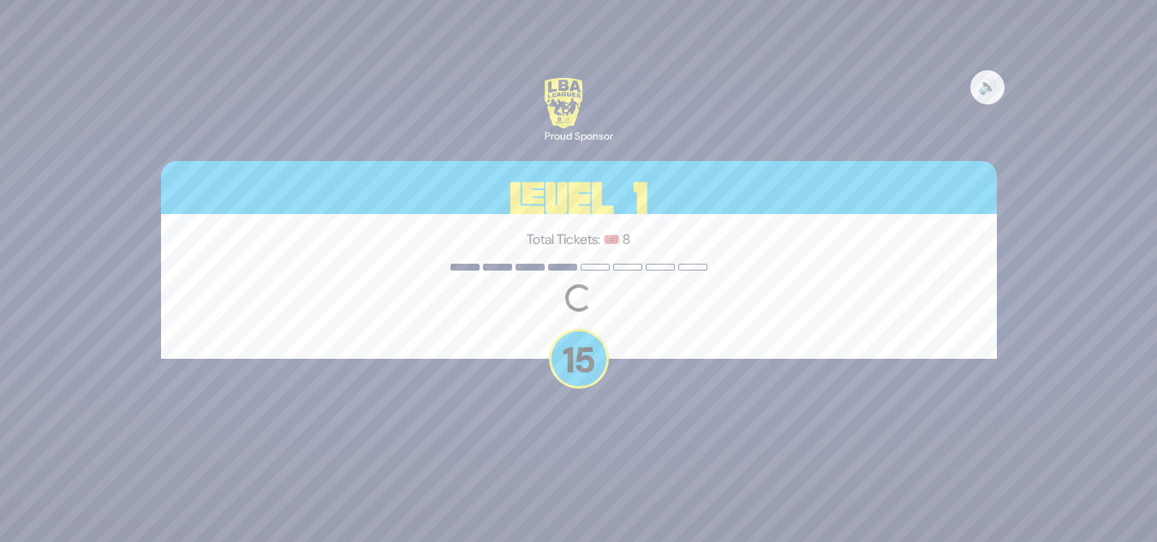
scroll to position [0, 0]
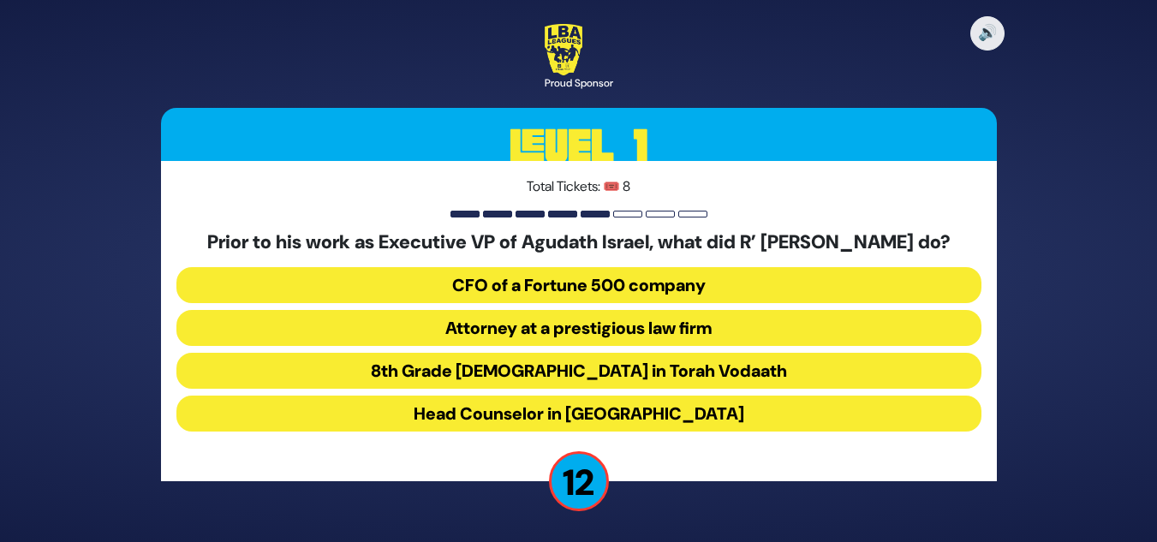
click at [589, 329] on button "Attorney at a prestigious law firm" at bounding box center [578, 328] width 805 height 36
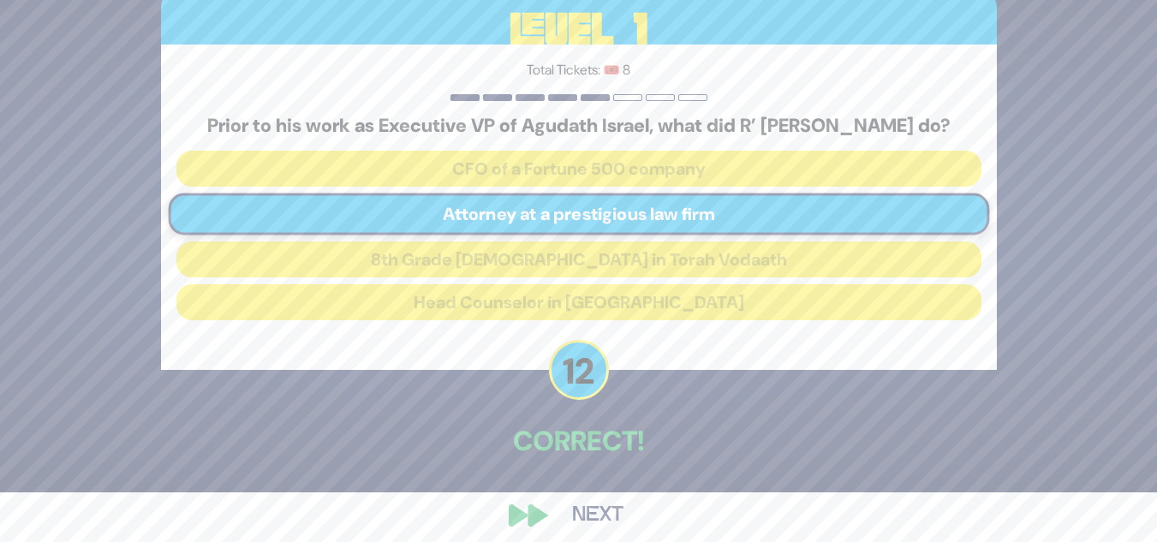
scroll to position [75, 0]
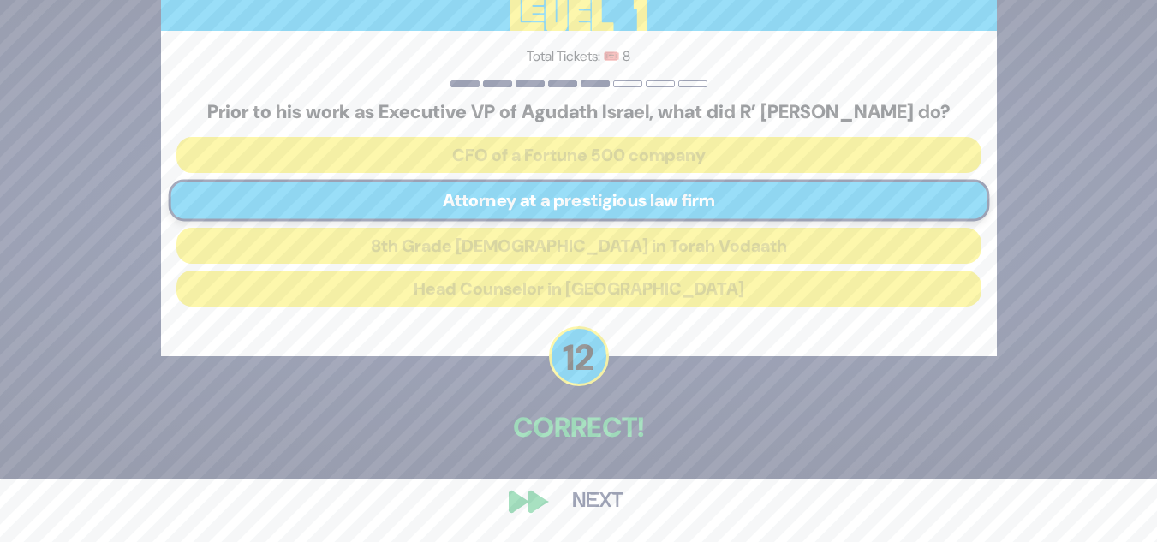
click at [596, 494] on button "Next" at bounding box center [597, 501] width 99 height 39
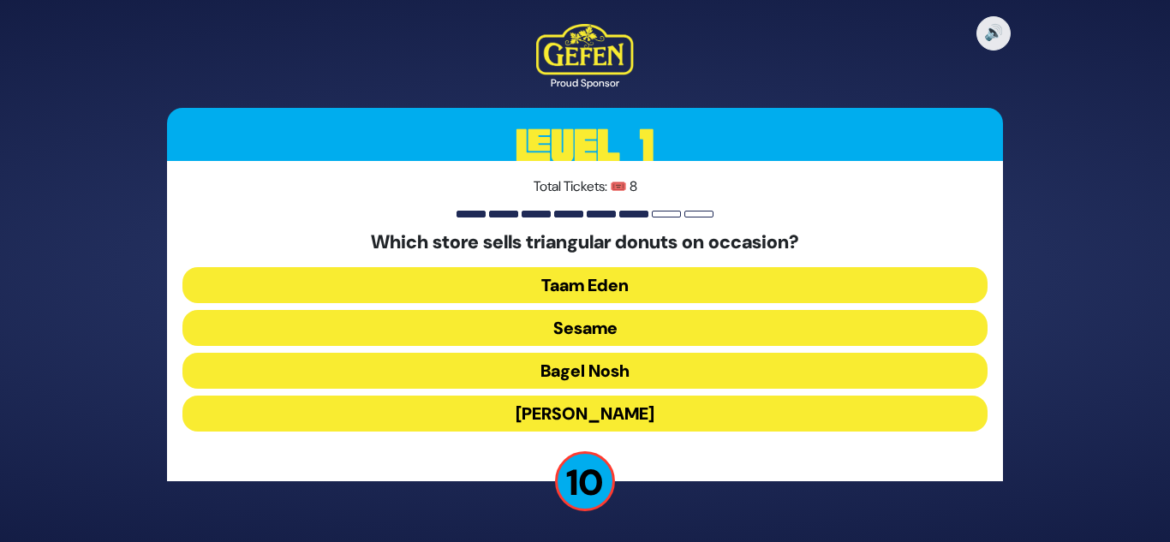
click at [623, 280] on button "Taam Eden" at bounding box center [584, 285] width 805 height 36
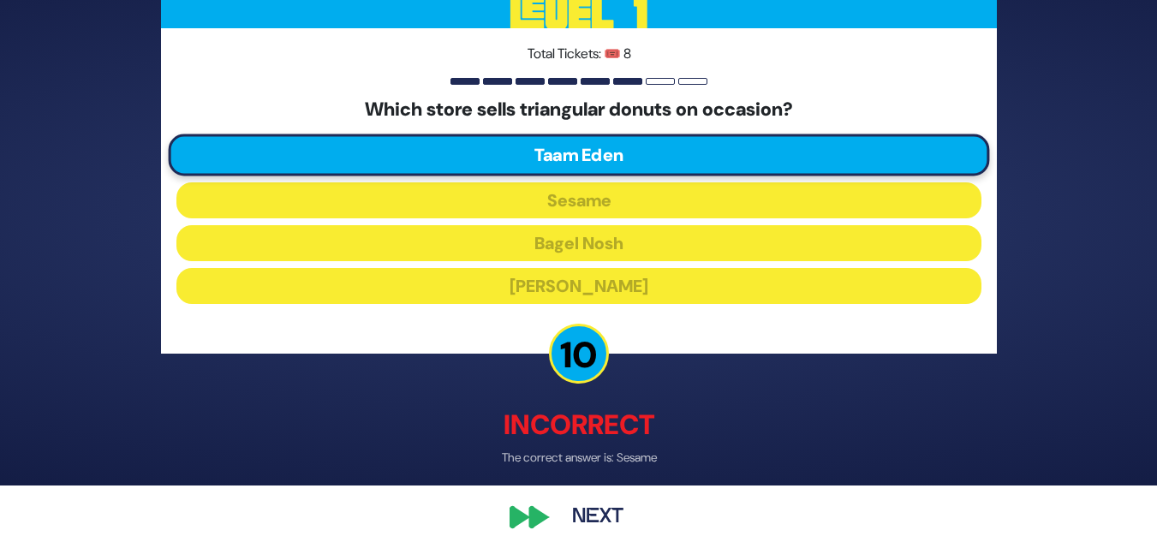
scroll to position [73, 0]
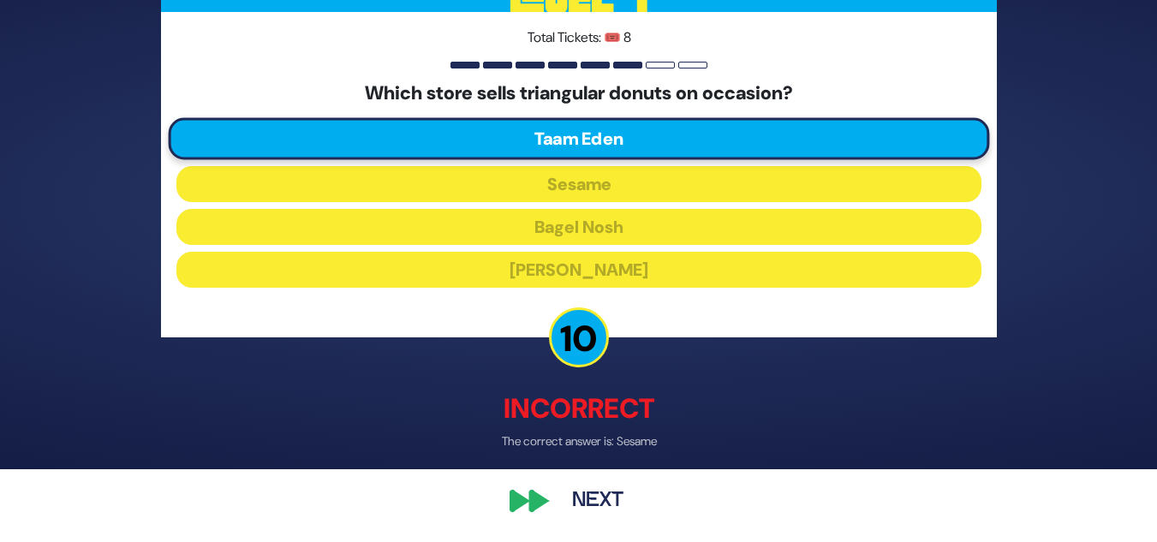
click at [599, 495] on button "Next" at bounding box center [597, 501] width 99 height 39
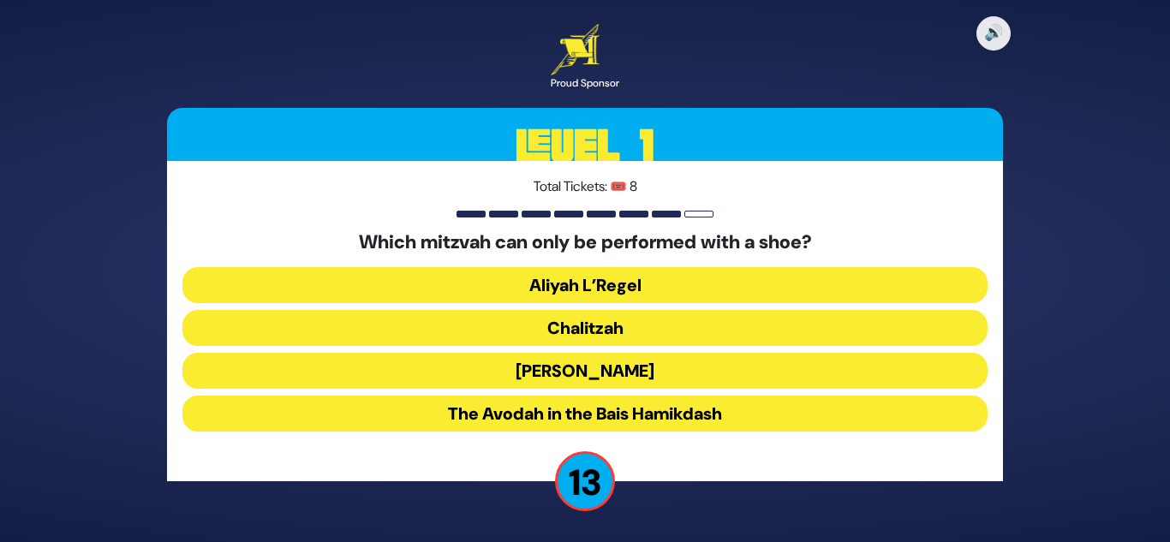
click at [593, 329] on button "Chalitzah" at bounding box center [584, 328] width 805 height 36
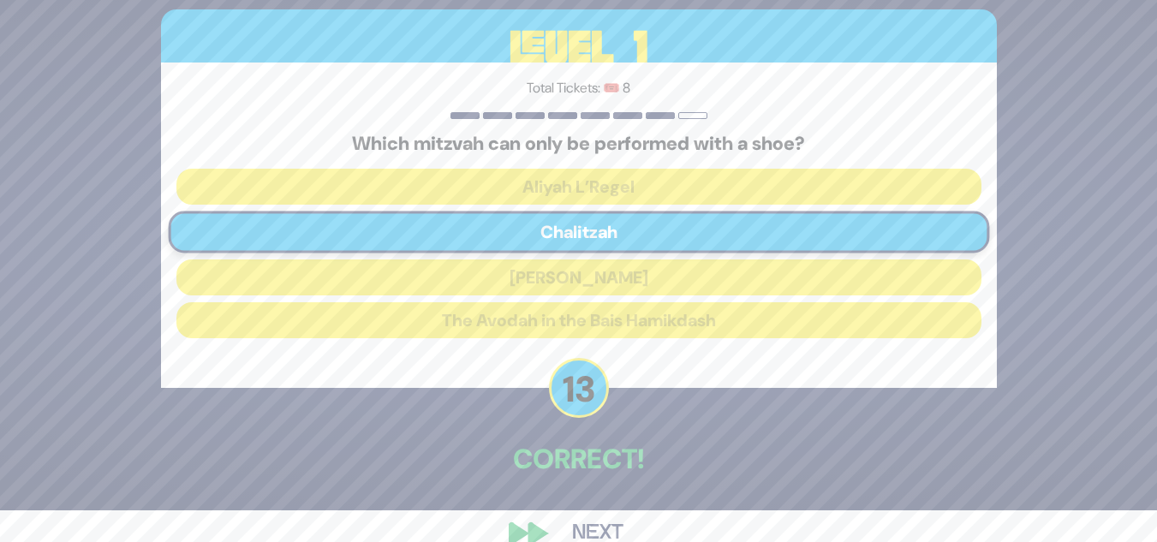
scroll to position [63, 0]
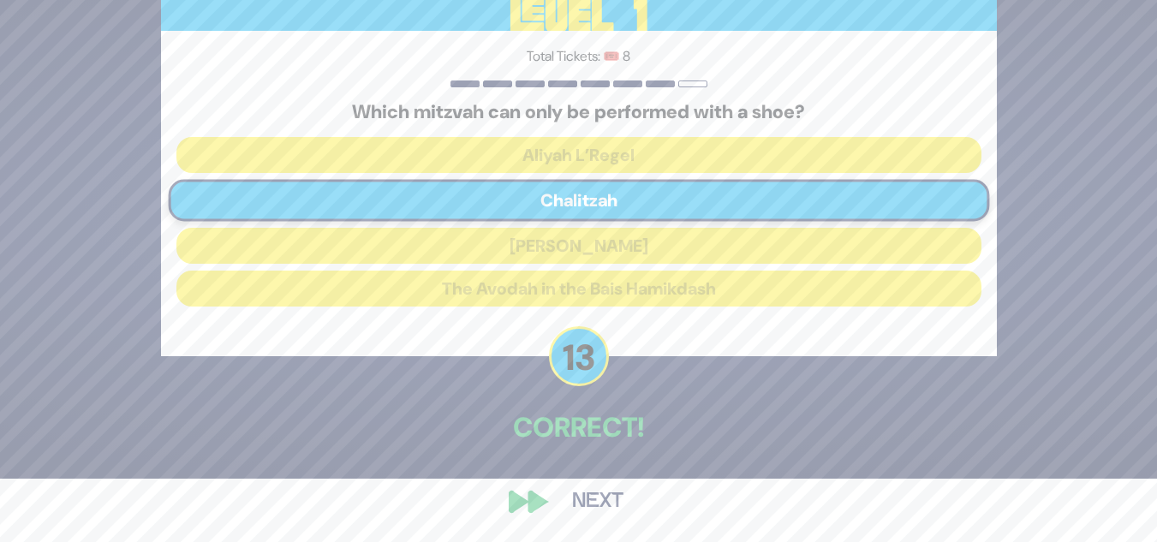
click at [588, 505] on button "Next" at bounding box center [597, 501] width 99 height 39
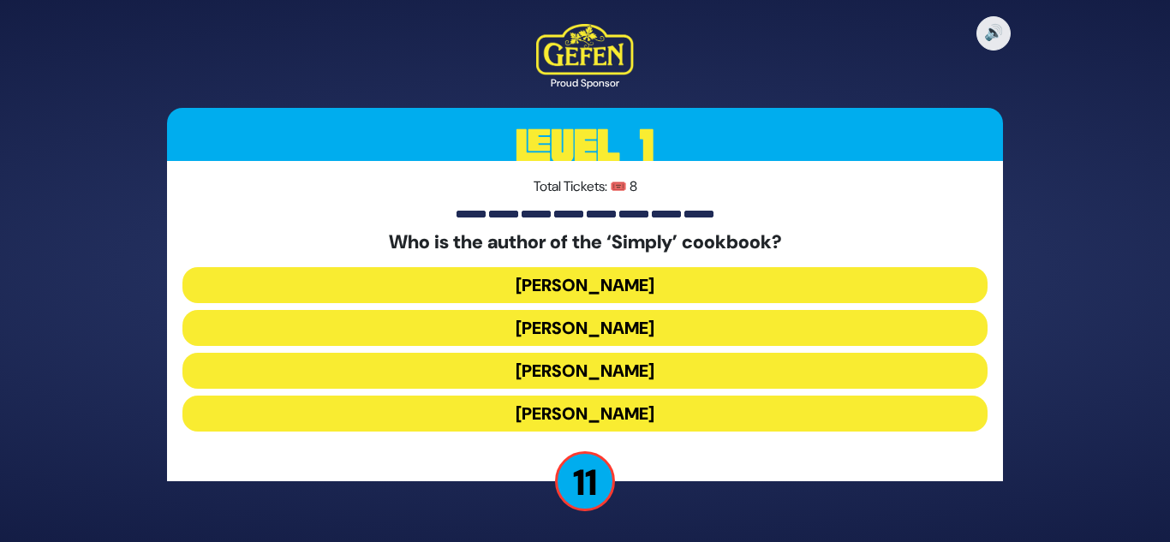
click at [576, 414] on button "Rivky Kleinman" at bounding box center [584, 414] width 805 height 36
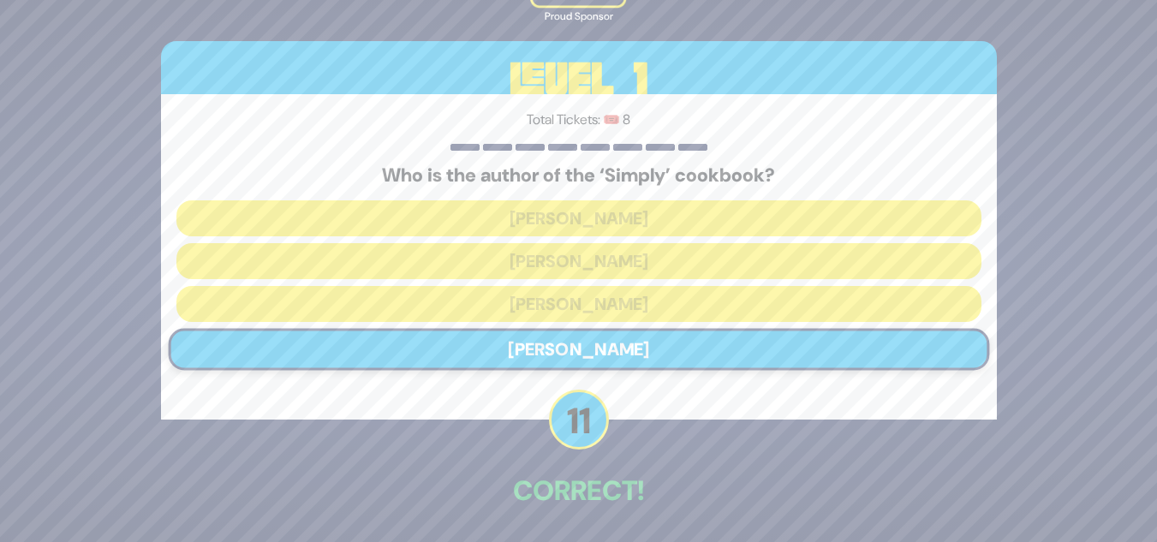
scroll to position [63, 0]
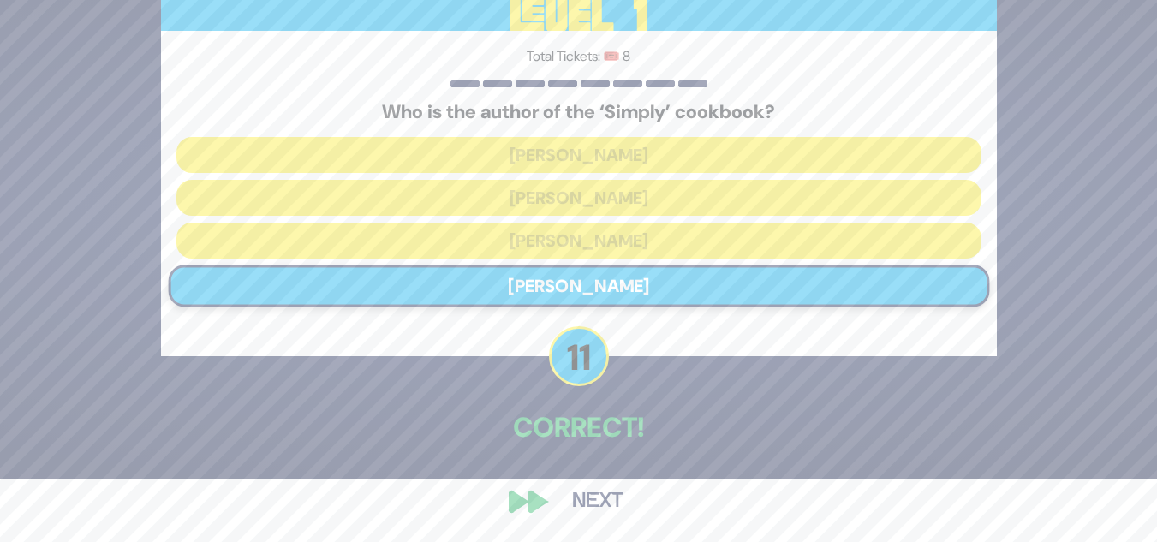
click at [595, 493] on button "Next" at bounding box center [597, 501] width 99 height 39
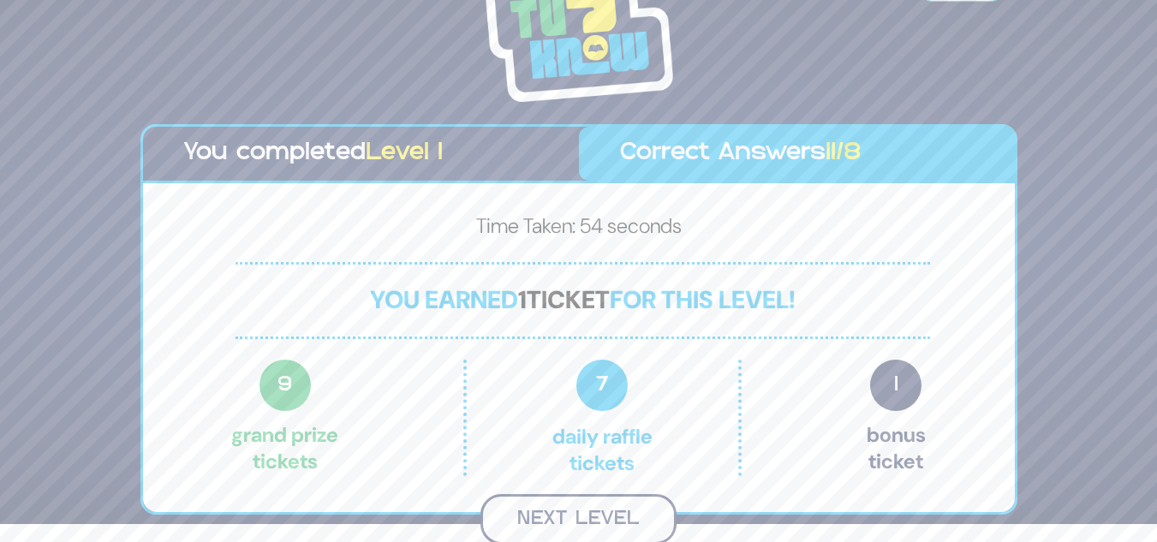
scroll to position [15, 0]
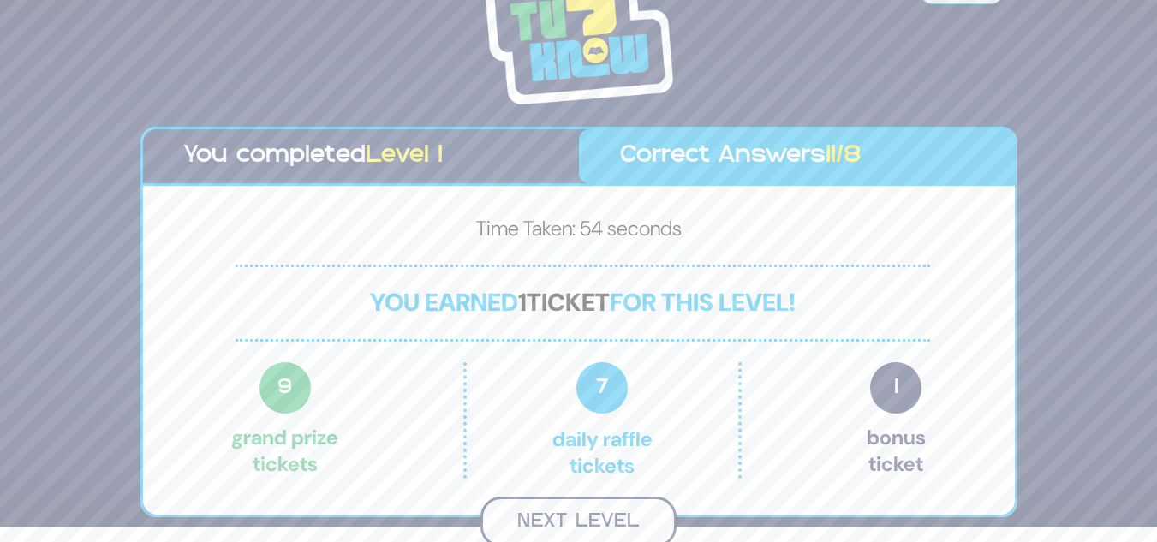
click at [590, 513] on button "Next Level" at bounding box center [578, 522] width 196 height 51
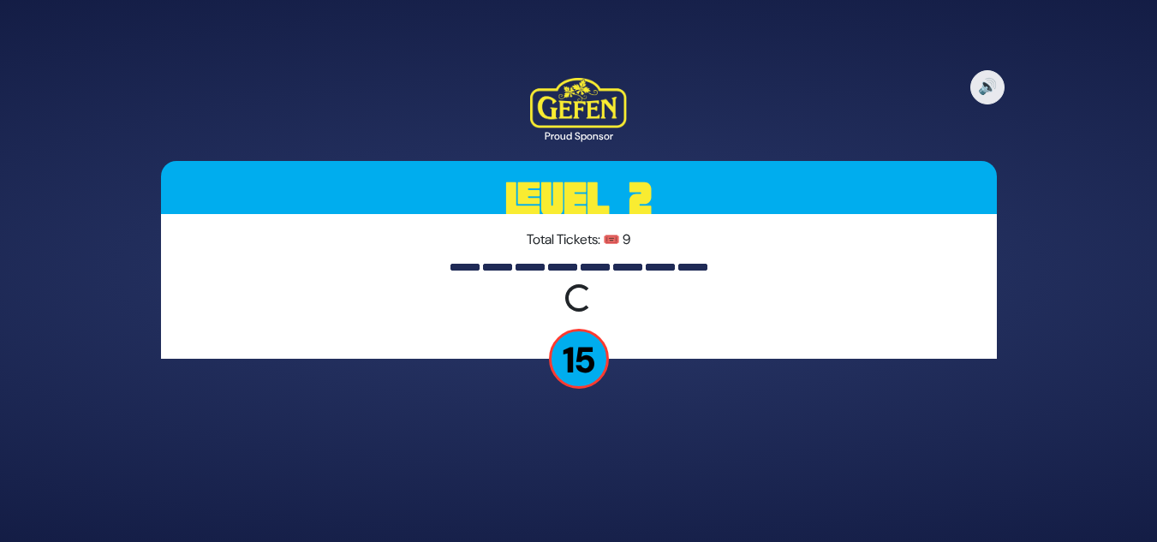
scroll to position [0, 0]
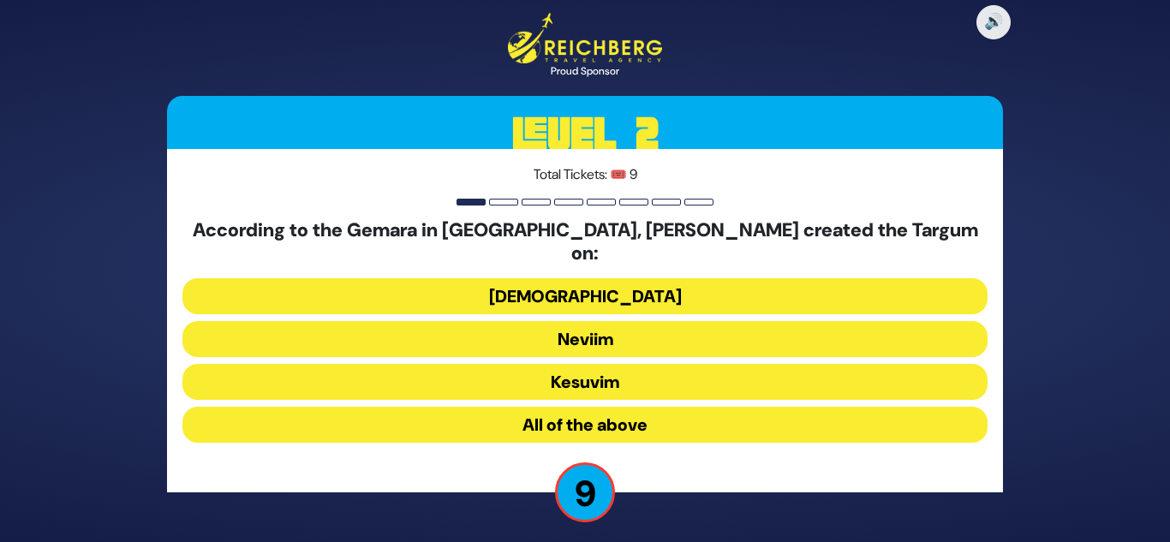
click at [601, 413] on button "All of the above" at bounding box center [584, 425] width 805 height 36
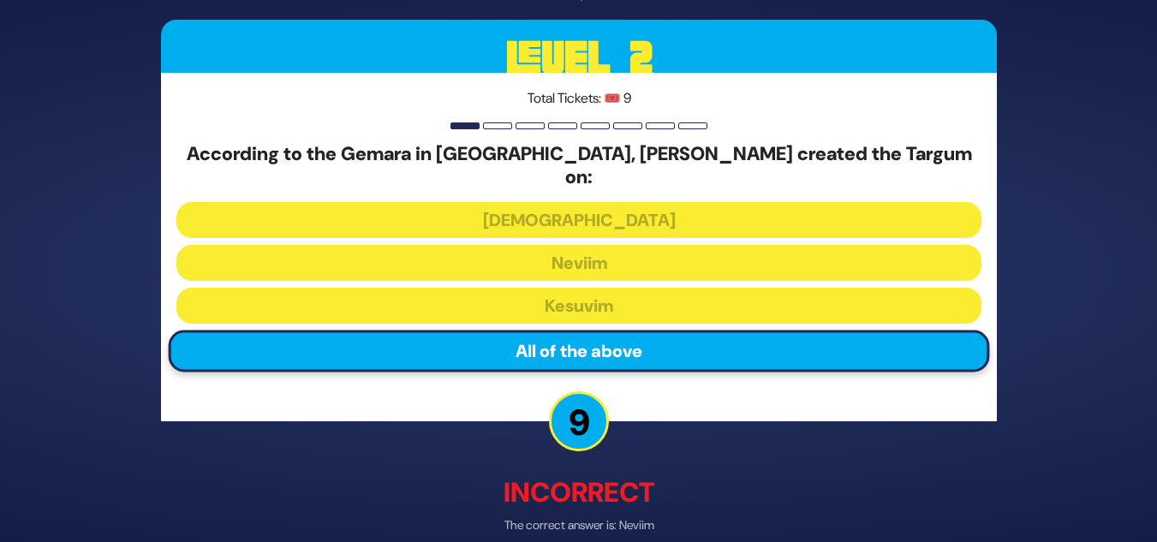
scroll to position [72, 0]
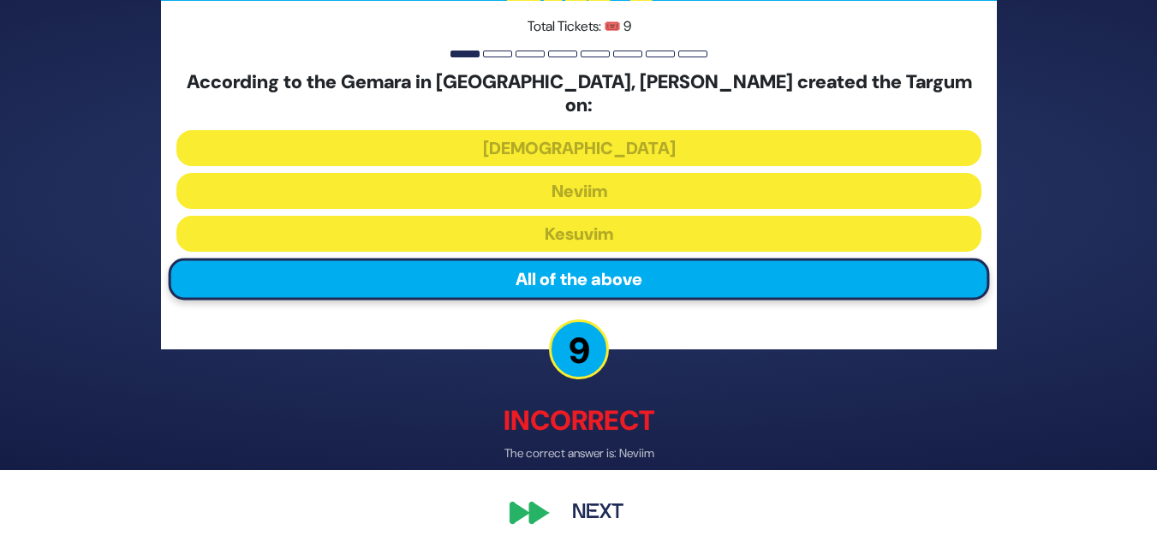
click at [605, 504] on button "Next" at bounding box center [597, 513] width 99 height 39
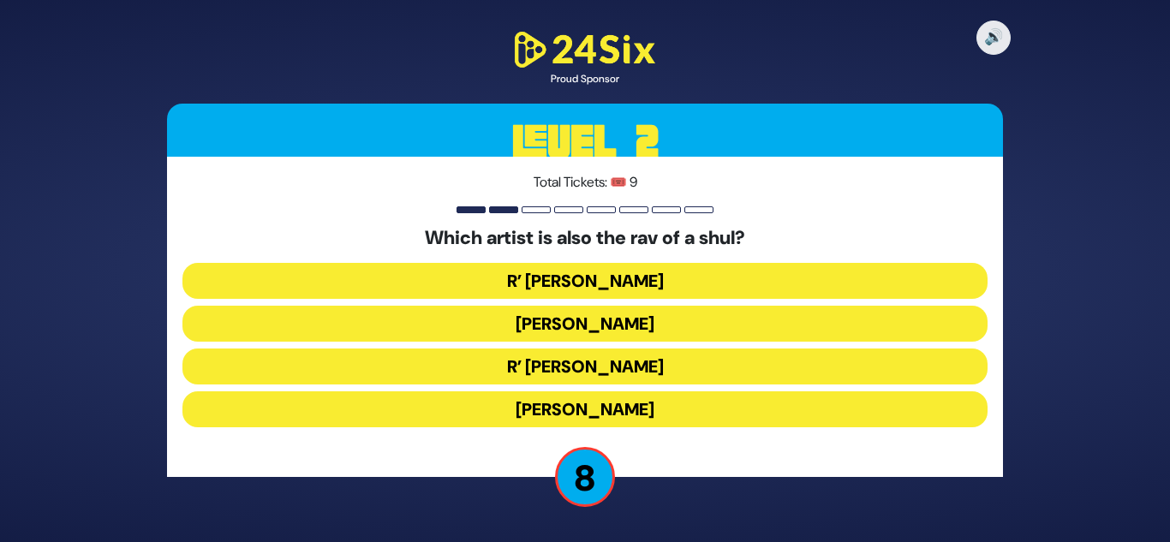
click at [576, 364] on button "R’ Shloimy Taussig" at bounding box center [584, 367] width 805 height 36
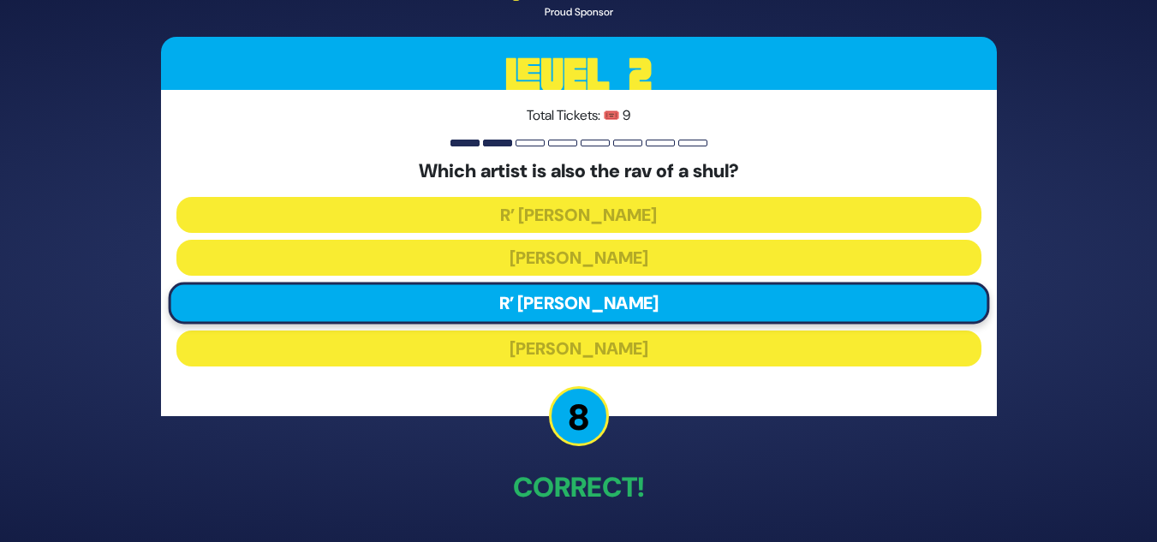
scroll to position [60, 0]
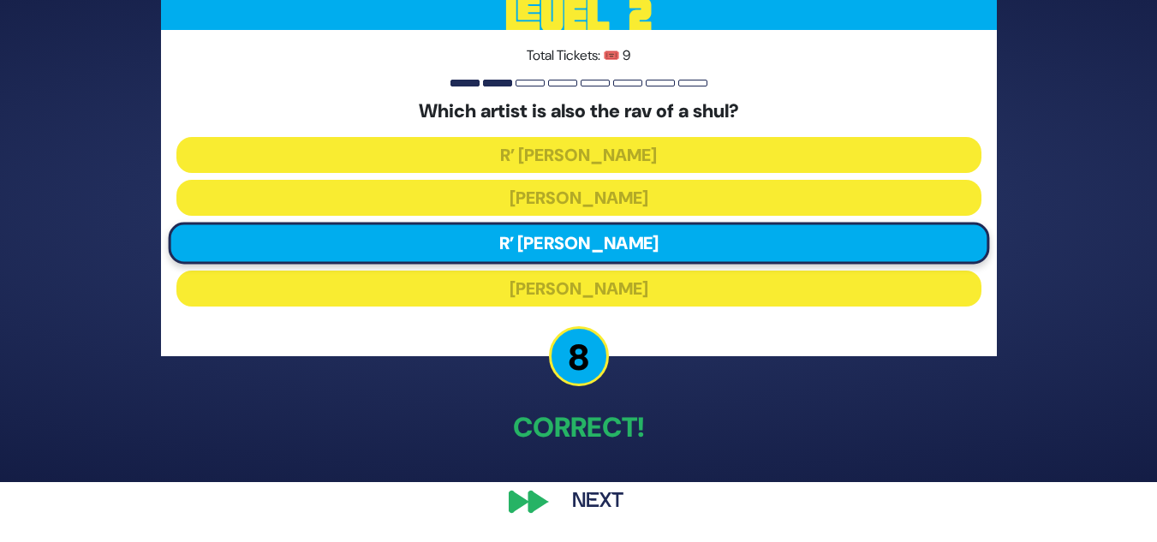
click at [602, 491] on button "Next" at bounding box center [597, 501] width 99 height 39
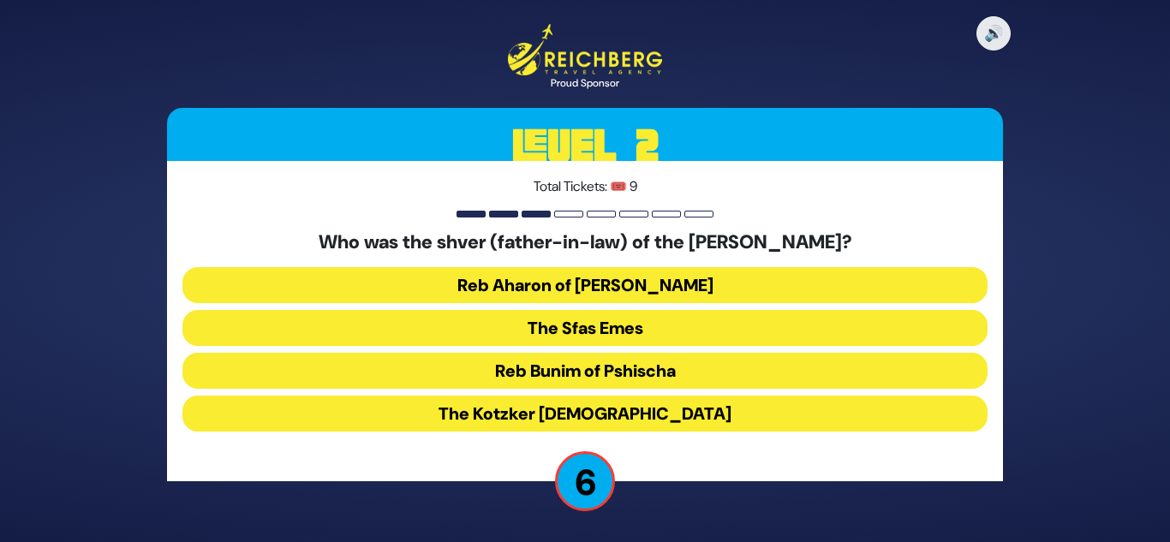
click at [562, 409] on button "The Kotzker Rebbe" at bounding box center [584, 414] width 805 height 36
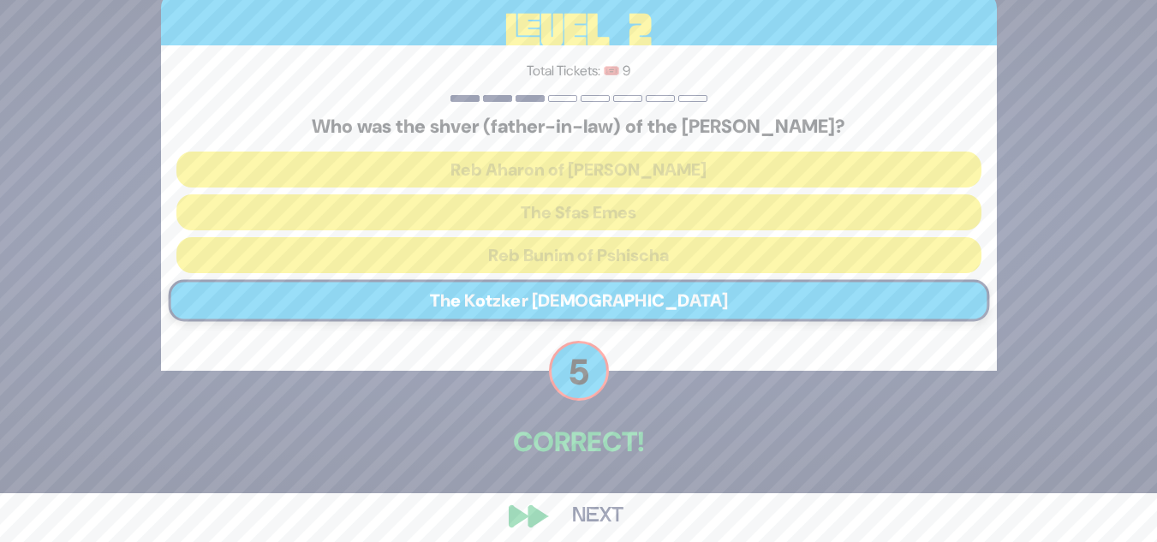
scroll to position [63, 0]
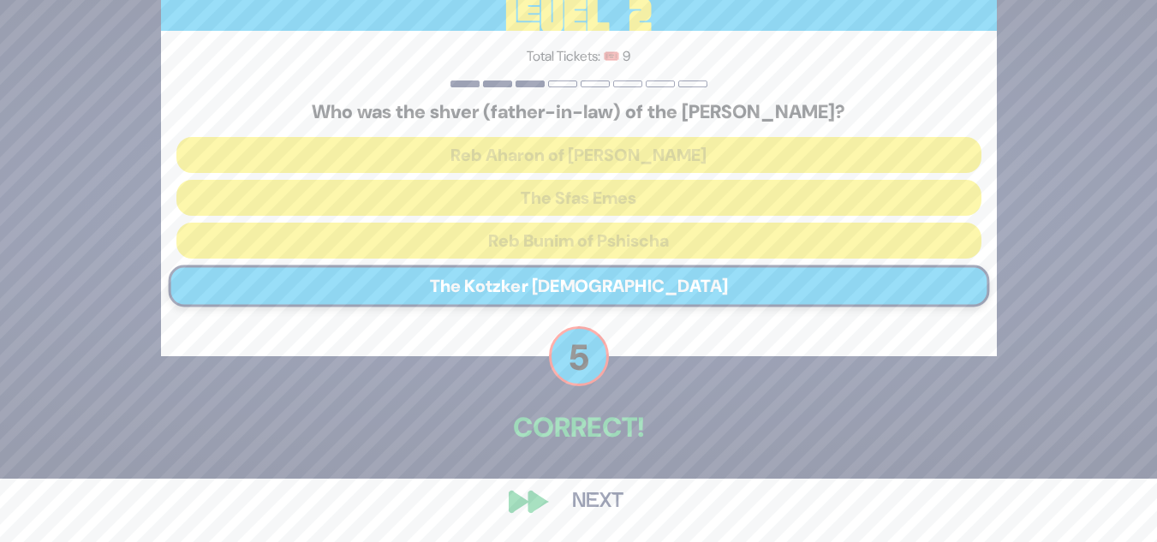
click at [601, 496] on button "Next" at bounding box center [597, 501] width 99 height 39
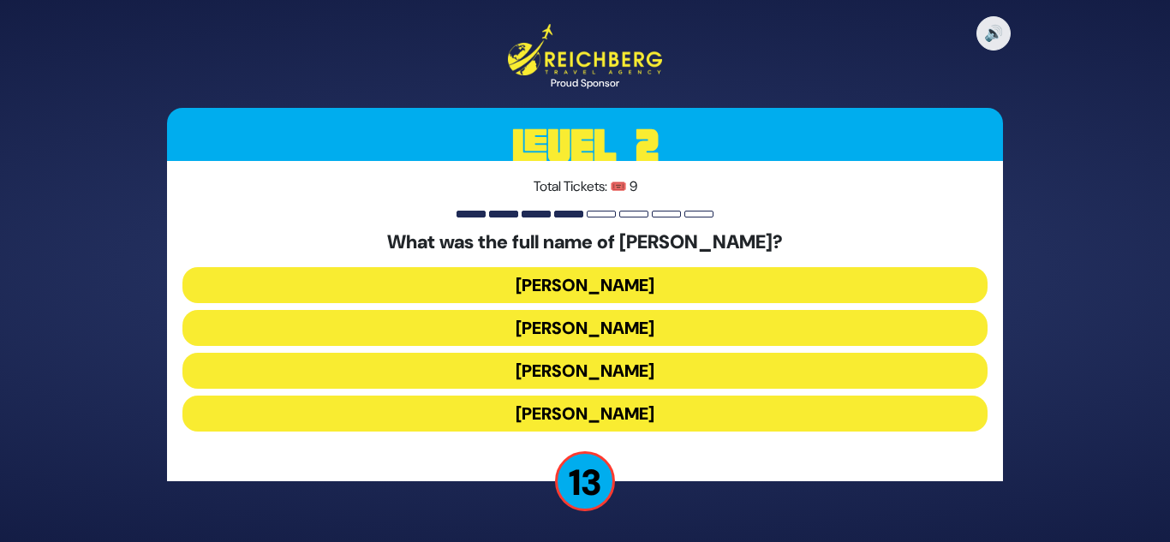
click at [580, 282] on button "Elimelech Gavriel" at bounding box center [584, 285] width 805 height 36
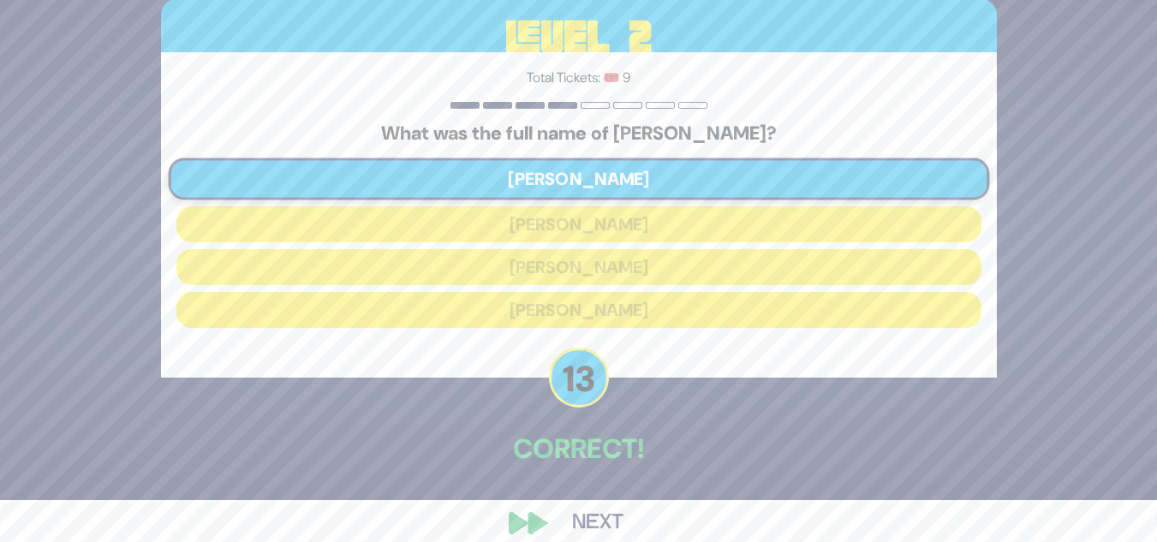
scroll to position [63, 0]
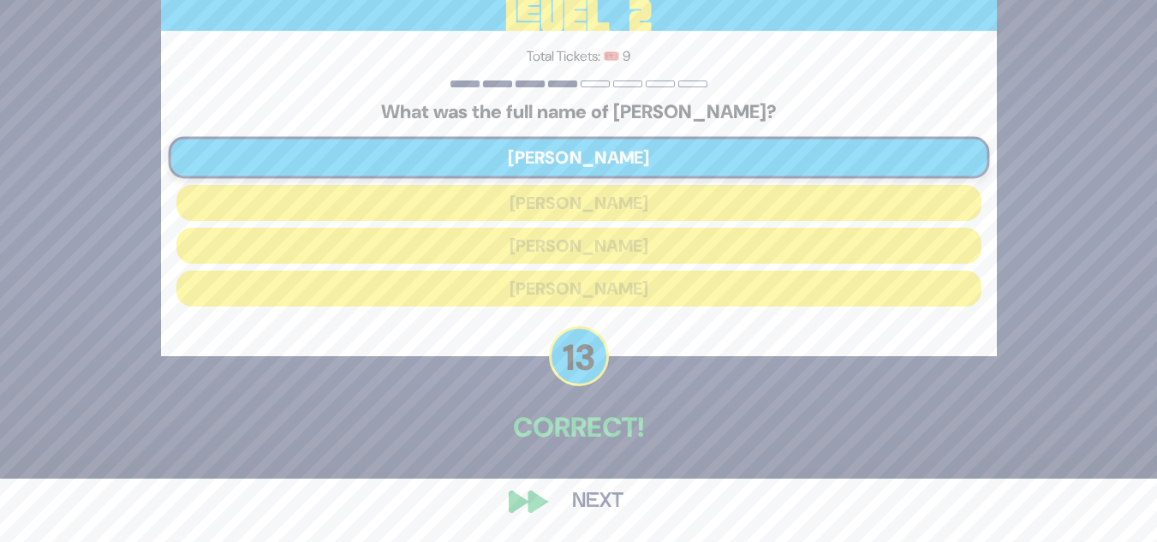
click at [605, 502] on button "Next" at bounding box center [597, 501] width 99 height 39
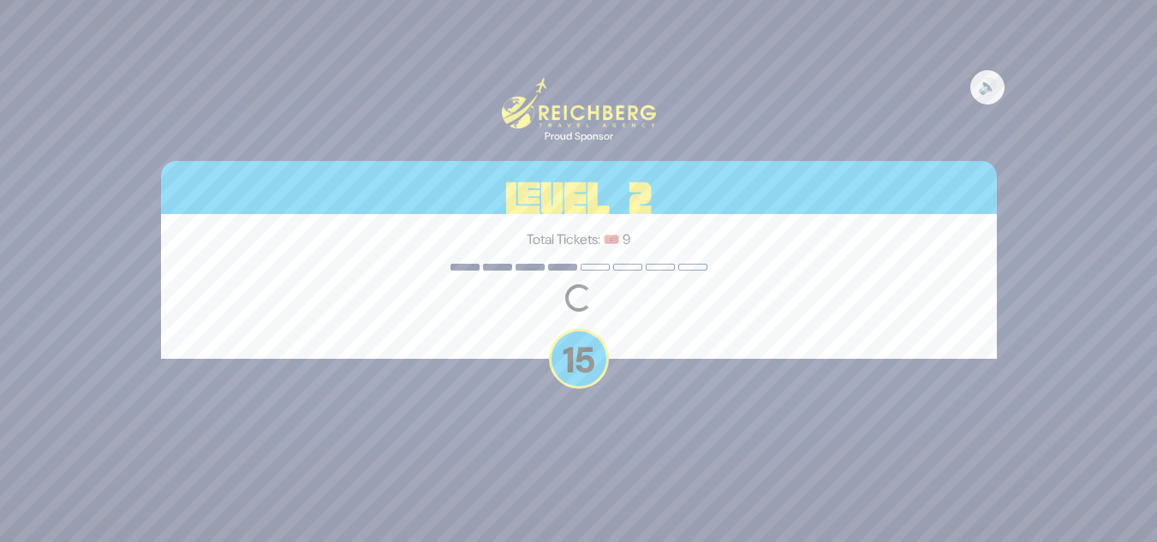
scroll to position [0, 0]
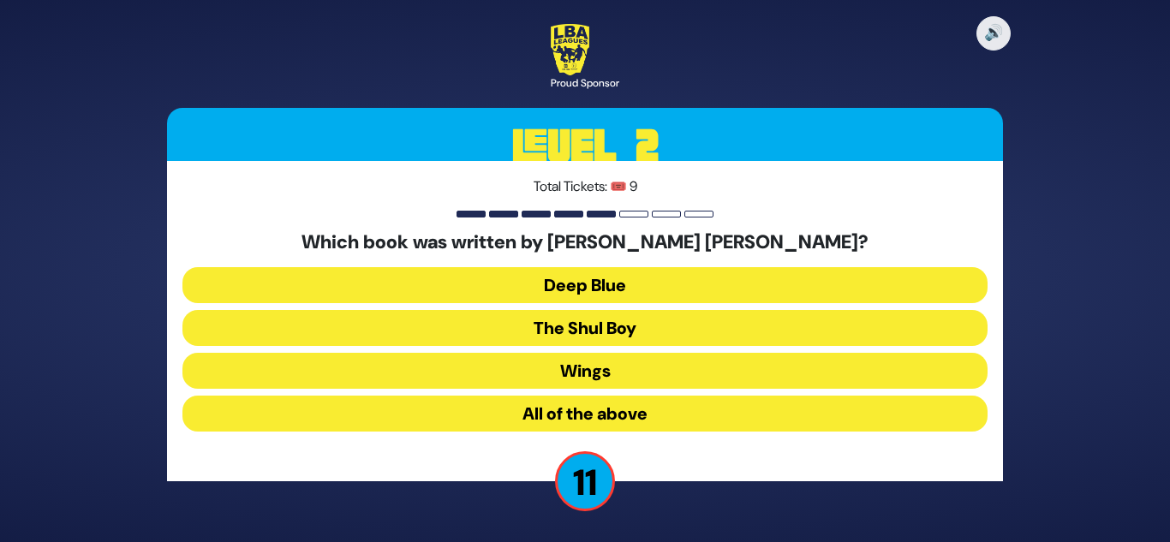
click at [565, 412] on button "All of the above" at bounding box center [584, 414] width 805 height 36
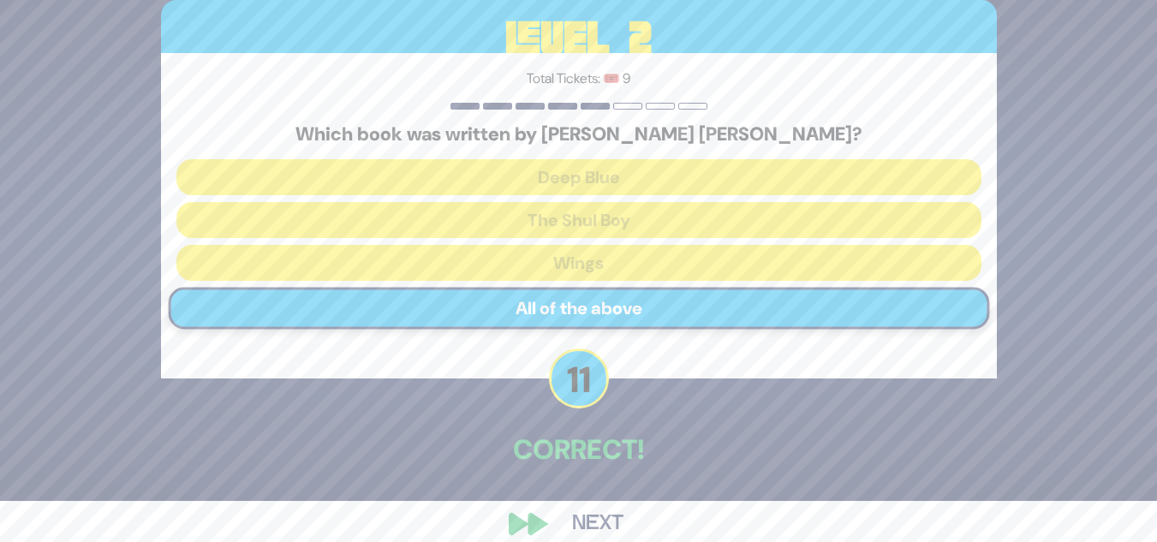
scroll to position [63, 0]
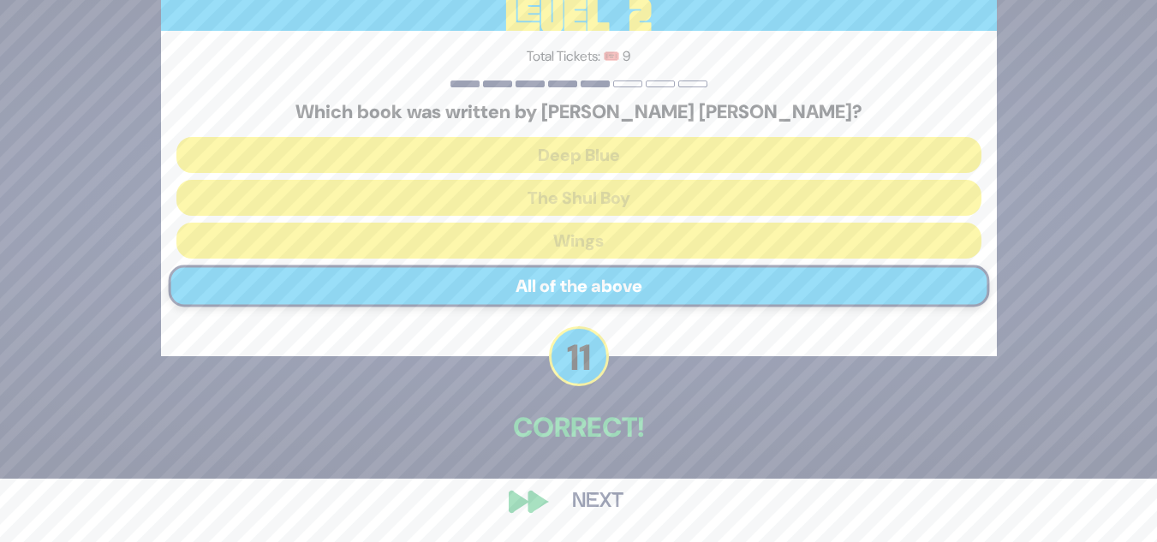
click at [596, 490] on button "Next" at bounding box center [597, 501] width 99 height 39
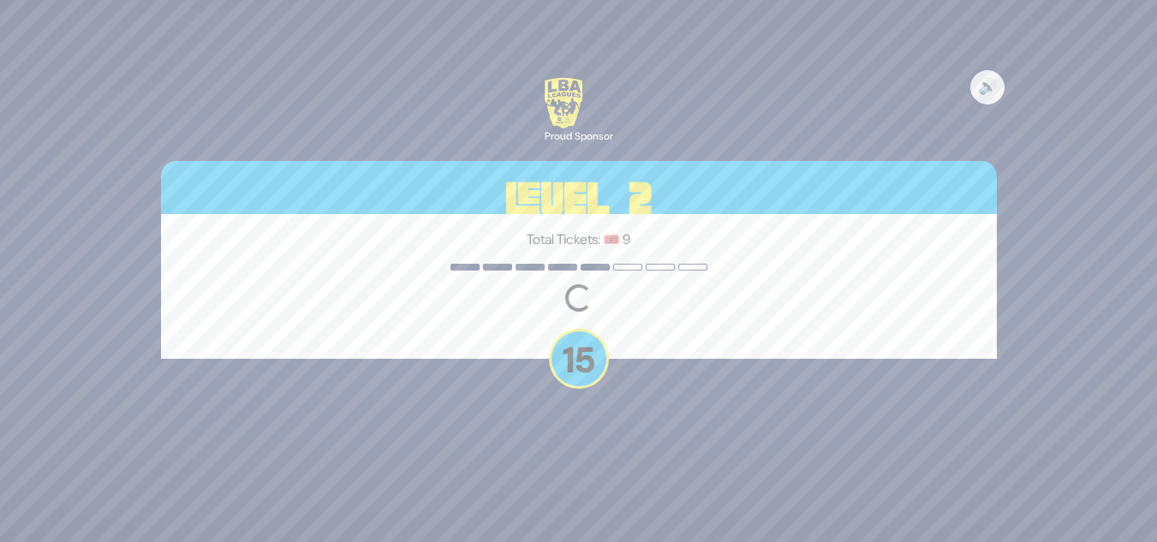
scroll to position [0, 0]
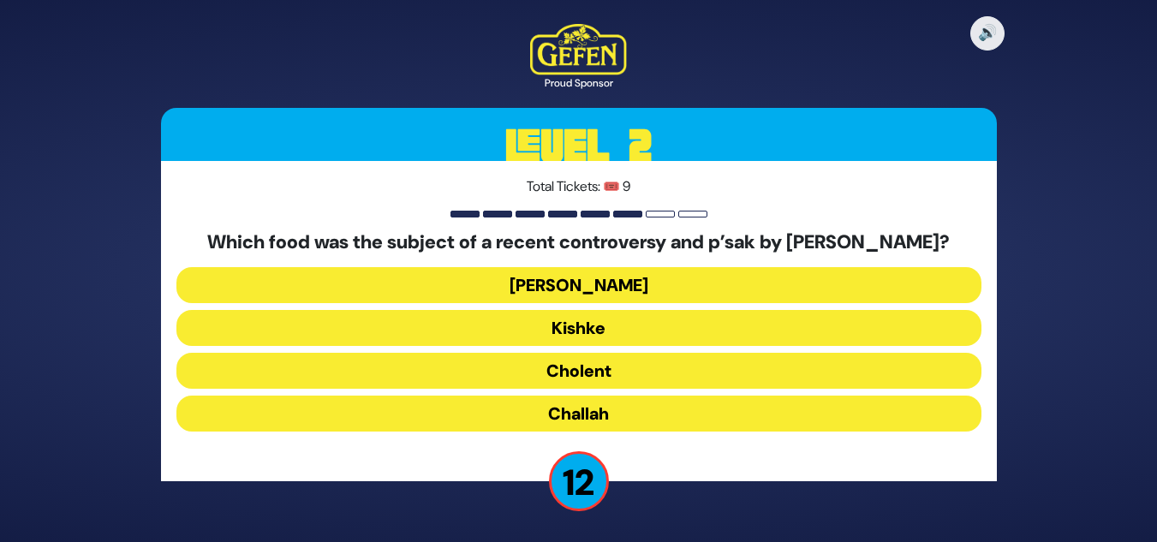
click at [575, 385] on button "Cholent" at bounding box center [578, 371] width 805 height 36
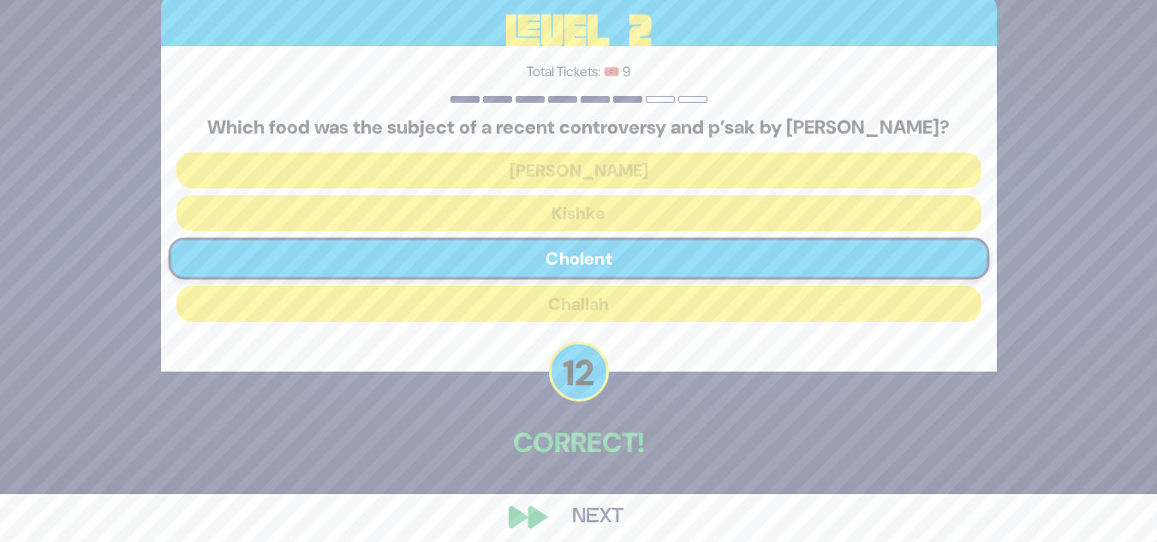
scroll to position [75, 0]
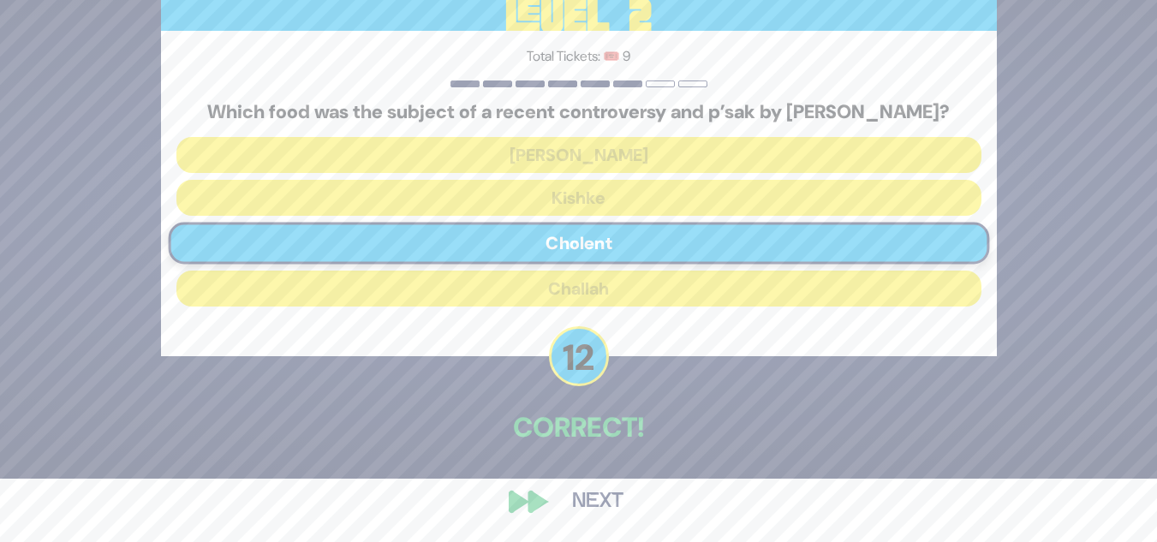
click at [594, 485] on button "Next" at bounding box center [597, 501] width 99 height 39
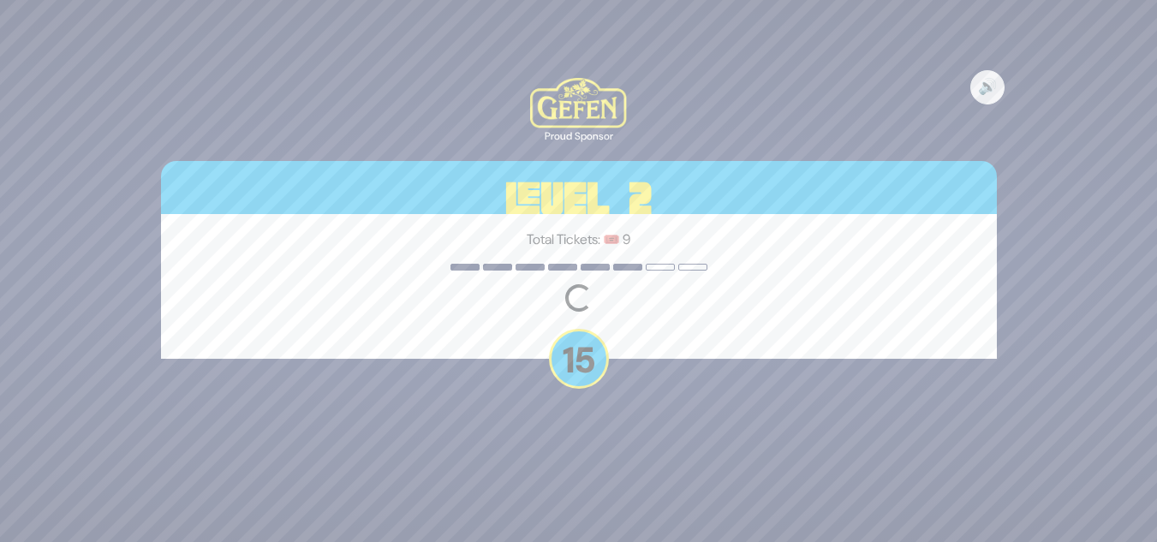
scroll to position [0, 0]
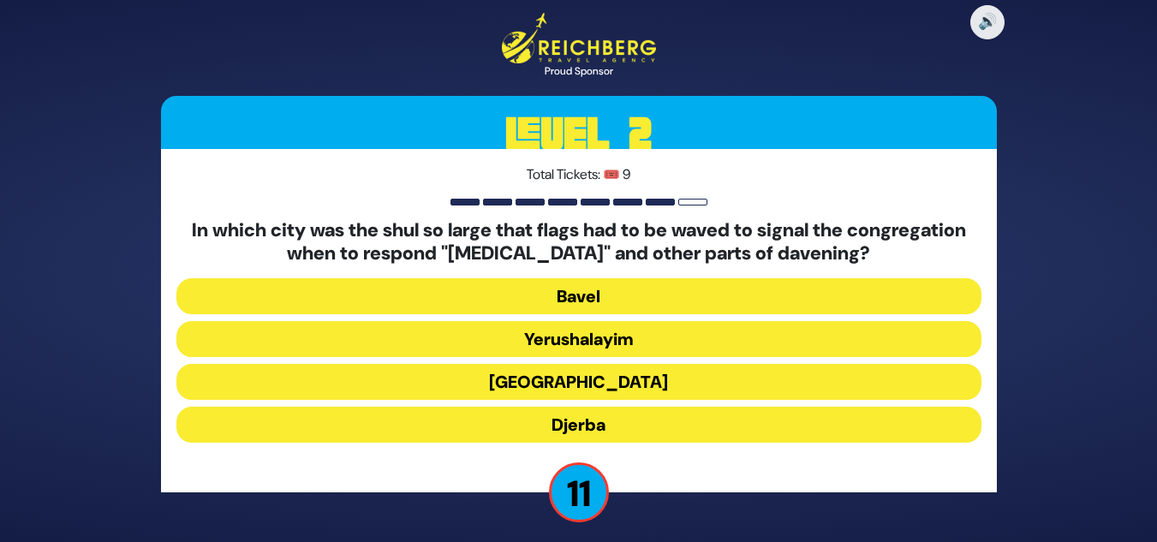
click at [552, 382] on button "Alexandria" at bounding box center [578, 382] width 805 height 36
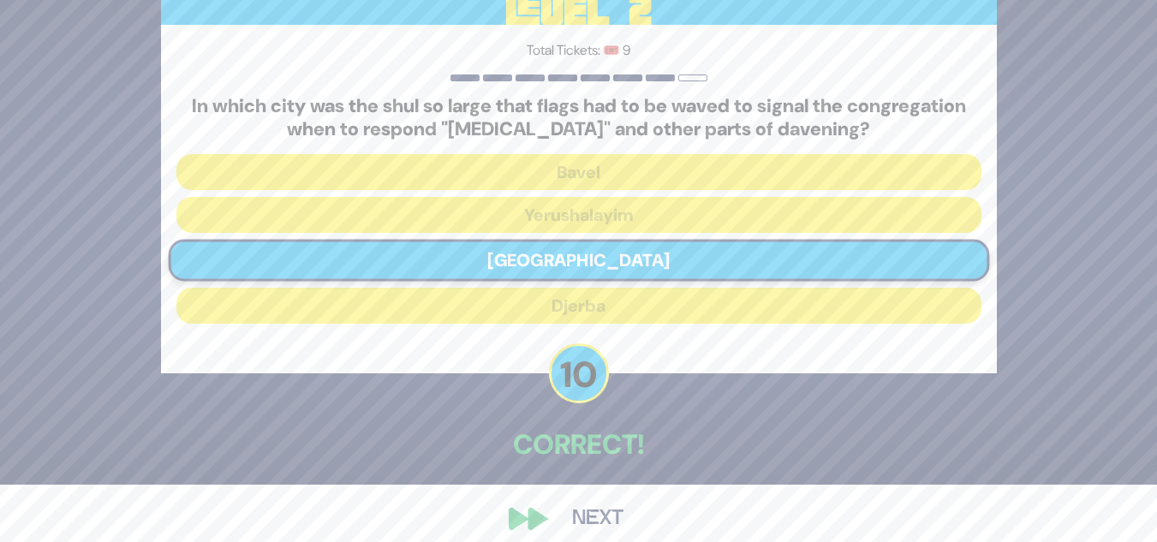
scroll to position [75, 0]
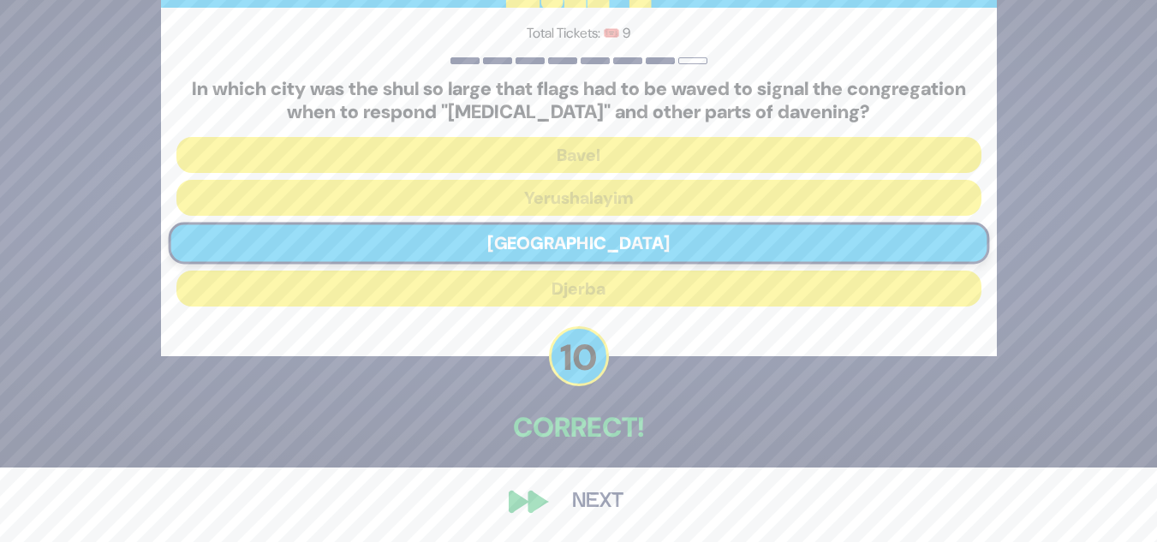
click at [599, 492] on button "Next" at bounding box center [597, 501] width 99 height 39
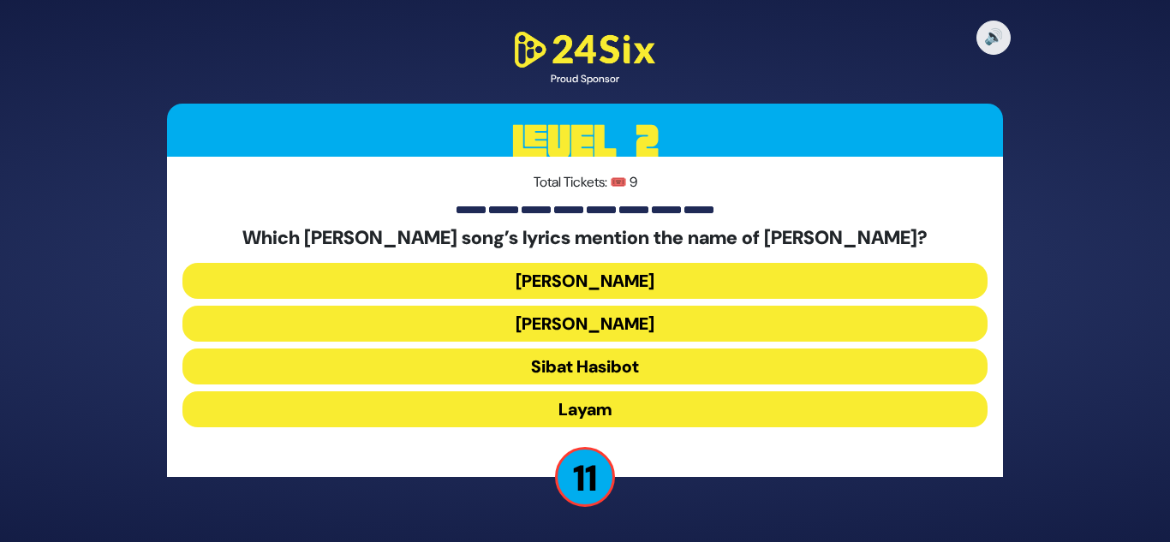
click at [579, 281] on button "Halev Sheli" at bounding box center [584, 281] width 805 height 36
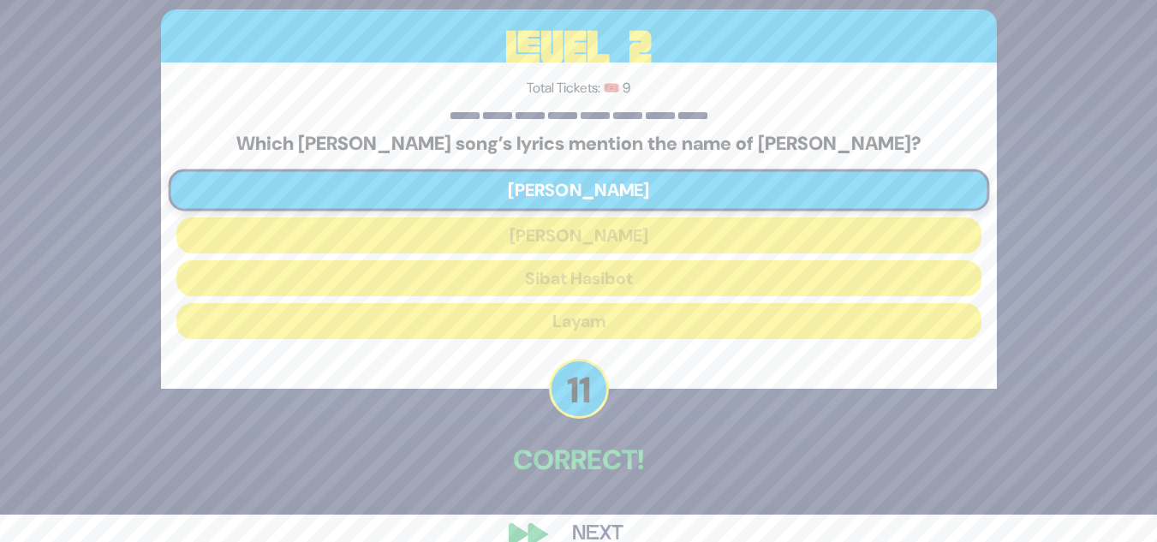
scroll to position [60, 0]
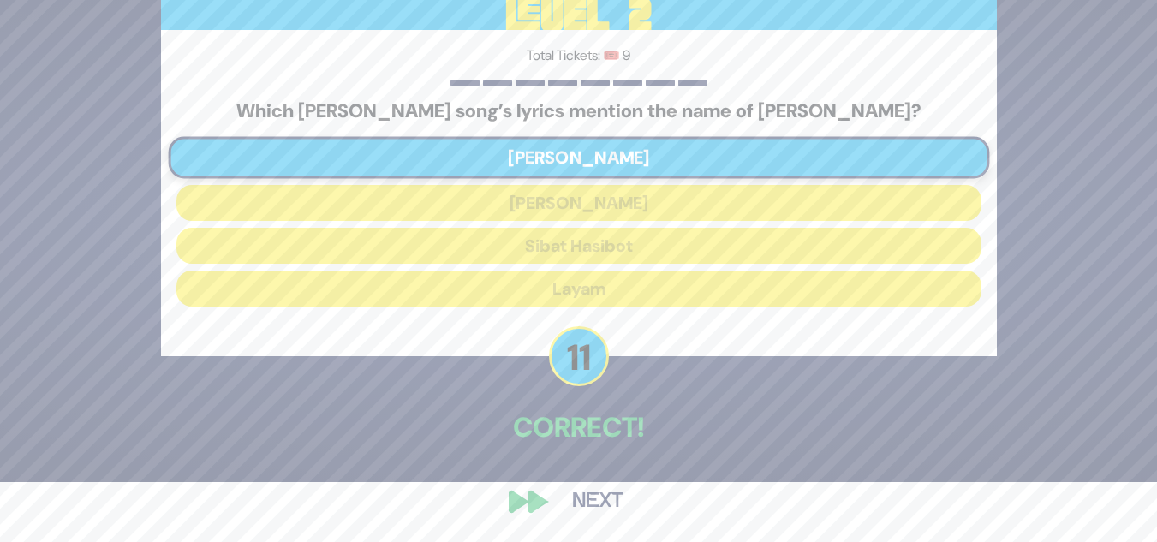
click at [609, 493] on button "Next" at bounding box center [597, 501] width 99 height 39
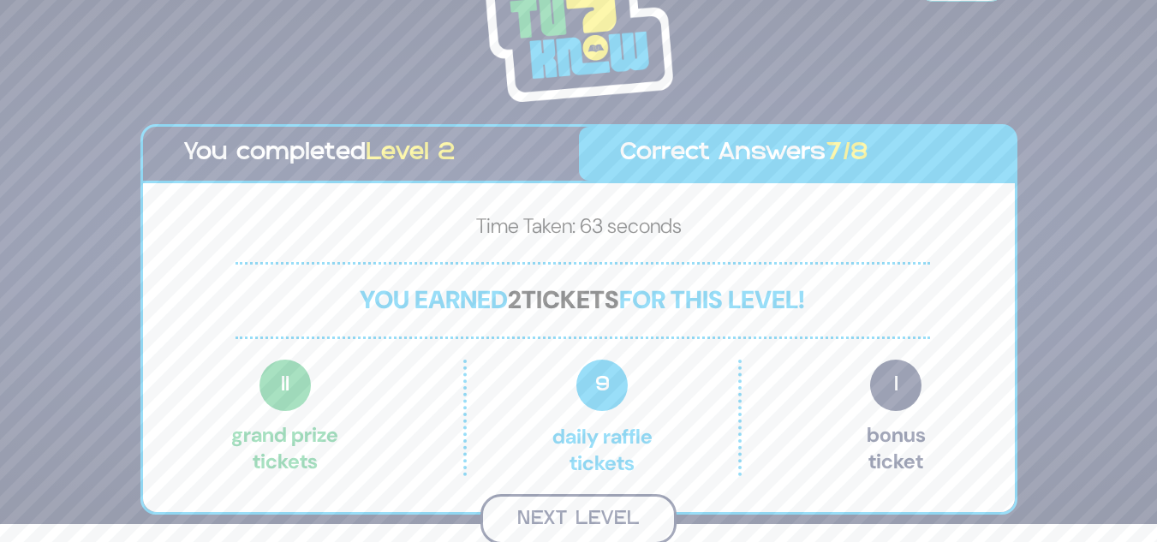
scroll to position [15, 0]
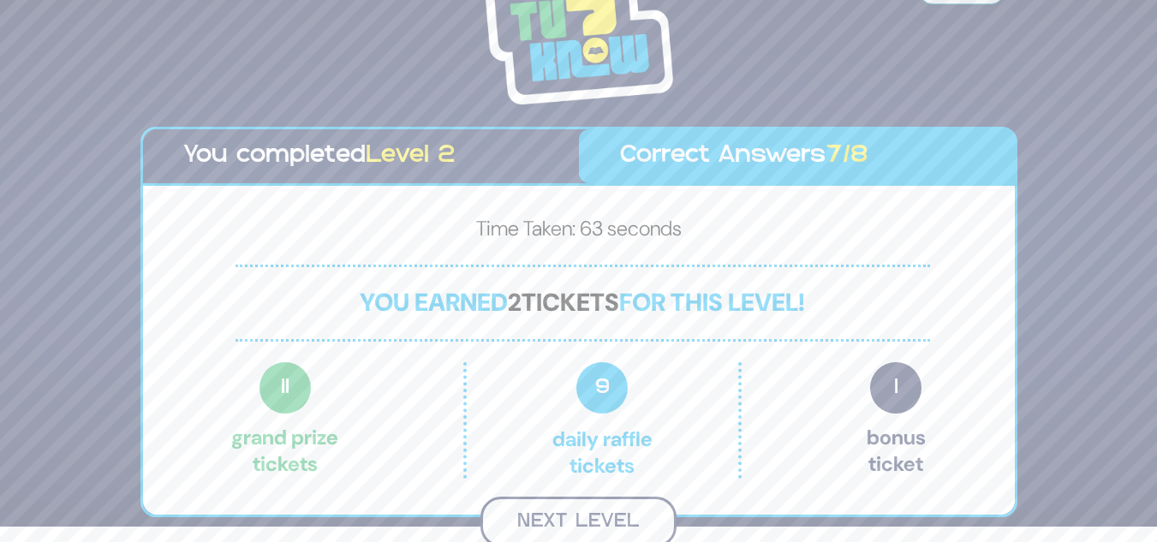
click at [603, 513] on button "Next Level" at bounding box center [578, 522] width 196 height 51
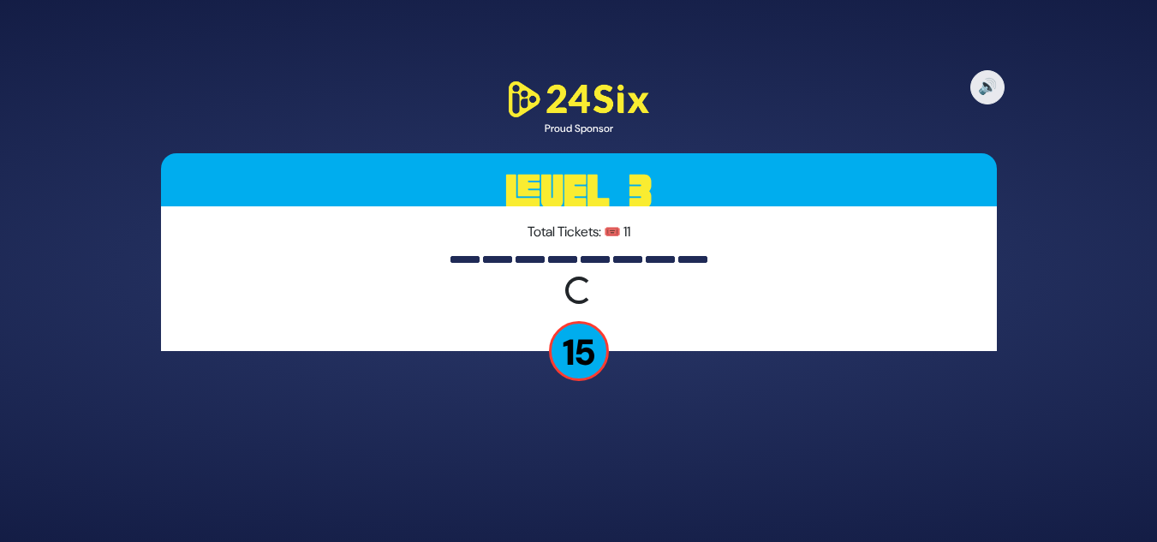
scroll to position [0, 0]
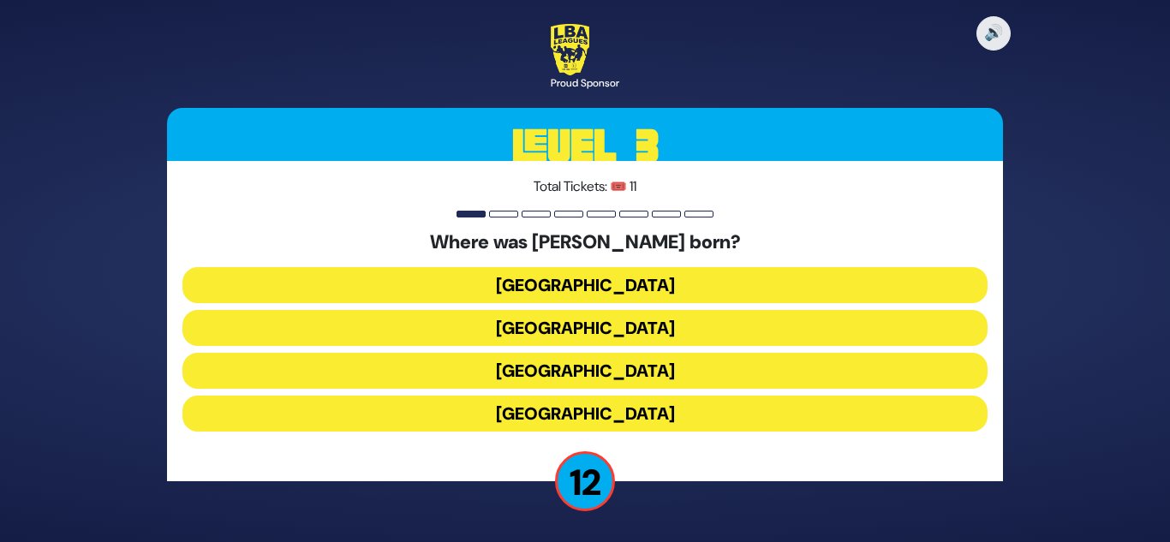
click at [559, 368] on button "Vienna" at bounding box center [584, 371] width 805 height 36
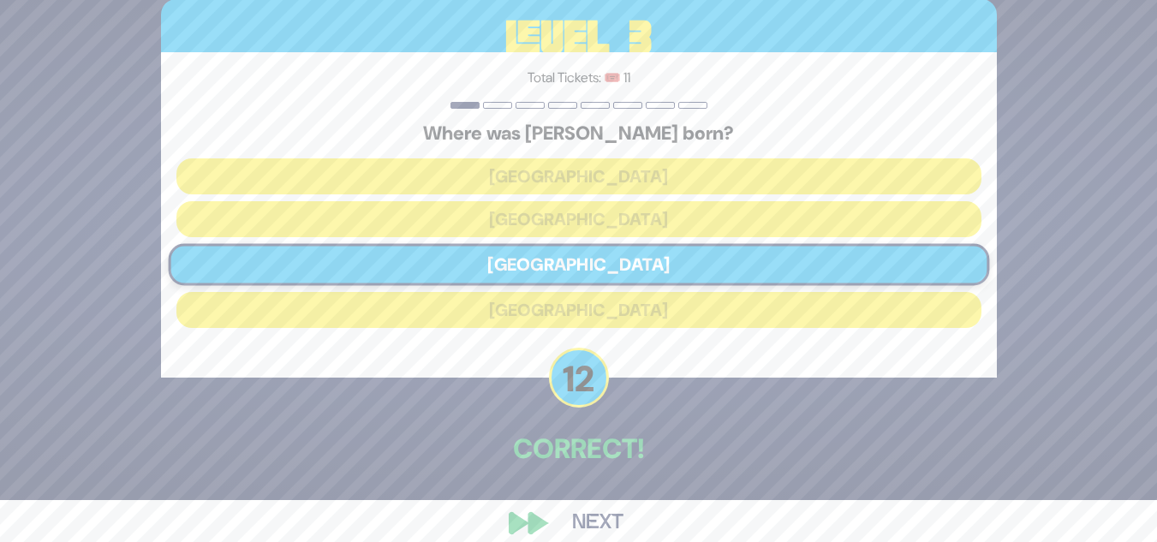
scroll to position [63, 0]
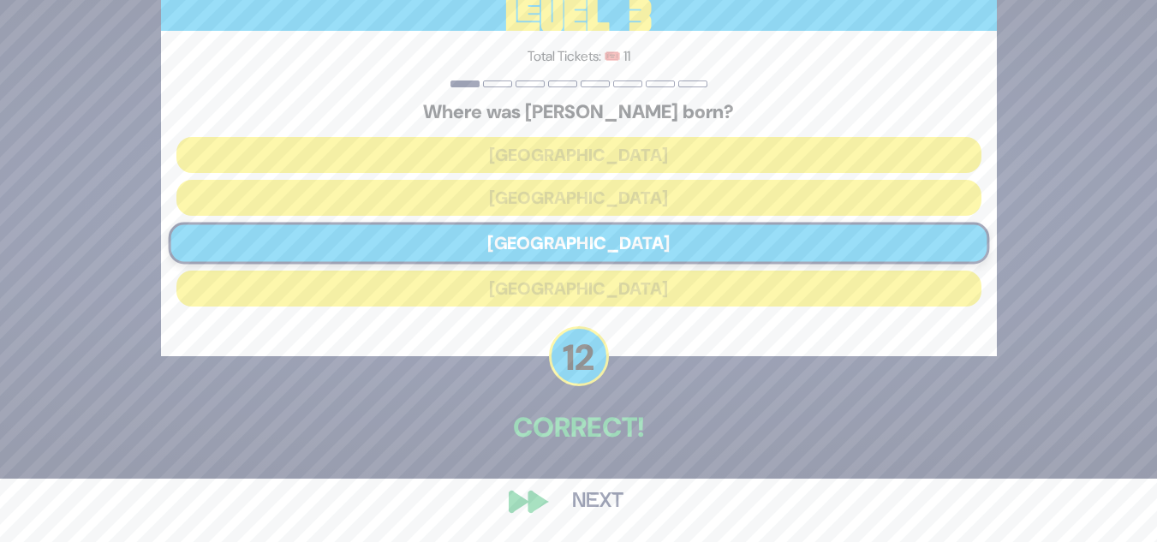
click at [601, 504] on button "Next" at bounding box center [597, 501] width 99 height 39
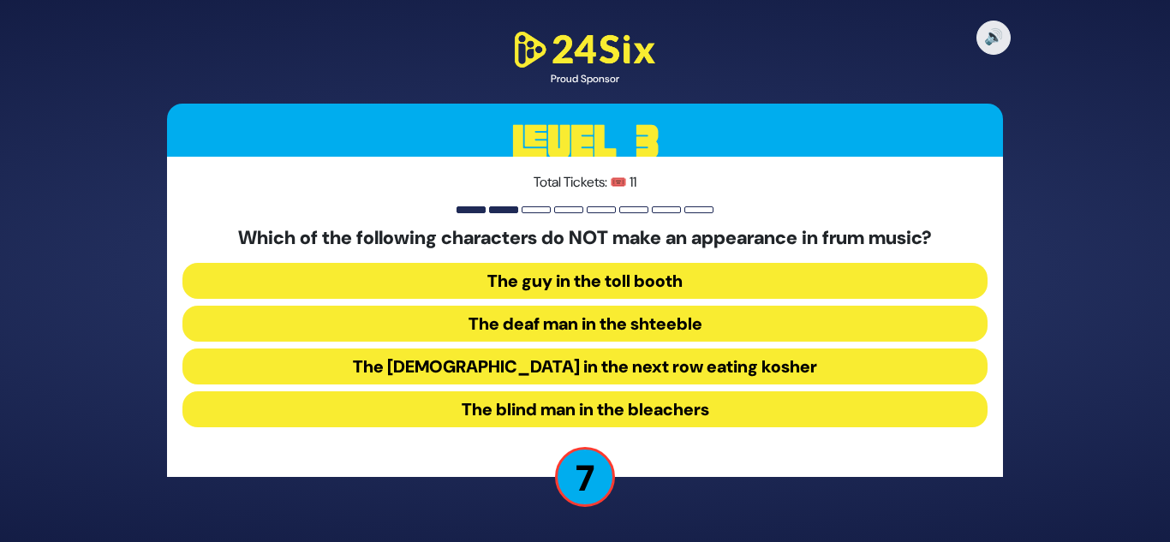
click at [614, 403] on button "The blind man in the bleachers" at bounding box center [584, 409] width 805 height 36
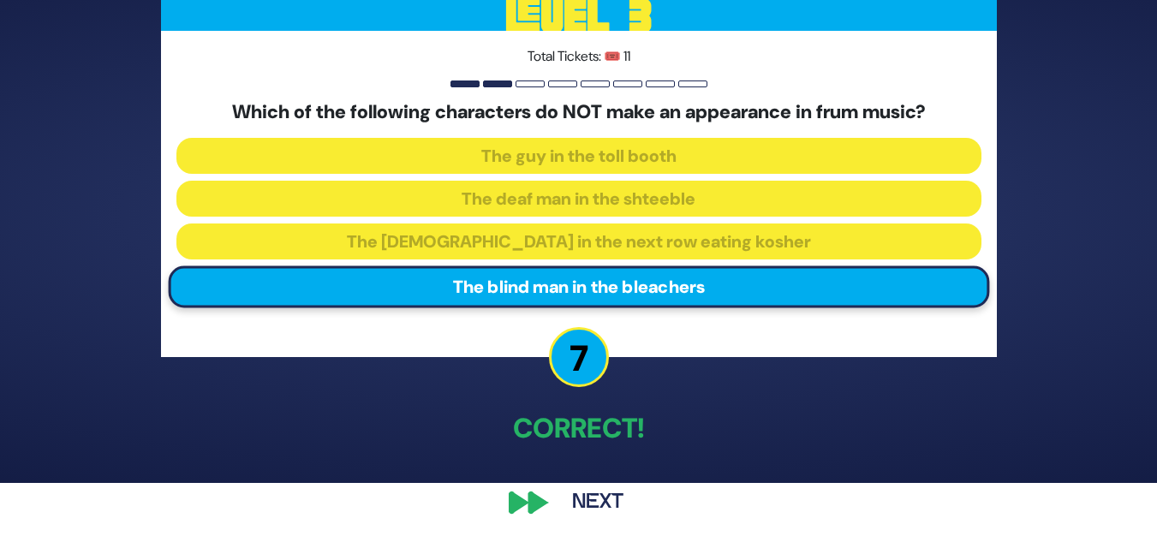
scroll to position [60, 0]
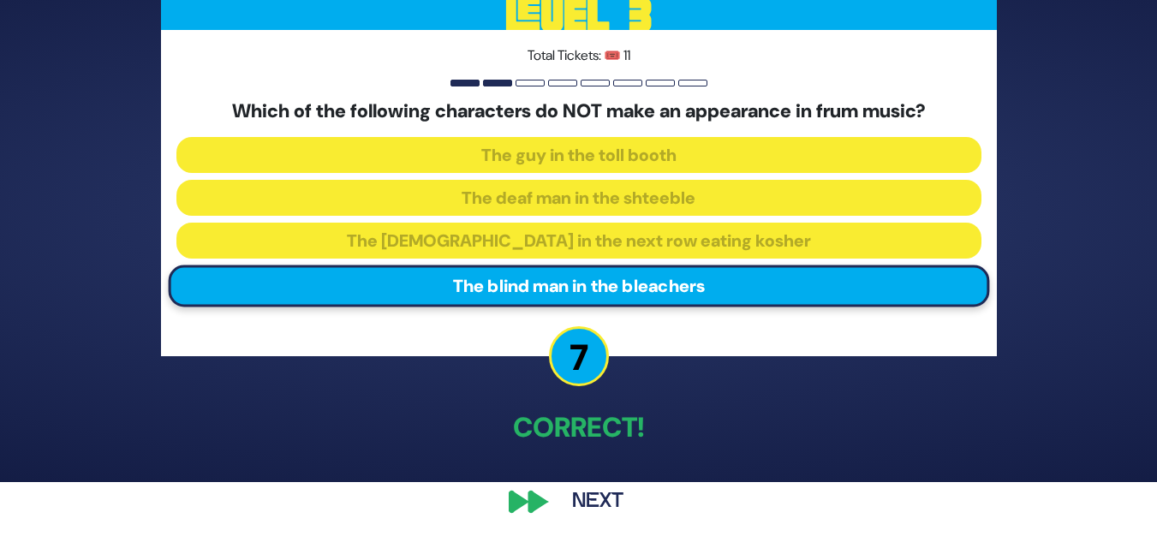
click at [593, 492] on button "Next" at bounding box center [597, 501] width 99 height 39
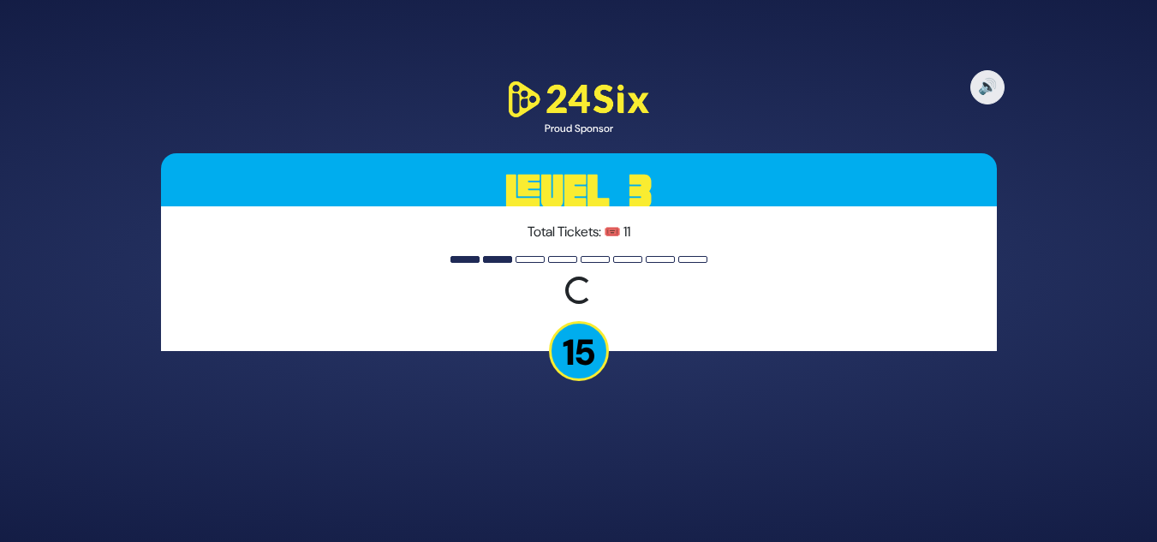
scroll to position [0, 0]
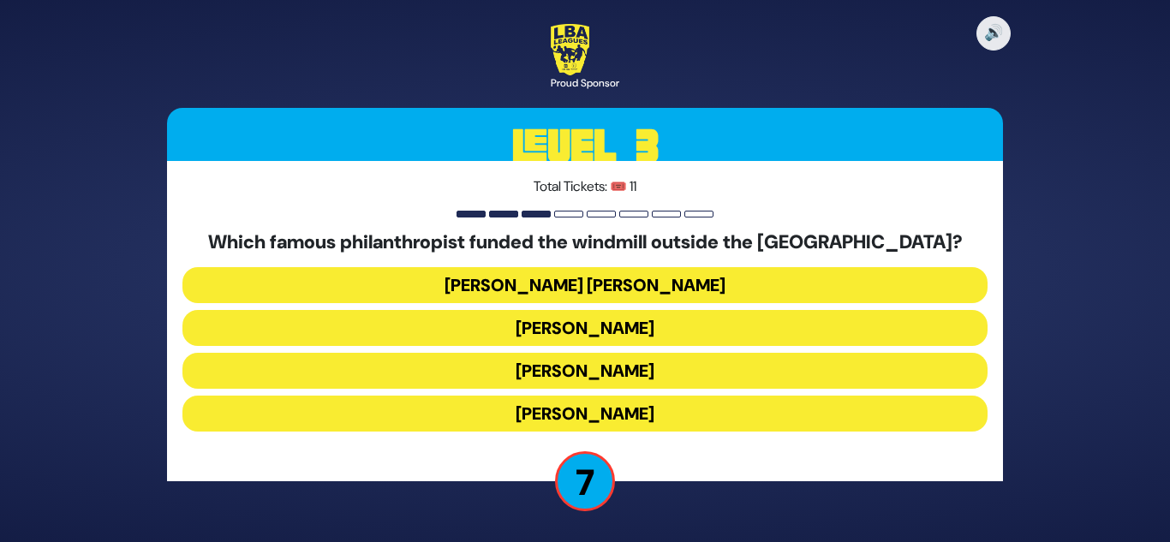
click at [592, 414] on button "Moses Montefiore" at bounding box center [584, 414] width 805 height 36
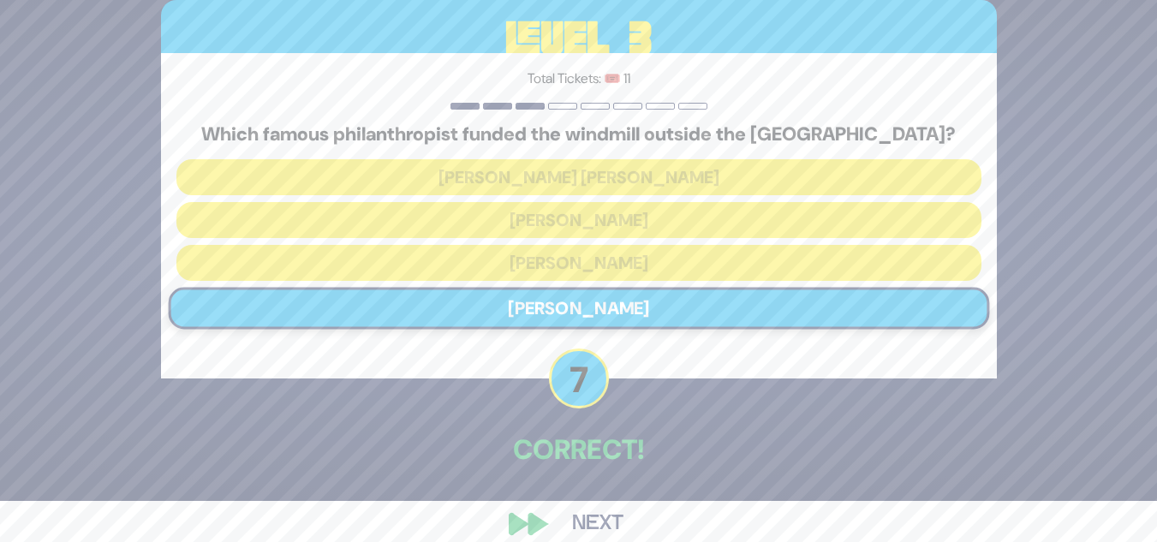
scroll to position [63, 0]
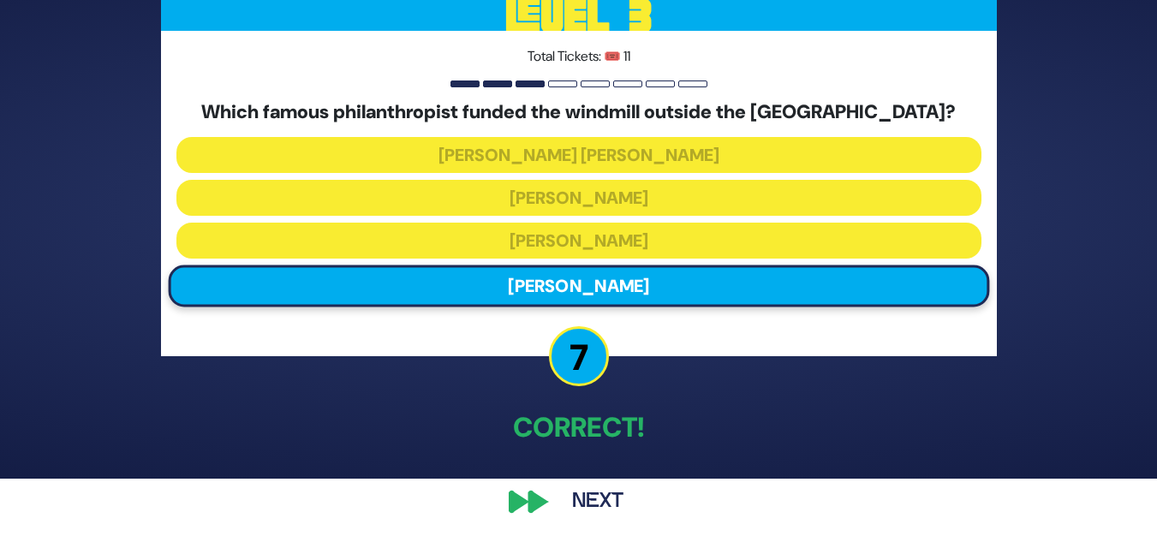
click at [613, 497] on button "Next" at bounding box center [597, 501] width 99 height 39
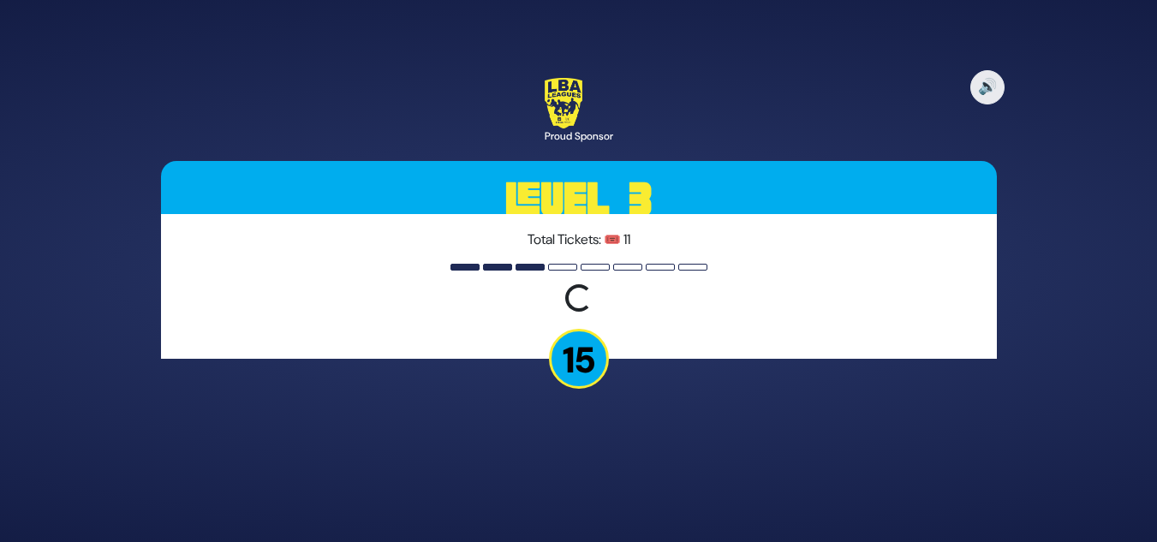
scroll to position [0, 0]
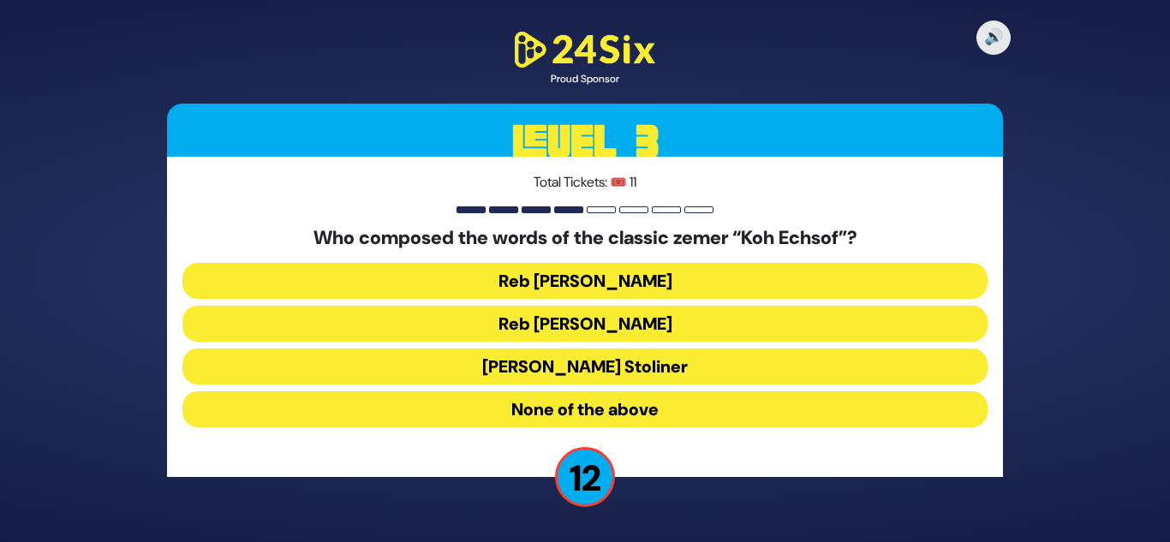
click at [586, 323] on button "Reb Aharon Karliner" at bounding box center [584, 324] width 805 height 36
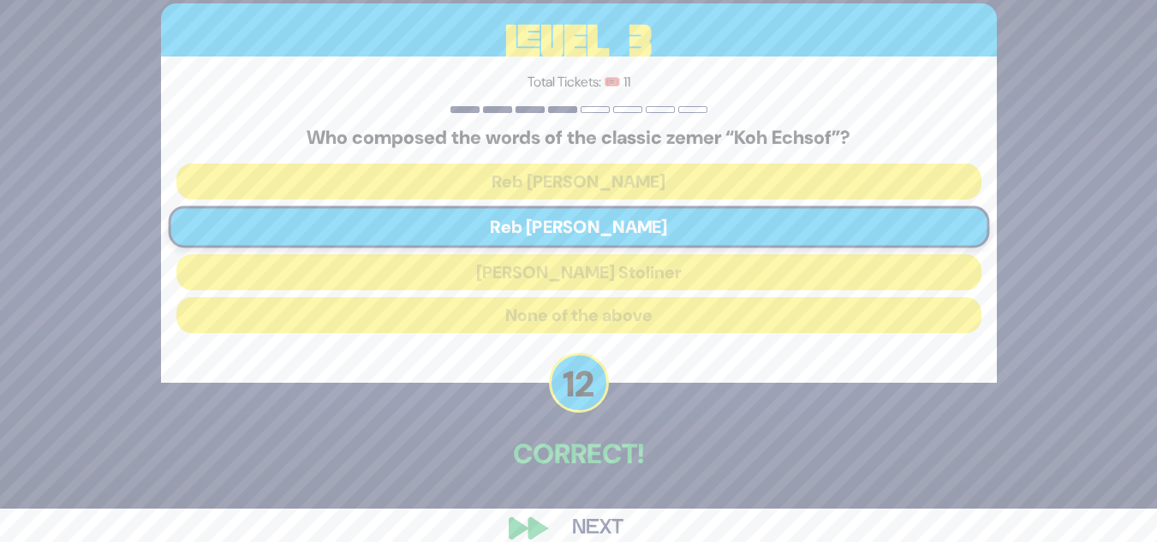
scroll to position [60, 0]
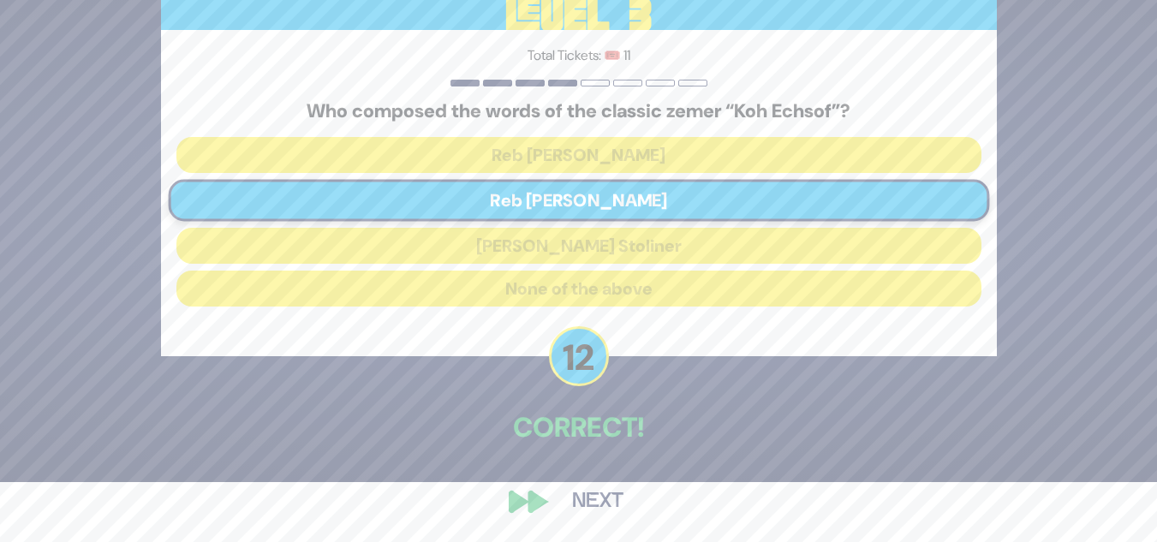
click at [596, 502] on button "Next" at bounding box center [597, 501] width 99 height 39
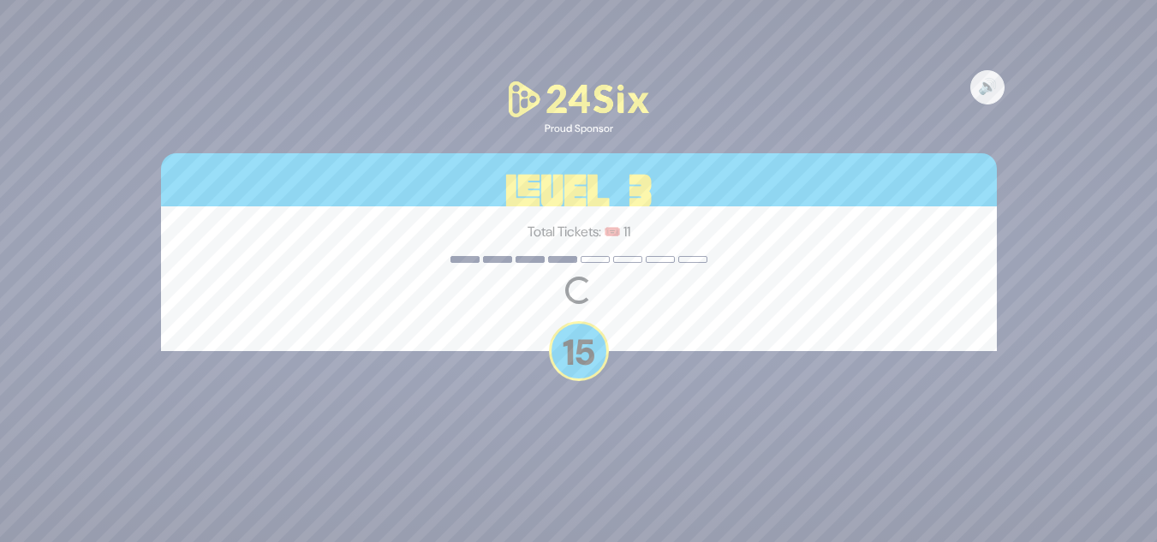
scroll to position [0, 0]
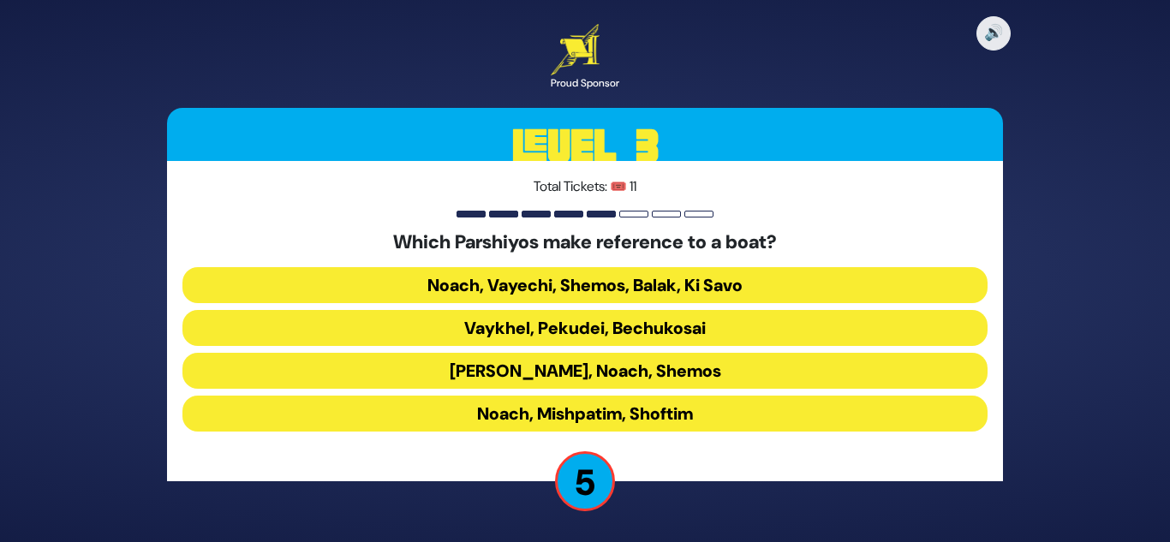
click at [548, 293] on button "Noach, Vayechi, Shemos, Balak, Ki Savo" at bounding box center [584, 285] width 805 height 36
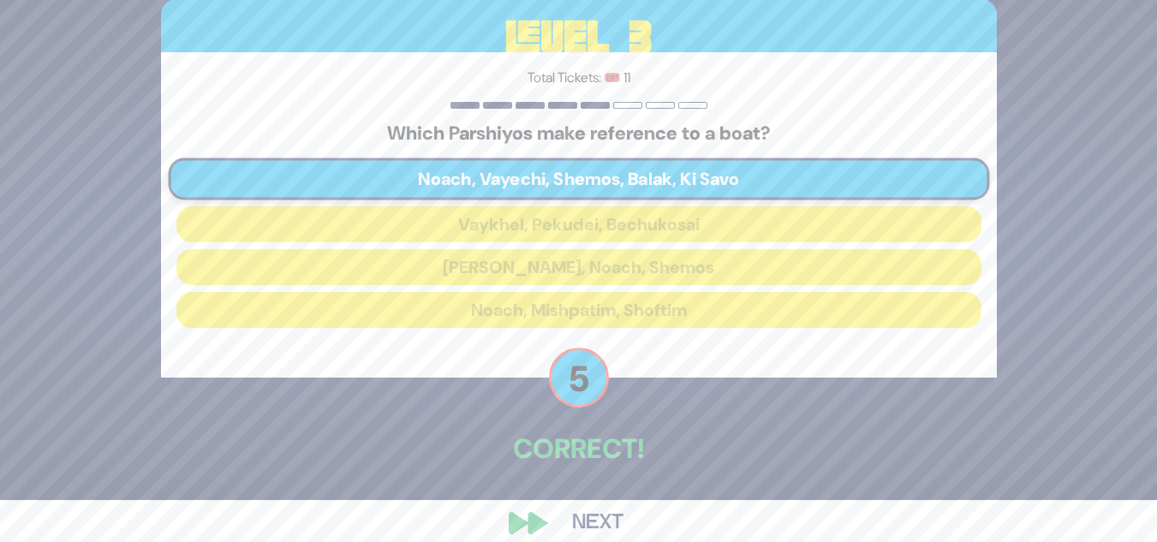
scroll to position [63, 0]
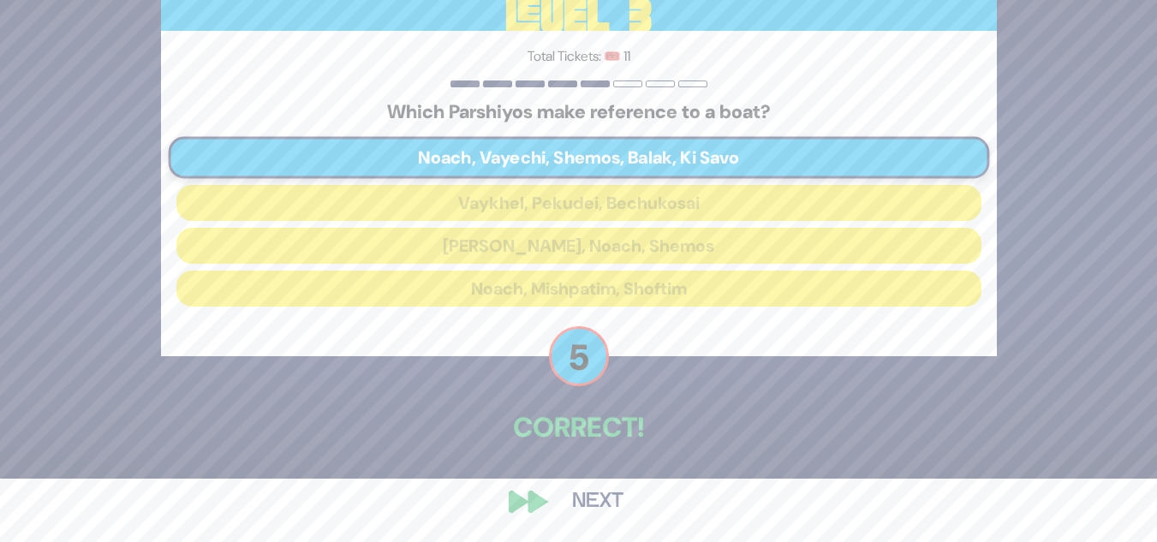
click at [599, 496] on button "Next" at bounding box center [597, 501] width 99 height 39
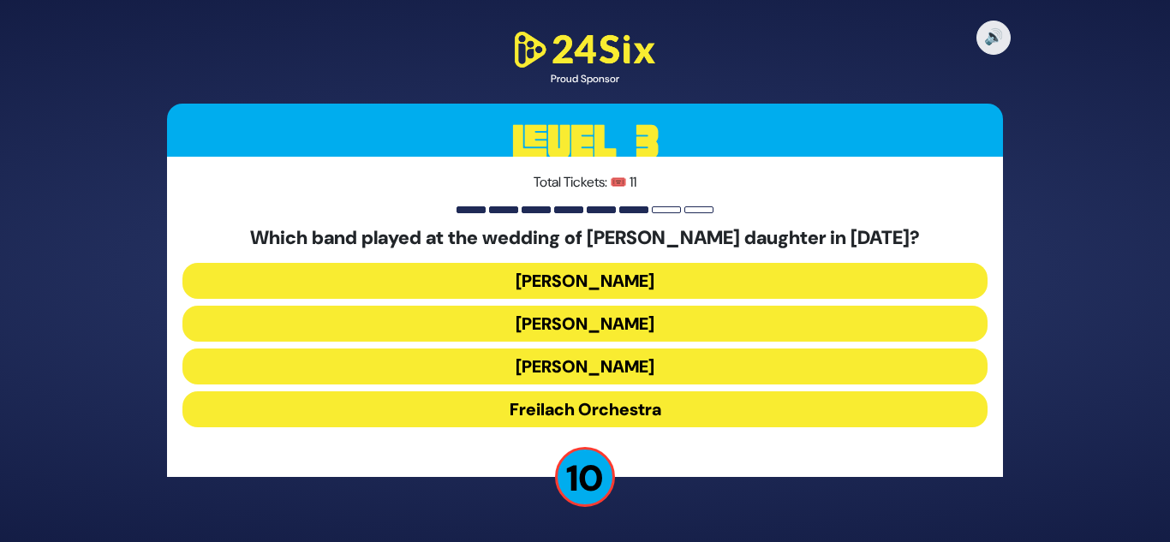
click at [566, 361] on button "Mendy Hershkowitz" at bounding box center [584, 367] width 805 height 36
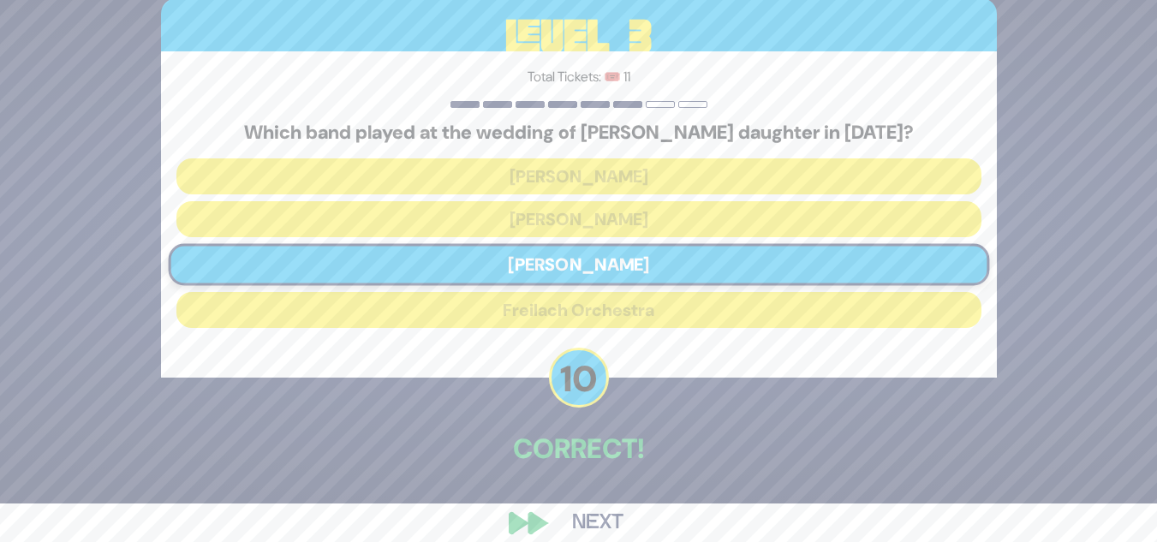
scroll to position [60, 0]
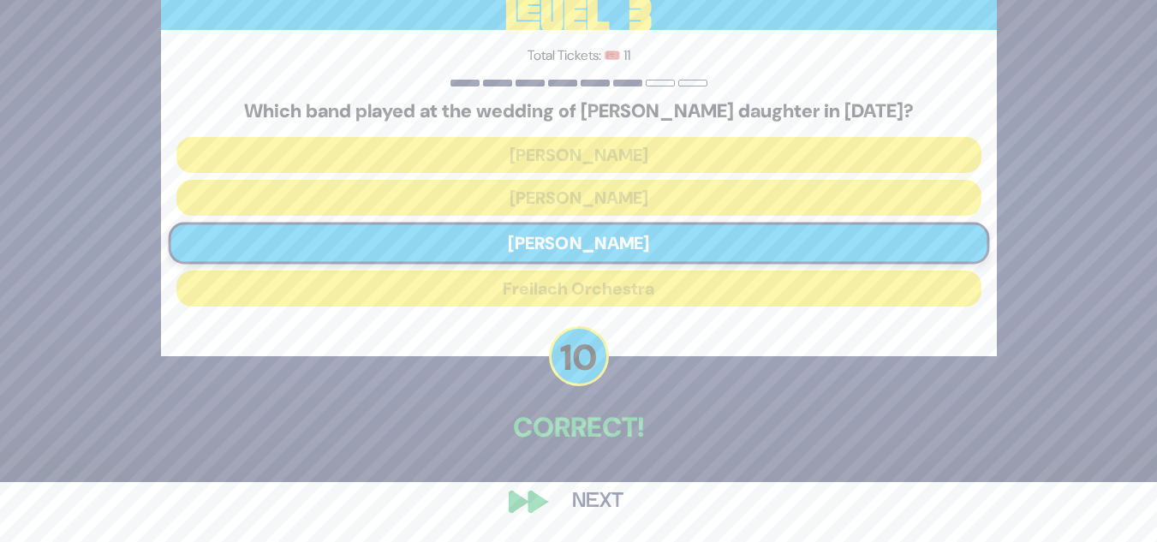
click at [595, 495] on button "Next" at bounding box center [597, 501] width 99 height 39
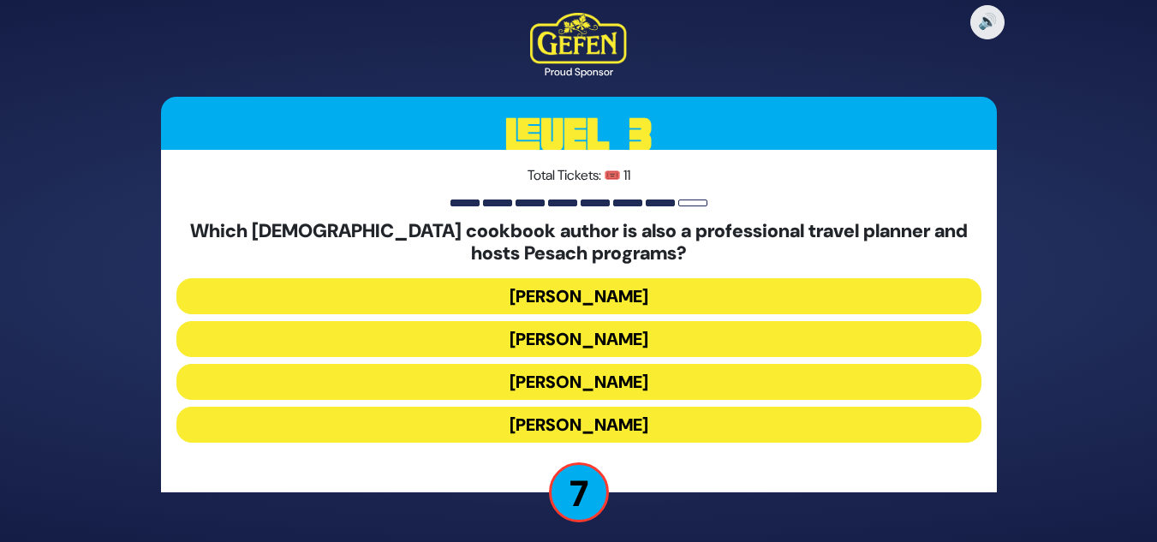
click at [569, 330] on button "Naomi Nachman" at bounding box center [578, 339] width 805 height 36
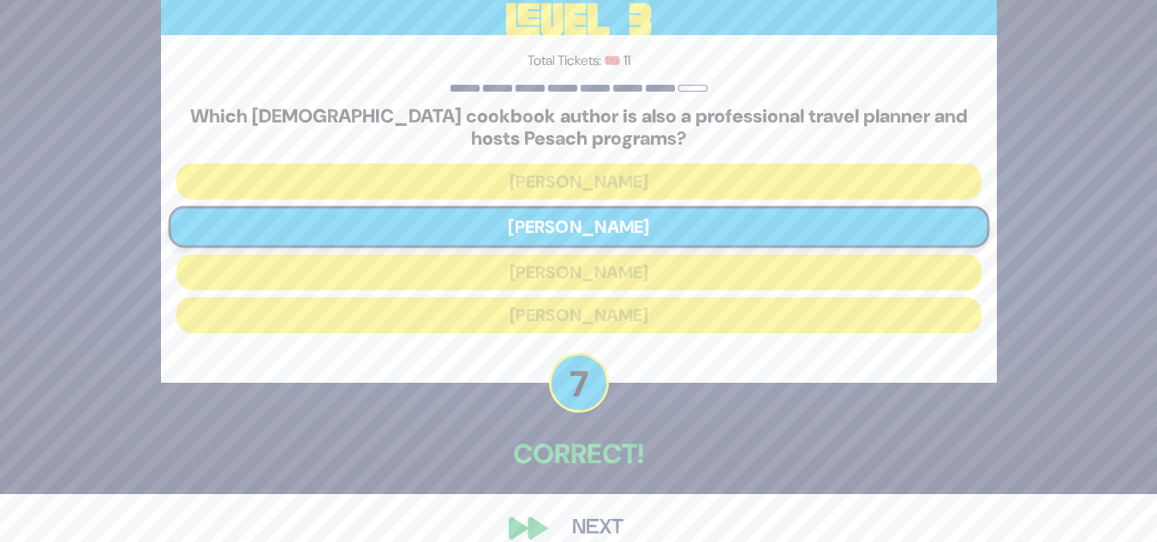
scroll to position [75, 0]
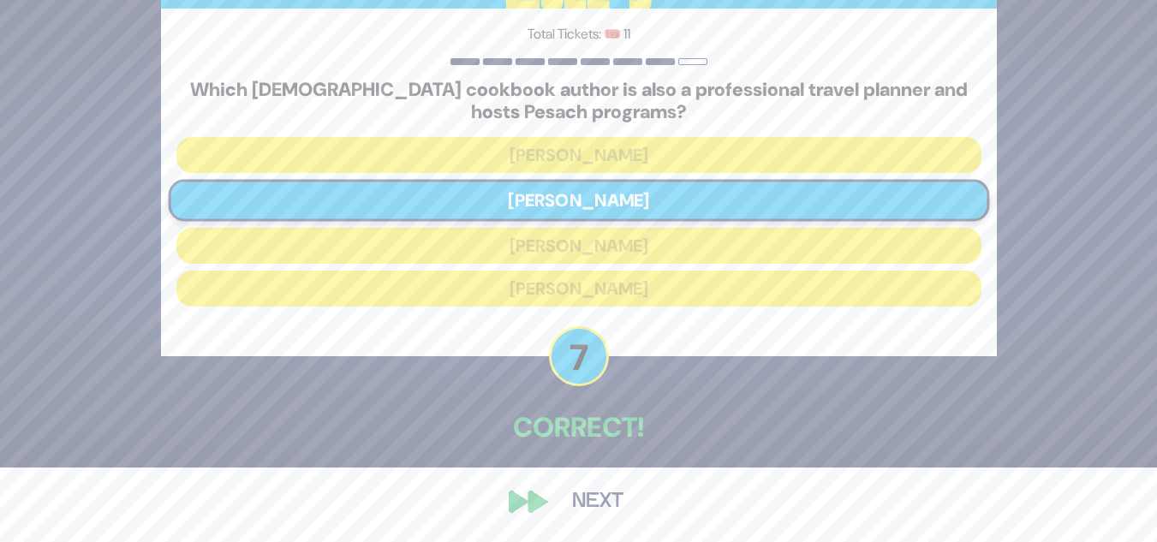
click at [597, 497] on button "Next" at bounding box center [597, 501] width 99 height 39
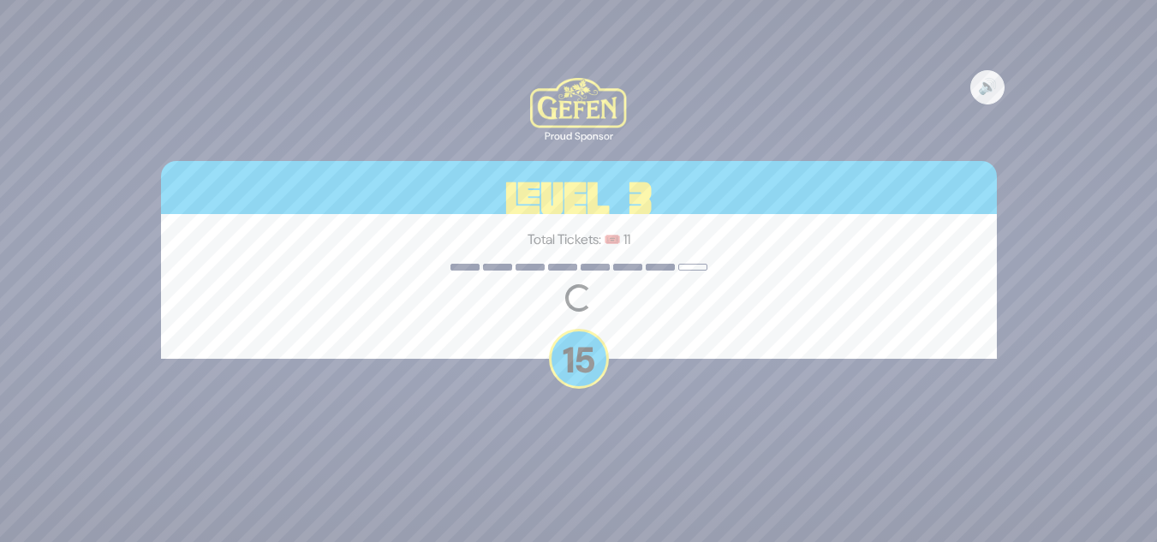
scroll to position [0, 0]
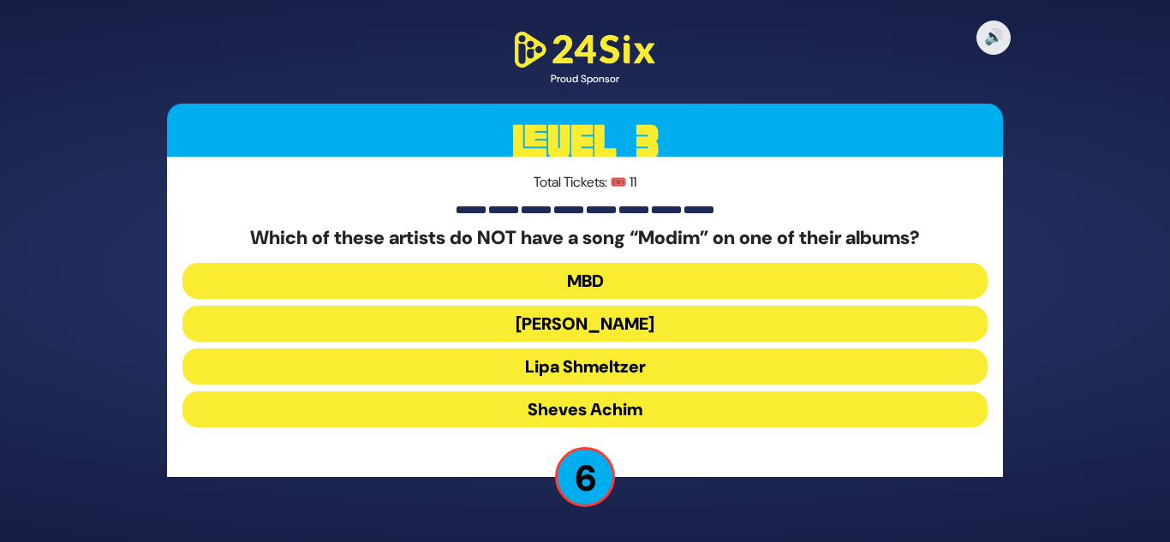
click at [658, 409] on button "Sheves Achim" at bounding box center [584, 409] width 805 height 36
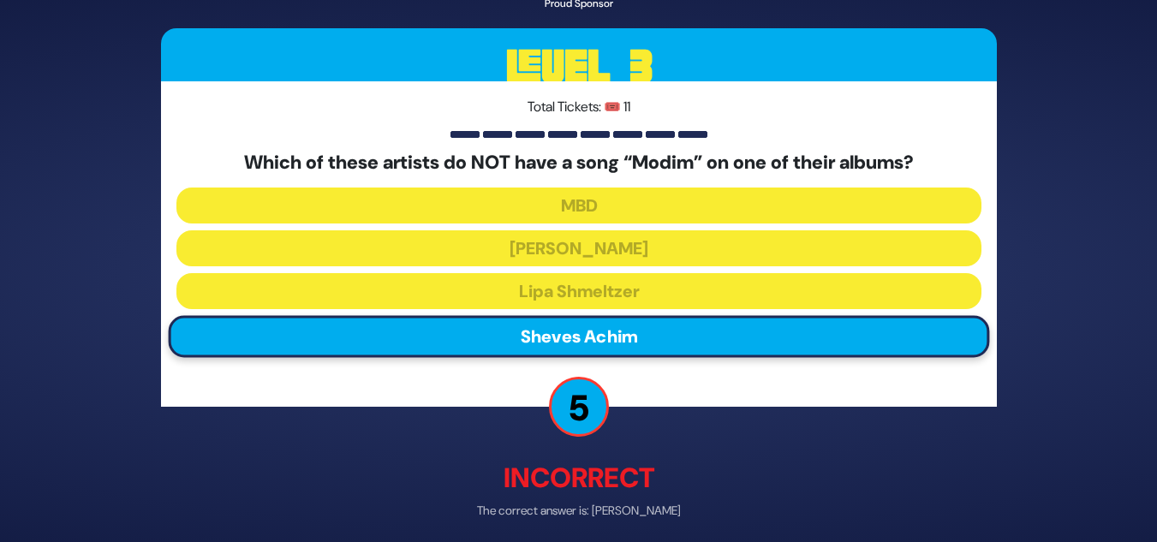
scroll to position [69, 0]
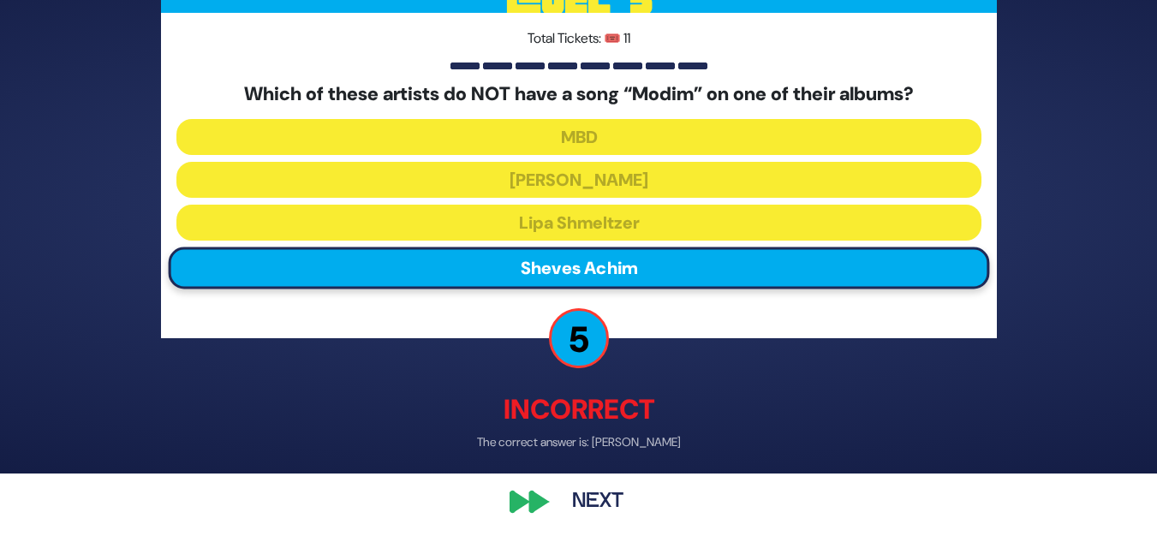
click at [608, 495] on button "Next" at bounding box center [597, 501] width 99 height 39
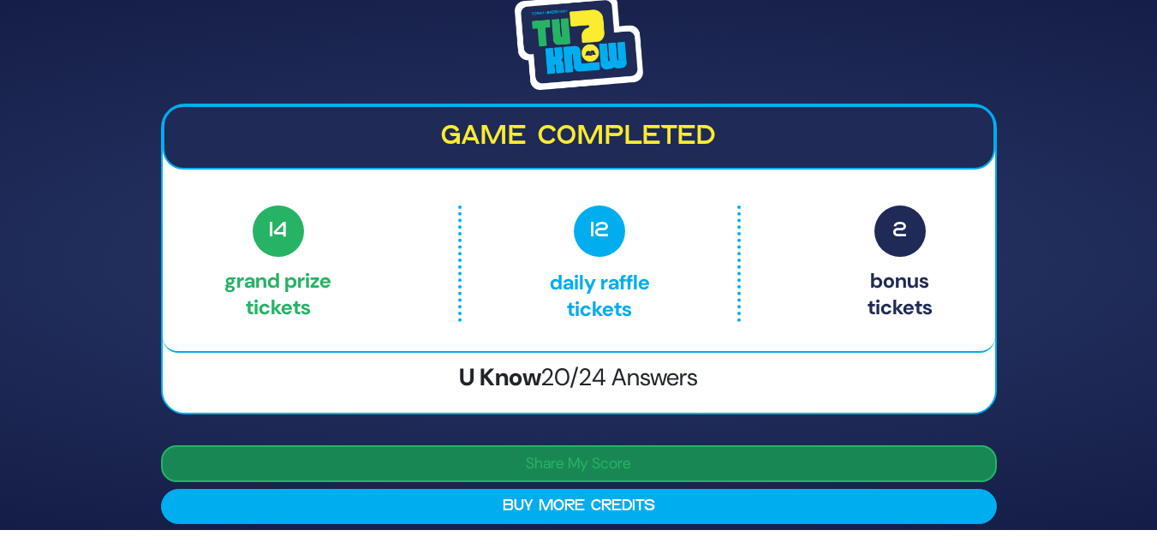
scroll to position [15, 0]
